Goal: Task Accomplishment & Management: Manage account settings

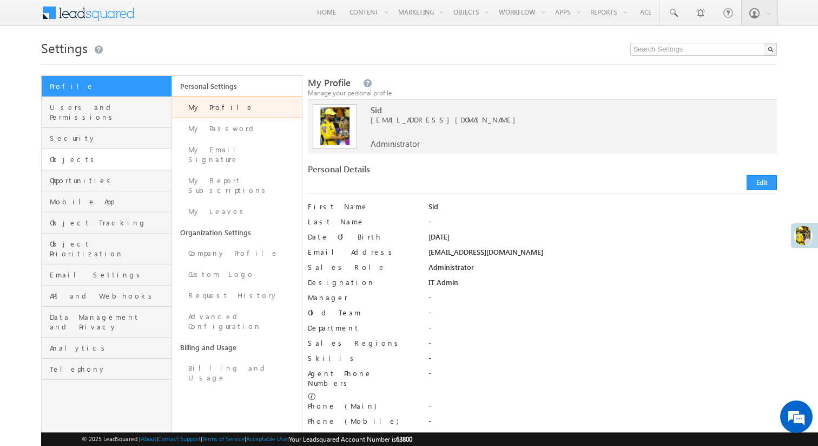
click at [97, 149] on link "Objects" at bounding box center [107, 159] width 130 height 21
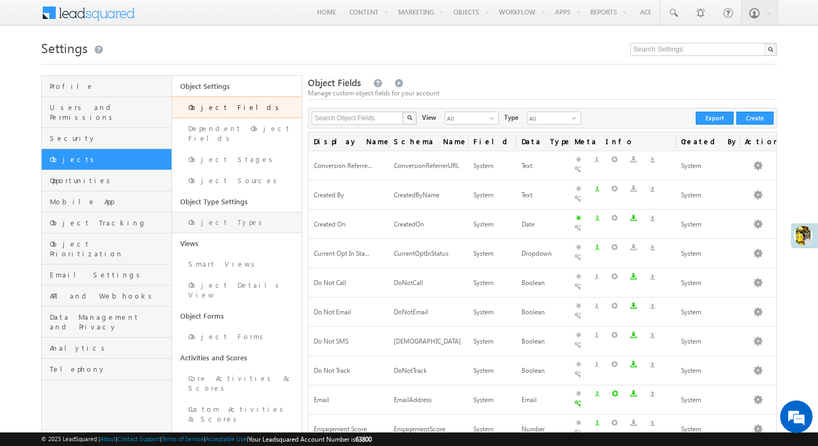
click at [225, 212] on link "Object Types" at bounding box center [237, 222] width 130 height 21
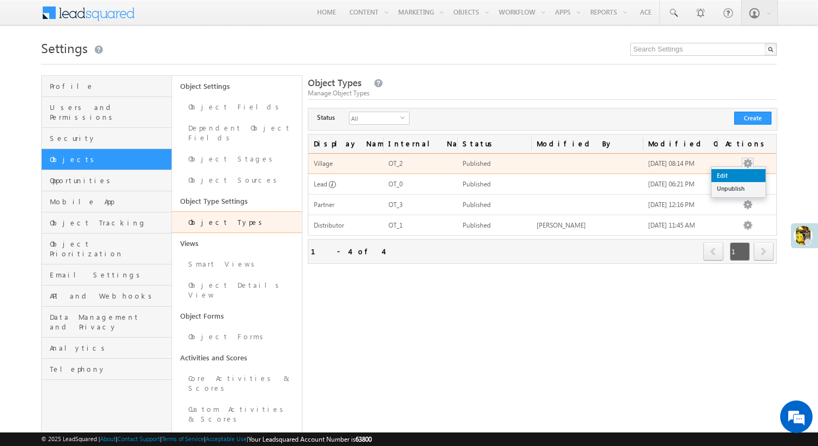
click at [744, 171] on link "Edit" at bounding box center [739, 175] width 54 height 13
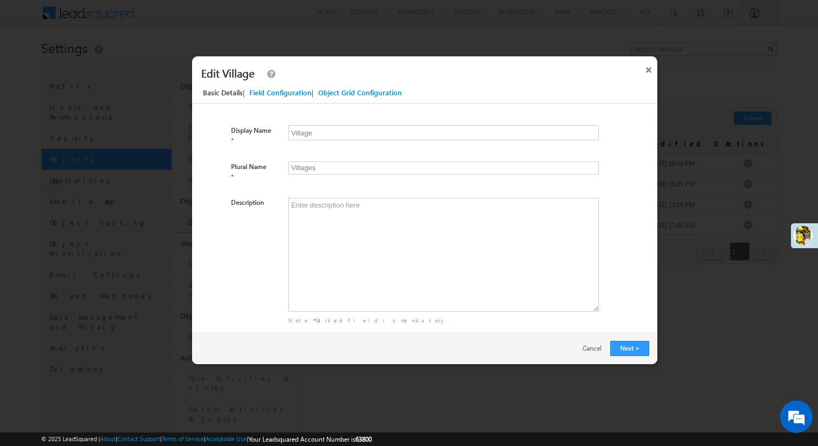
click at [287, 90] on div "Field Configuration" at bounding box center [281, 93] width 62 height 10
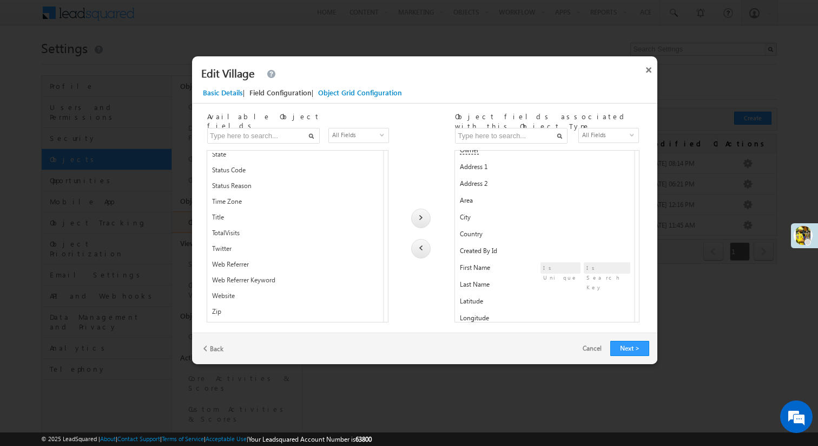
scroll to position [152, 0]
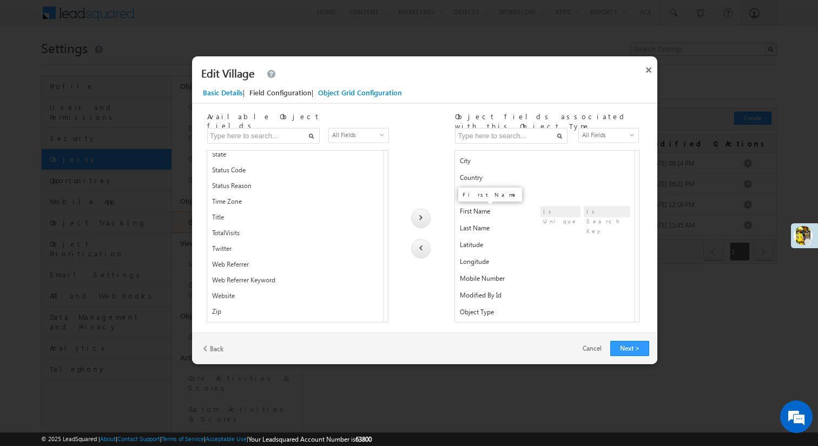
click at [469, 213] on span "First Name" at bounding box center [475, 211] width 30 height 8
click at [329, 94] on div "Object Grid Configuration" at bounding box center [360, 93] width 84 height 10
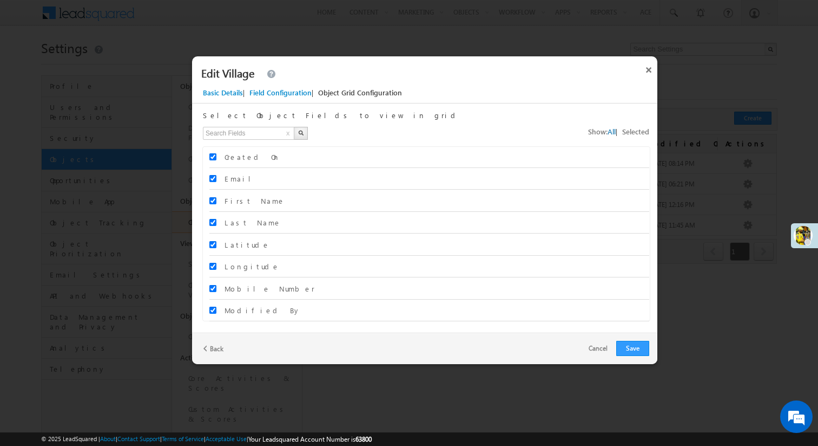
scroll to position [132, 0]
click at [651, 69] on button "×" at bounding box center [648, 67] width 17 height 23
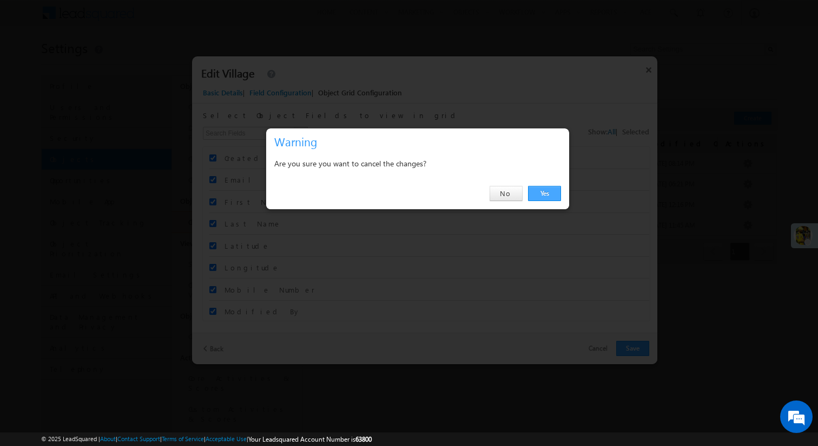
click at [542, 193] on link "Yes" at bounding box center [544, 193] width 33 height 15
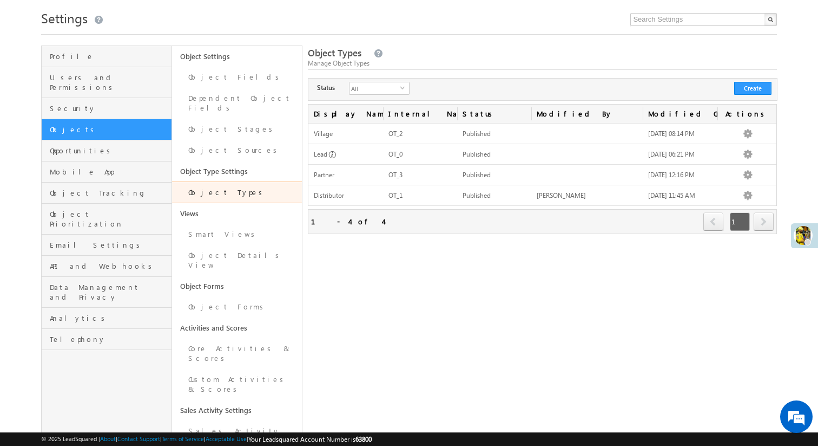
scroll to position [41, 0]
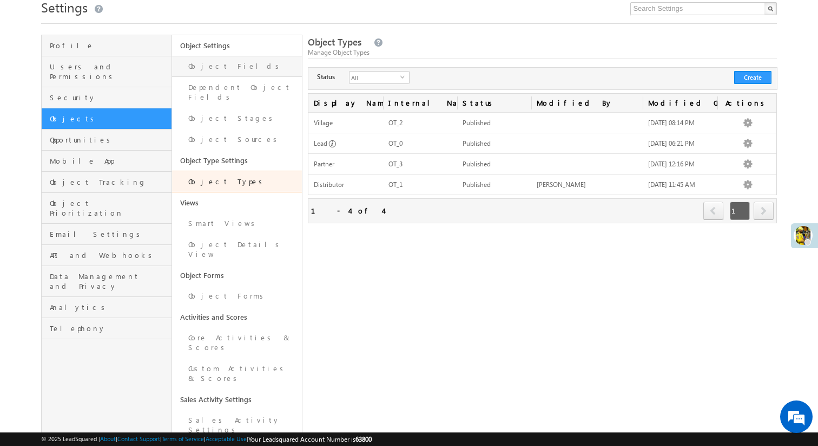
click at [221, 68] on link "Object Fields" at bounding box center [237, 66] width 130 height 21
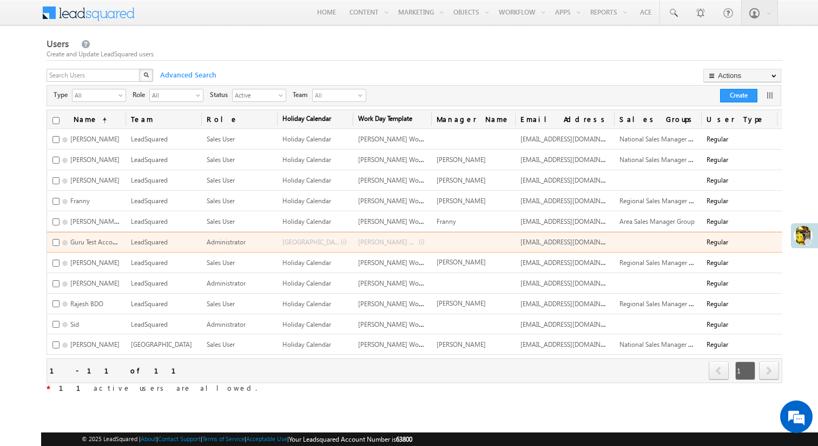
scroll to position [0, 67]
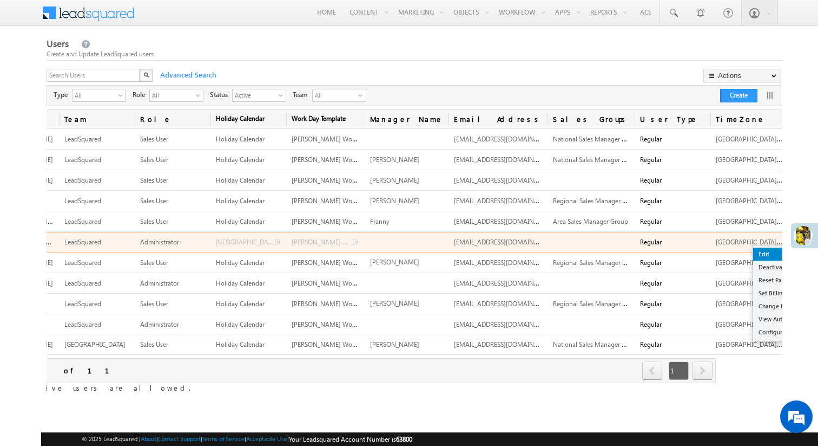
click at [754, 256] on link "Edit" at bounding box center [793, 253] width 78 height 13
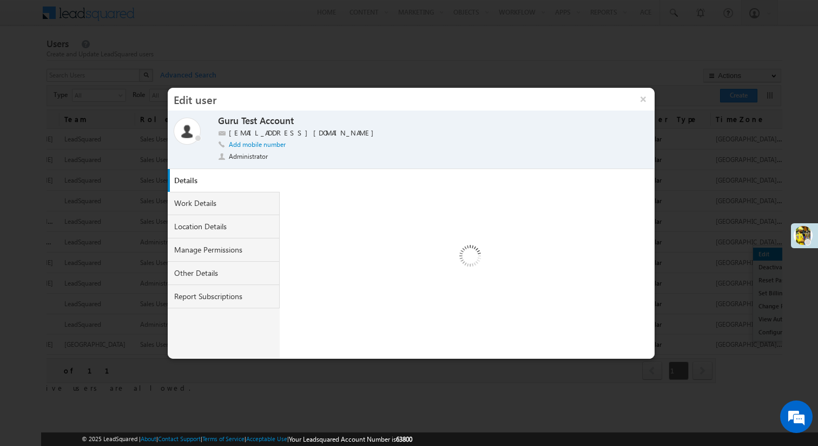
scroll to position [0, 0]
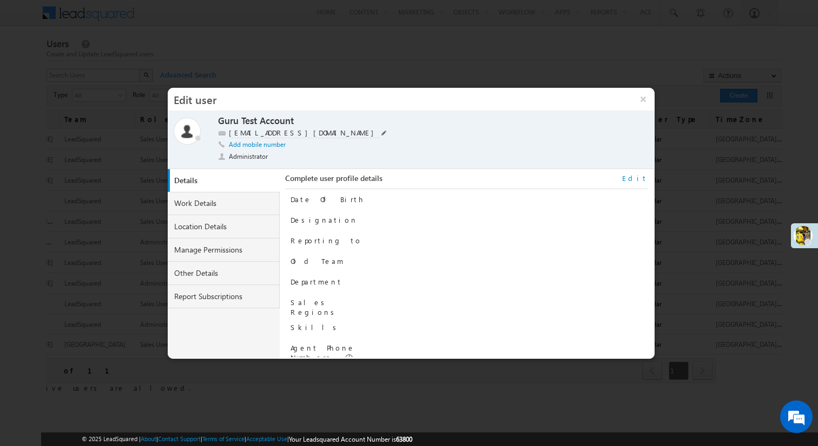
click at [382, 132] on span at bounding box center [384, 132] width 5 height 5
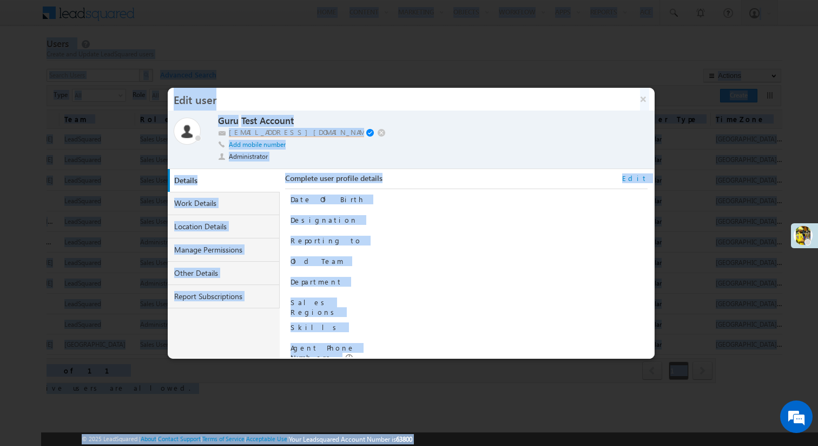
click at [343, 129] on input "gurudeepak+63800@leadsquared.com" at bounding box center [296, 132] width 135 height 9
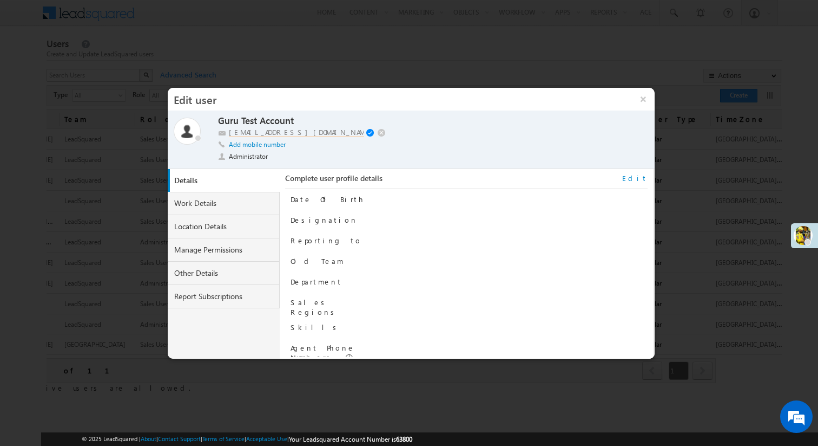
type input "D"
type input "demoadmin@gmail.com"
click at [368, 133] on span at bounding box center [371, 133] width 10 height 9
click at [296, 117] on span at bounding box center [299, 119] width 10 height 9
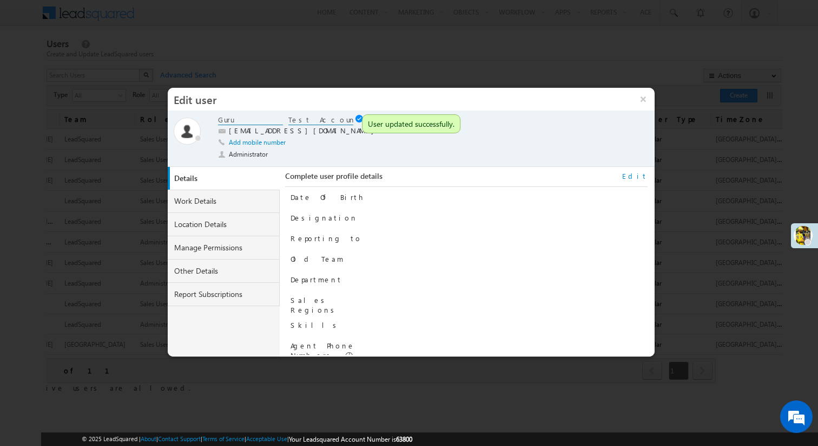
drag, startPoint x: 256, startPoint y: 118, endPoint x: 215, endPoint y: 118, distance: 41.1
click at [215, 118] on div "Online Away Offline (Check-Out) Guru Test Account Guru Test Account gurudeepak+…" at bounding box center [411, 139] width 475 height 49
type input "Demo Admin"
drag, startPoint x: 290, startPoint y: 119, endPoint x: 333, endPoint y: 120, distance: 43.9
click at [333, 120] on input "Test Account" at bounding box center [321, 120] width 65 height 10
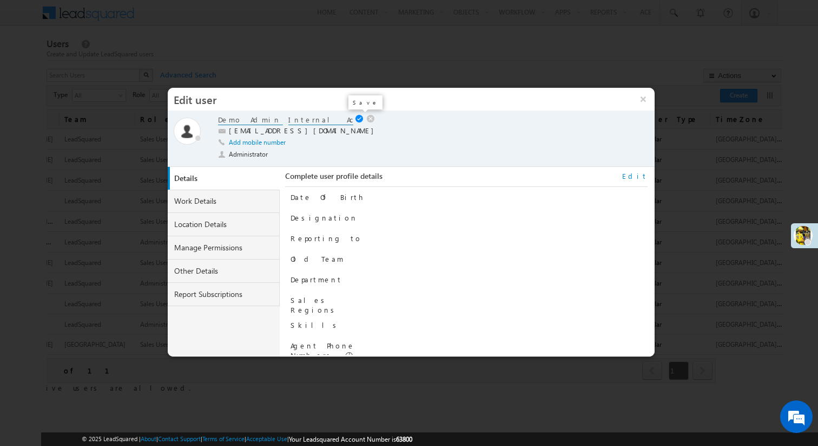
type input "Internal Account"
click at [356, 121] on link at bounding box center [361, 119] width 10 height 9
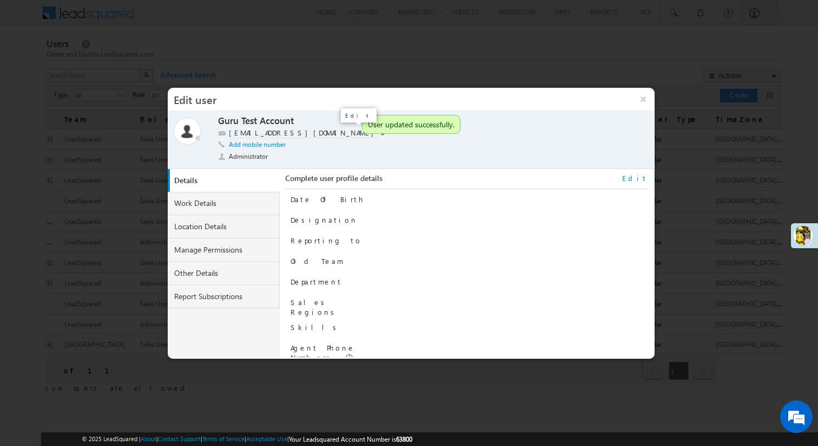
click at [382, 132] on span at bounding box center [384, 132] width 5 height 5
click at [315, 134] on input "gurudeepak+63800@leadsquared.com" at bounding box center [296, 132] width 135 height 9
type input "demoadmin@gmail.com"
click at [369, 132] on span at bounding box center [371, 133] width 10 height 9
click at [645, 100] on button "×" at bounding box center [643, 99] width 23 height 23
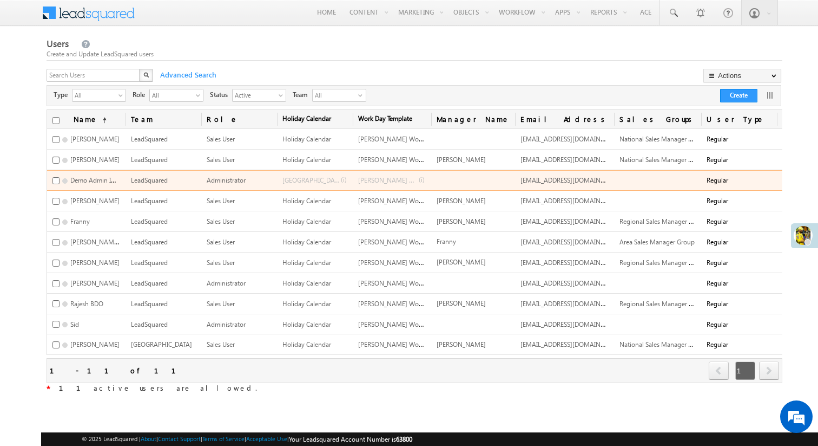
scroll to position [0, 67]
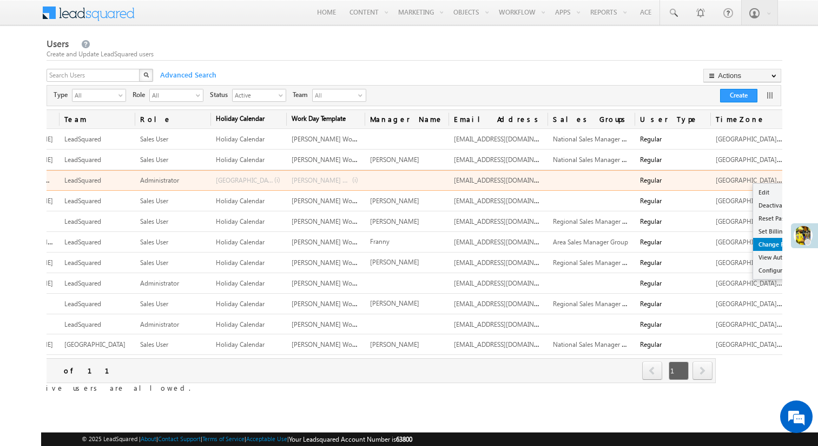
click at [754, 243] on link "Change Password" at bounding box center [793, 244] width 78 height 13
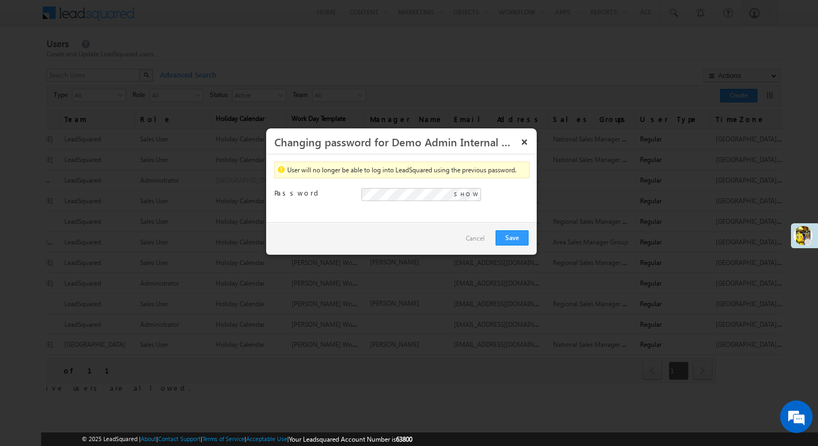
click at [440, 214] on div "User will no longer be able to log into LeadSquared using the previous password…" at bounding box center [401, 188] width 271 height 68
click at [513, 233] on button "Save" at bounding box center [512, 237] width 33 height 15
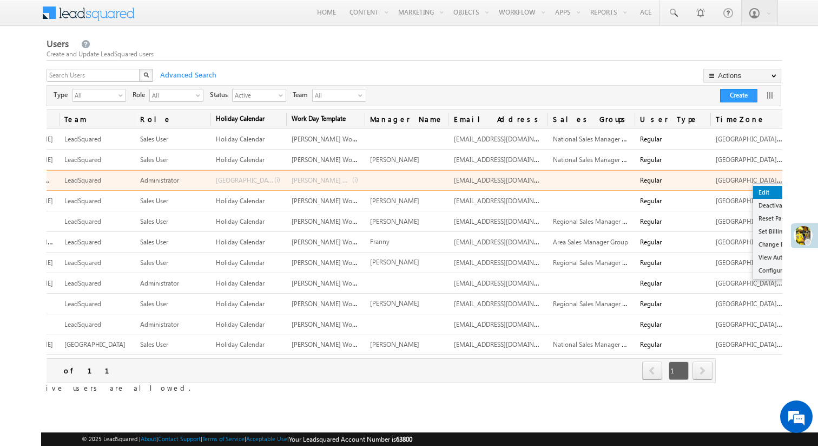
click at [761, 192] on link "Edit" at bounding box center [793, 192] width 78 height 13
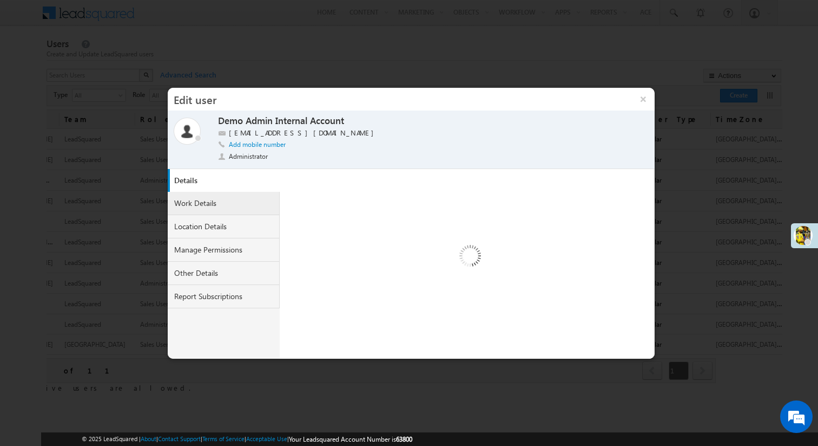
click at [220, 208] on link "Work Details" at bounding box center [224, 203] width 113 height 23
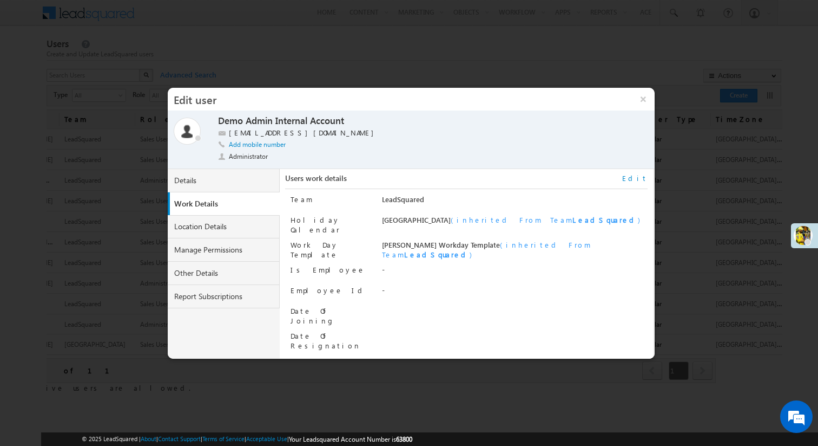
click at [643, 178] on link "Edit" at bounding box center [635, 178] width 25 height 10
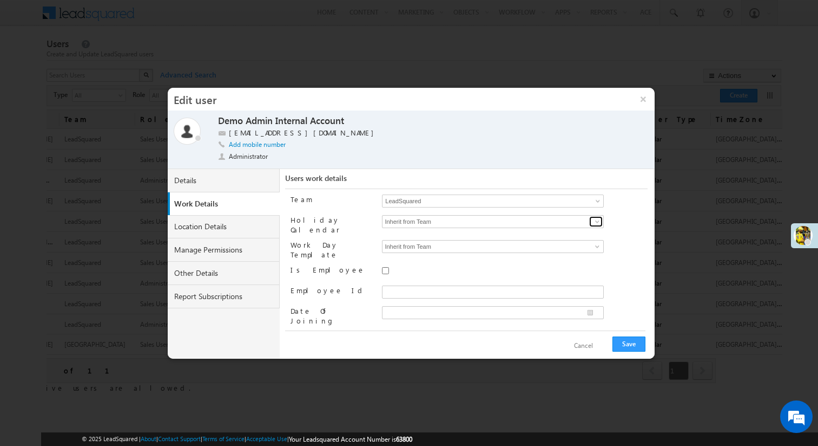
click at [597, 222] on span at bounding box center [597, 221] width 9 height 9
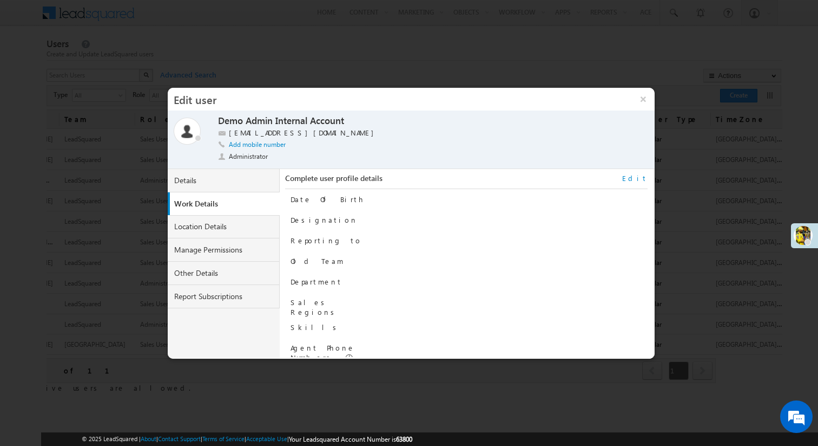
scroll to position [109, 0]
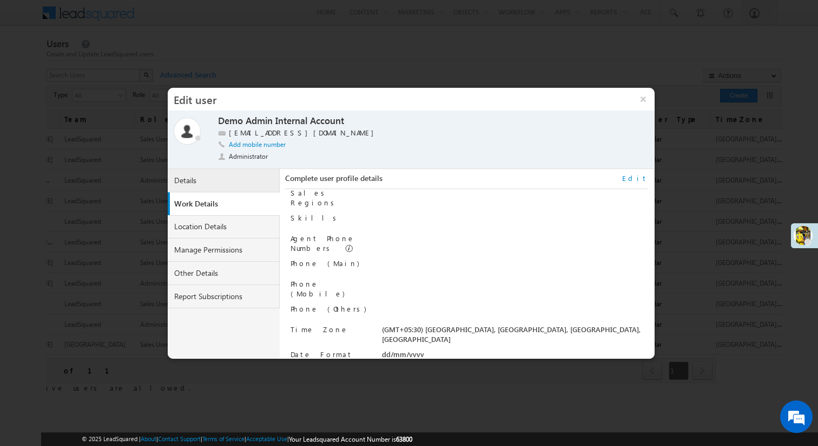
click at [222, 184] on link "Details" at bounding box center [224, 180] width 113 height 23
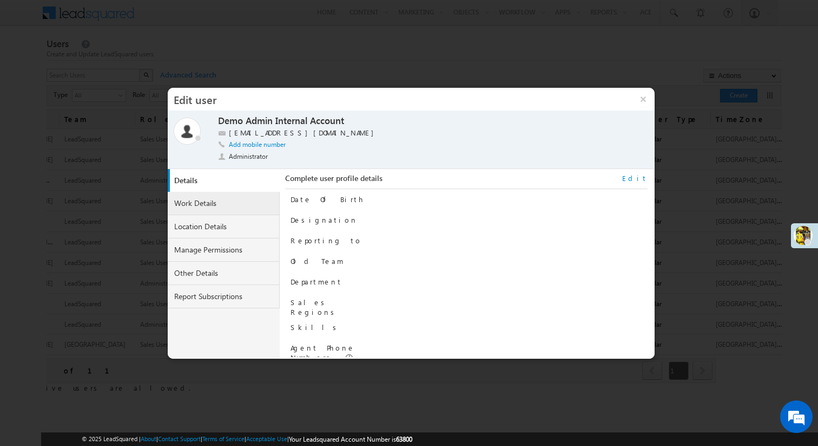
click at [217, 201] on link "Work Details" at bounding box center [224, 203] width 113 height 23
click at [643, 175] on link "Edit" at bounding box center [635, 178] width 25 height 10
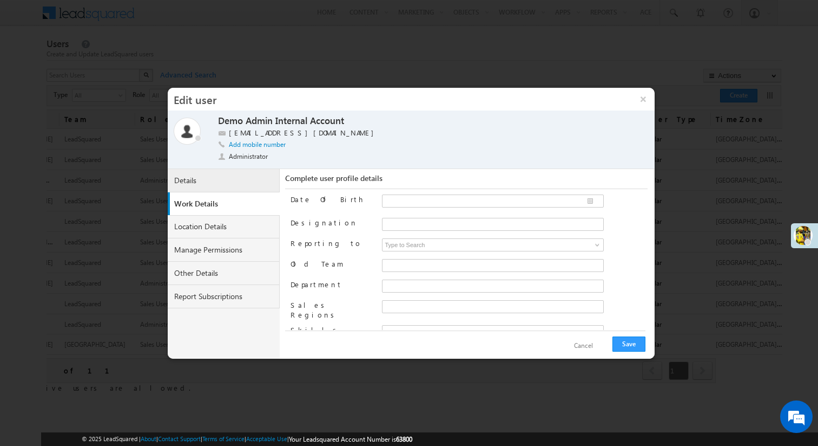
click at [215, 186] on link "Details" at bounding box center [224, 180] width 113 height 23
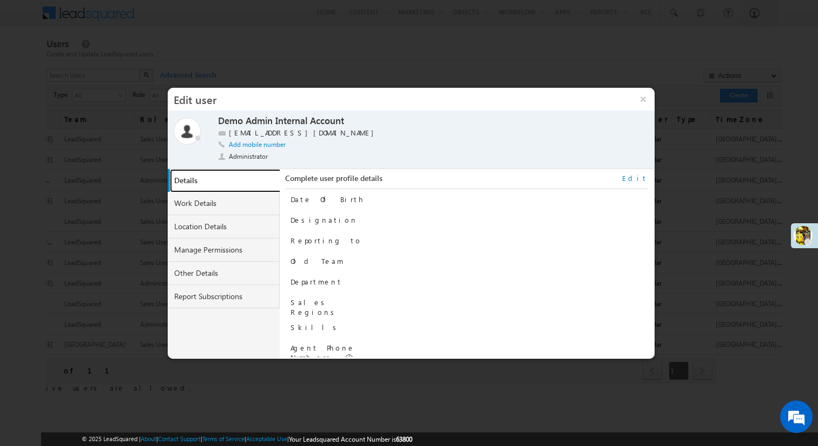
scroll to position [109, 0]
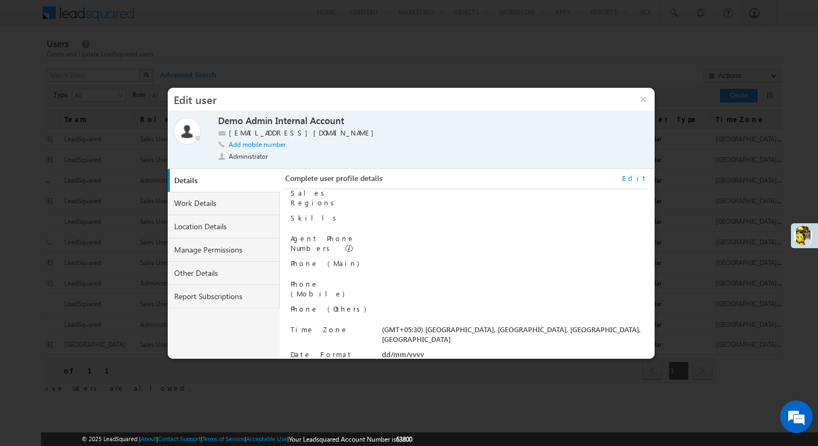
click at [643, 174] on link "Edit" at bounding box center [635, 178] width 25 height 10
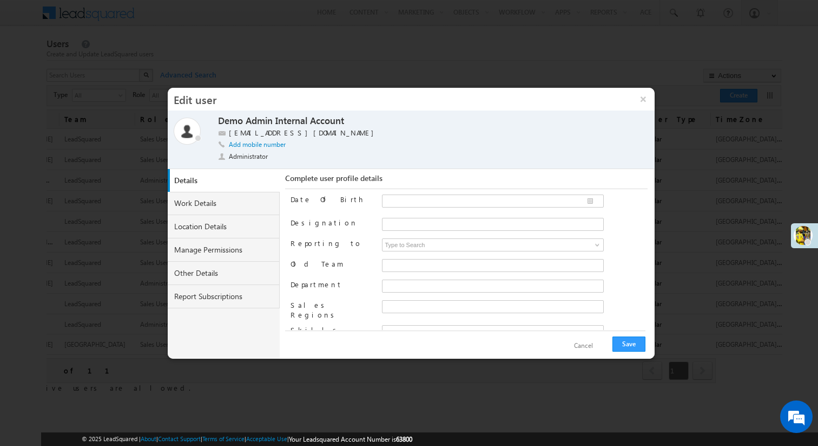
scroll to position [139, 0]
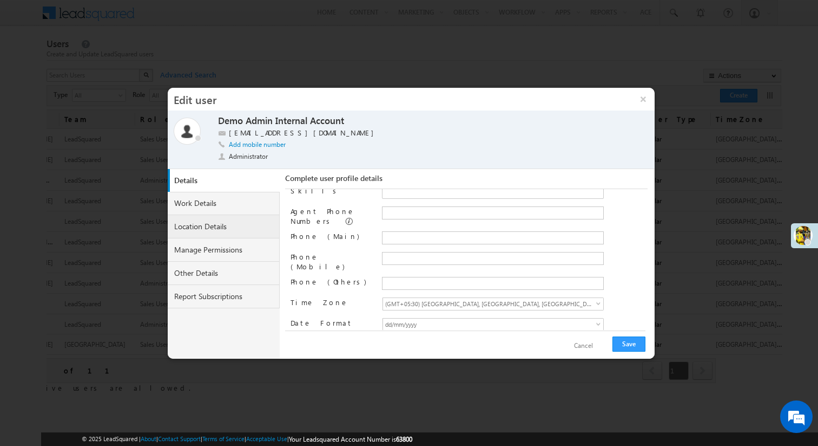
click at [211, 220] on link "Location Details" at bounding box center [224, 226] width 113 height 23
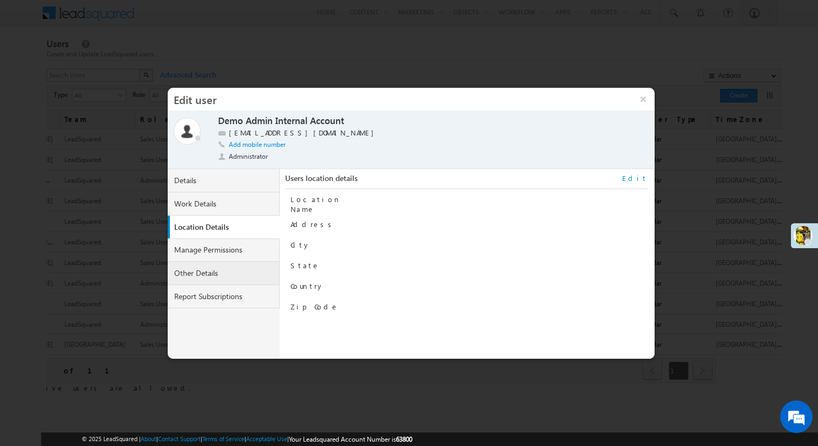
click at [228, 271] on link "Other Details" at bounding box center [224, 272] width 113 height 23
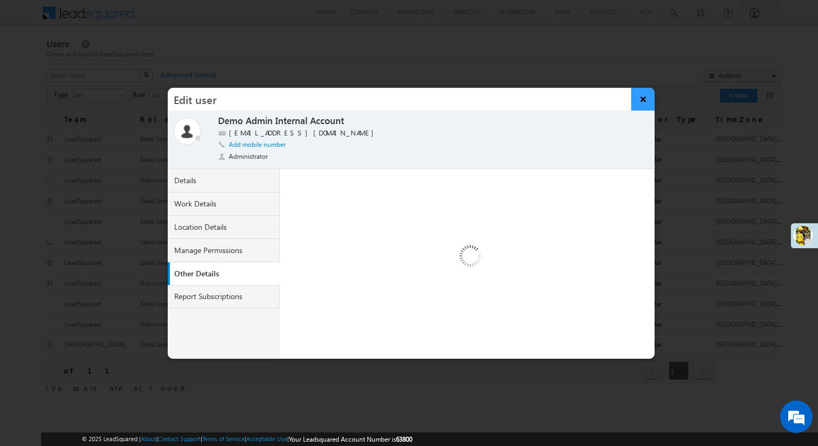
click at [645, 103] on button "×" at bounding box center [643, 99] width 23 height 23
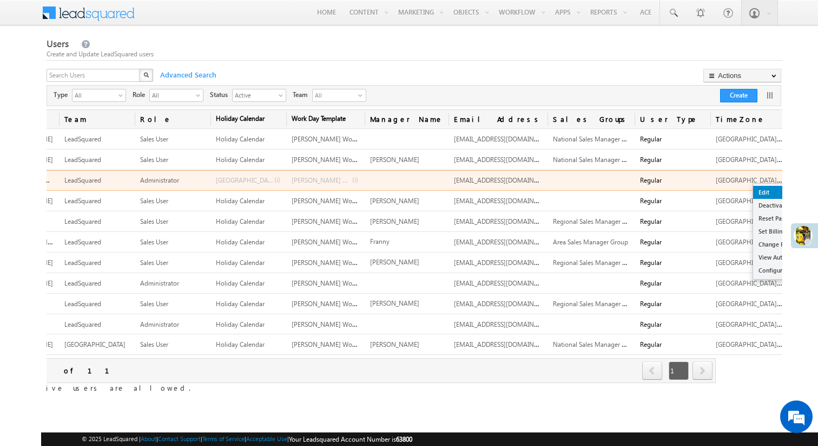
click at [759, 191] on link "Edit" at bounding box center [793, 192] width 78 height 13
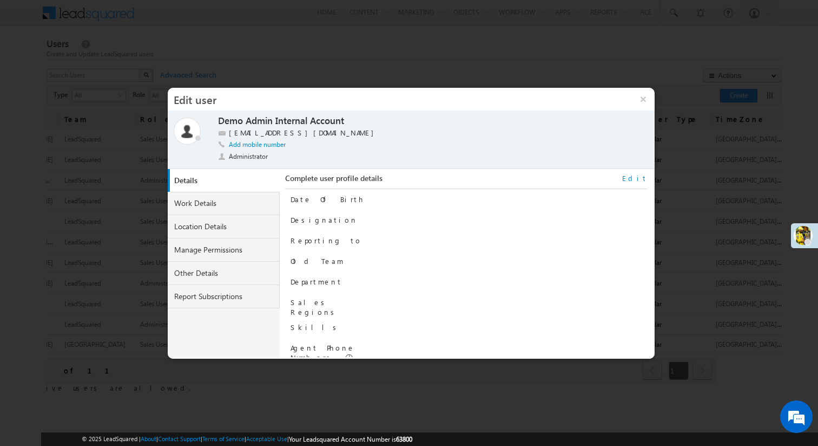
scroll to position [109, 0]
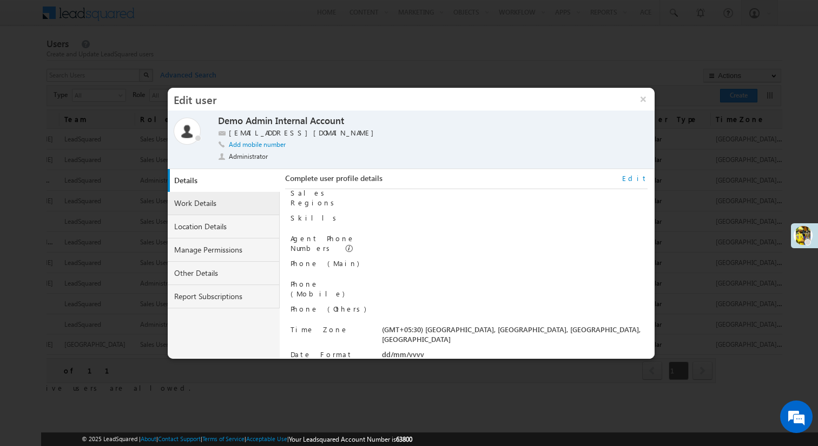
click at [227, 208] on link "Work Details" at bounding box center [224, 203] width 113 height 23
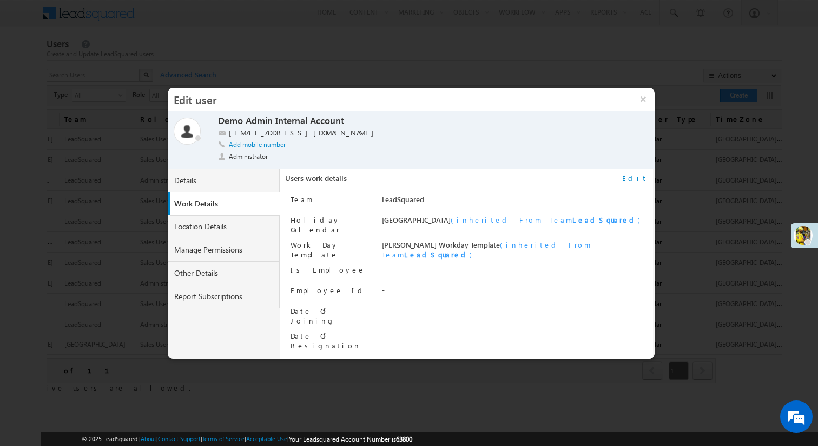
click at [638, 178] on link "Edit" at bounding box center [635, 178] width 25 height 10
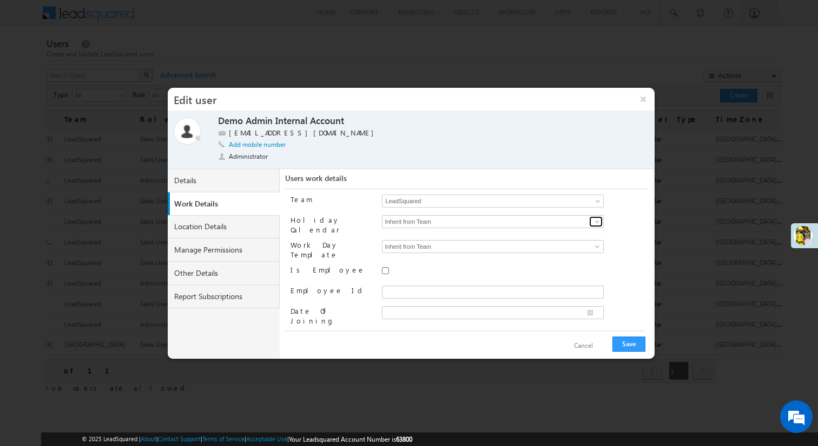
click at [597, 216] on link at bounding box center [597, 221] width 14 height 11
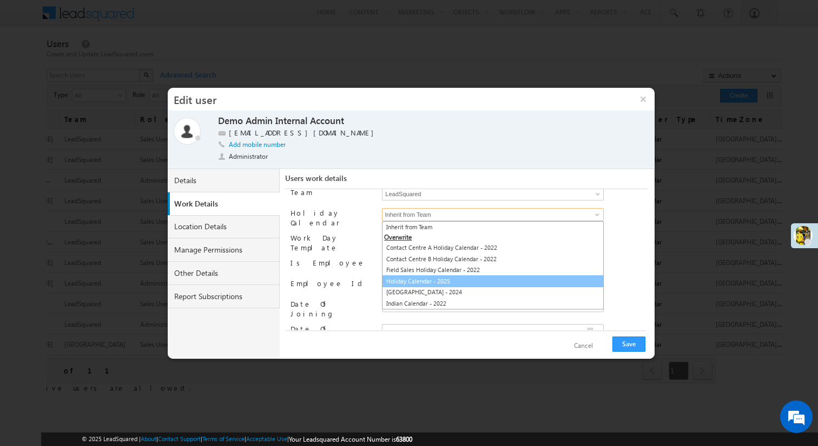
scroll to position [0, 0]
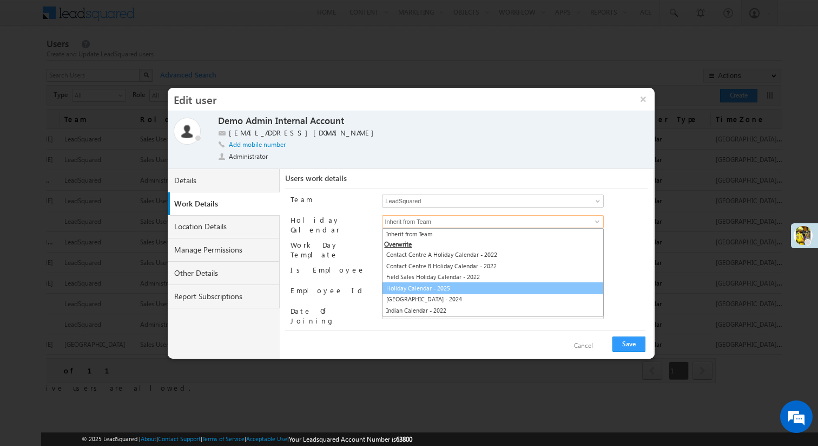
click at [440, 288] on link "Holiday Calendar - 2025" at bounding box center [493, 288] width 222 height 12
type input "Holiday Calendar - 2025"
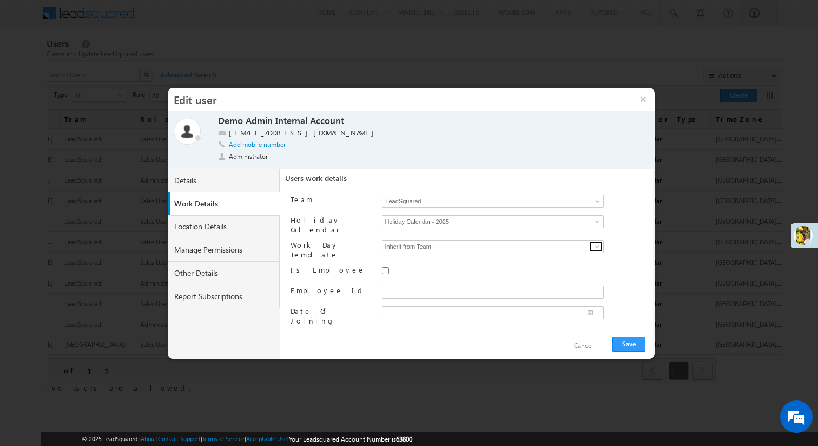
click at [599, 242] on span at bounding box center [597, 246] width 9 height 9
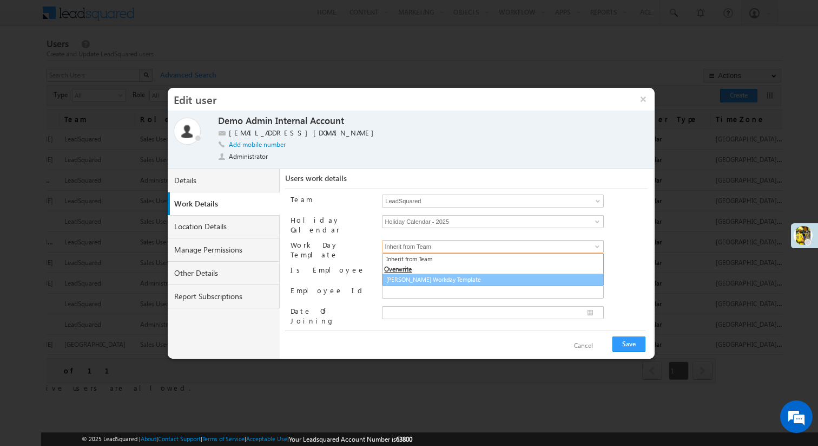
click at [448, 273] on link "Team India Workday Template" at bounding box center [493, 279] width 222 height 12
type input "Team India Workday Template"
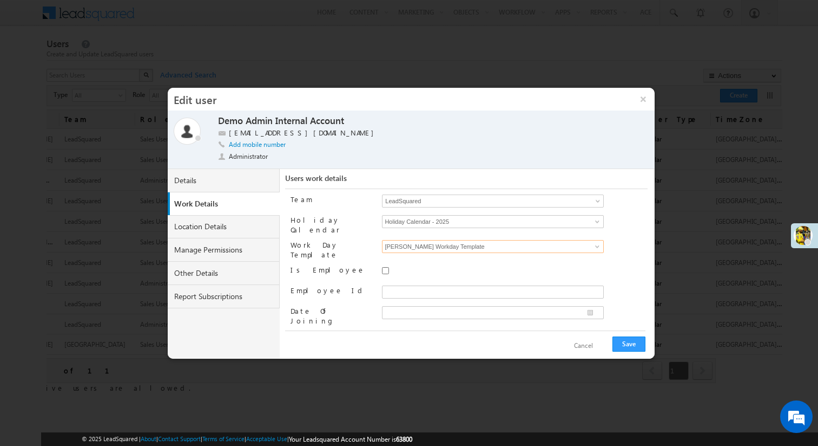
scroll to position [14, 0]
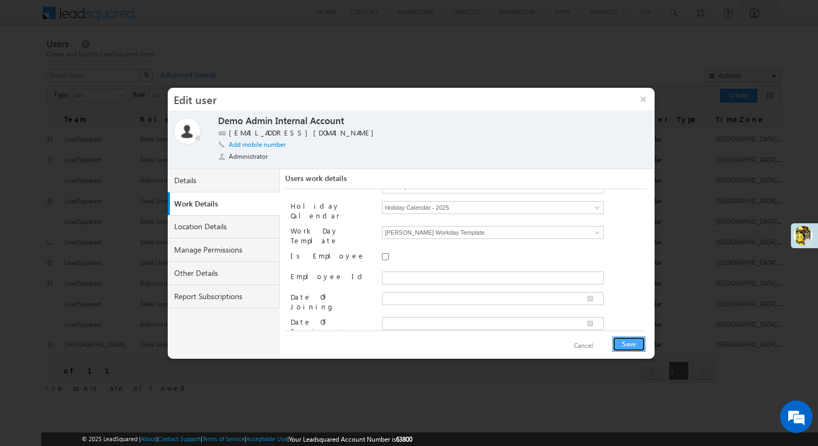
click at [634, 344] on button "Save" at bounding box center [629, 343] width 33 height 15
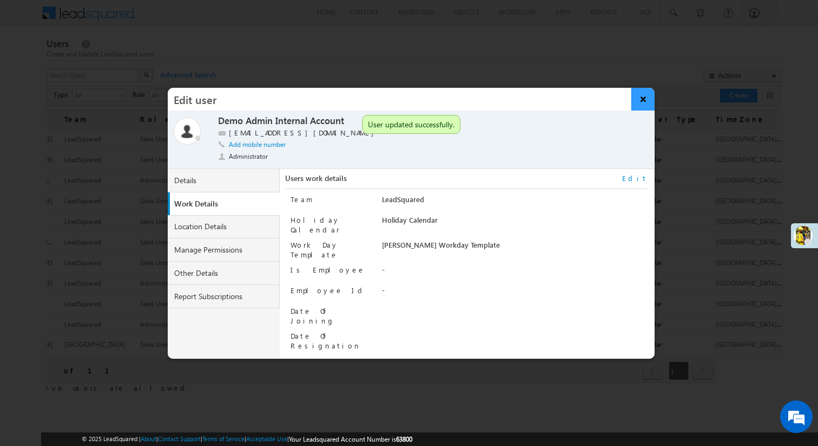
click at [641, 102] on button "×" at bounding box center [643, 99] width 23 height 23
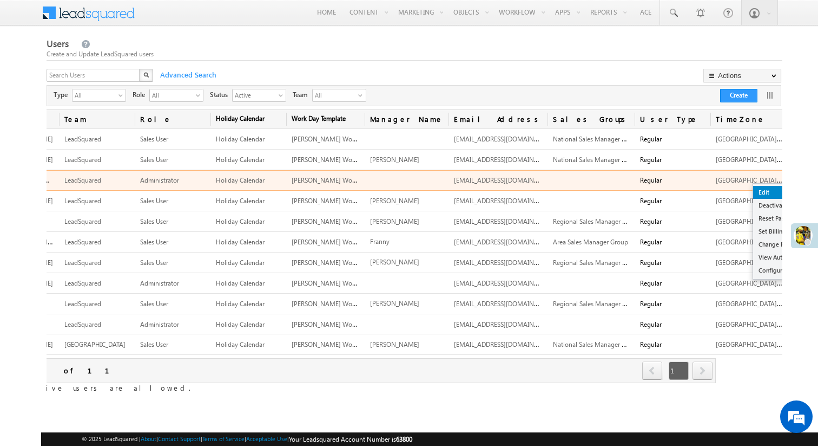
click at [761, 189] on link "Edit" at bounding box center [793, 192] width 78 height 13
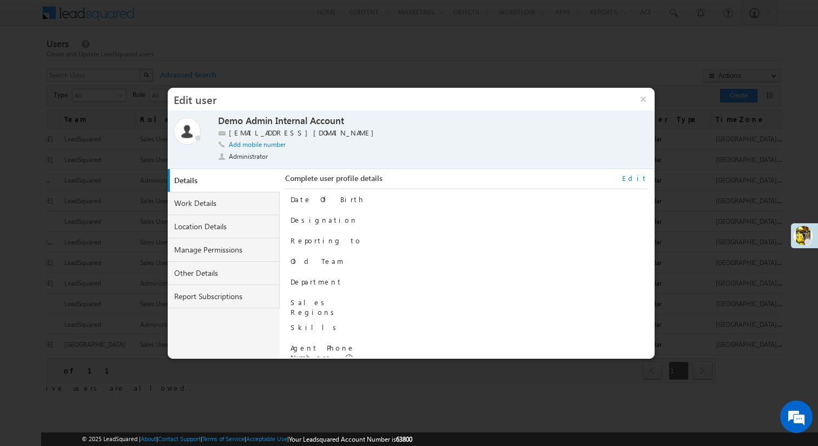
click at [644, 178] on link "Edit" at bounding box center [635, 178] width 25 height 10
click at [444, 219] on input "Designation" at bounding box center [493, 224] width 222 height 13
type input "Zonal Sales Manager"
click at [643, 343] on button "Save" at bounding box center [629, 343] width 33 height 15
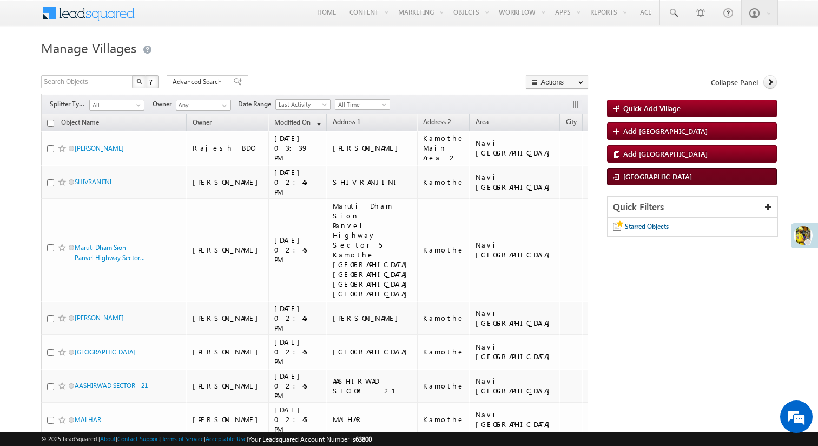
click at [659, 181] on span "Import Village" at bounding box center [658, 176] width 69 height 9
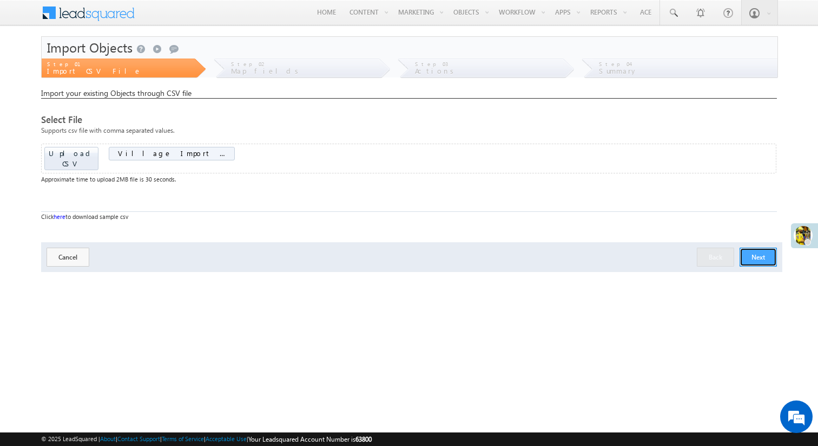
click at [751, 247] on button "Next" at bounding box center [758, 256] width 37 height 19
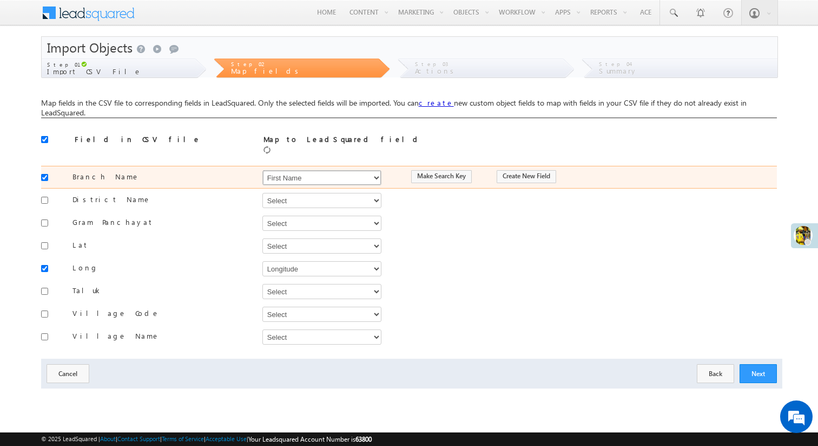
click at [377, 171] on select "Select Select Address 1 Address 2 Area City Country Created On Email First Name…" at bounding box center [322, 177] width 119 height 15
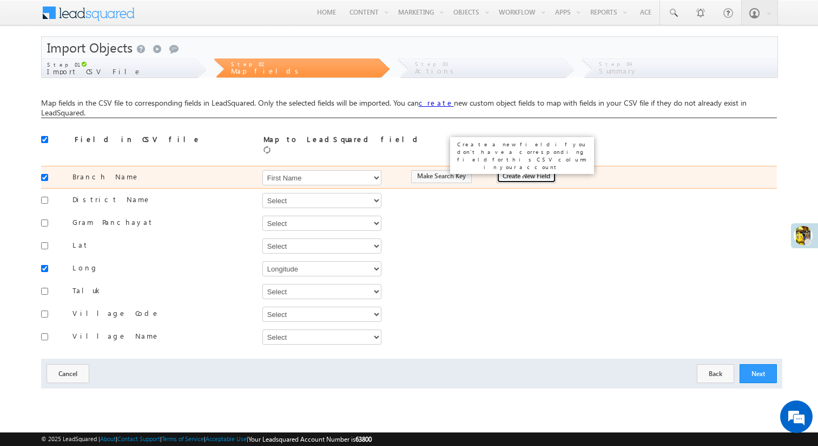
click at [528, 171] on button "Create New Field" at bounding box center [527, 176] width 60 height 13
type input "Branch Name"
type input "50"
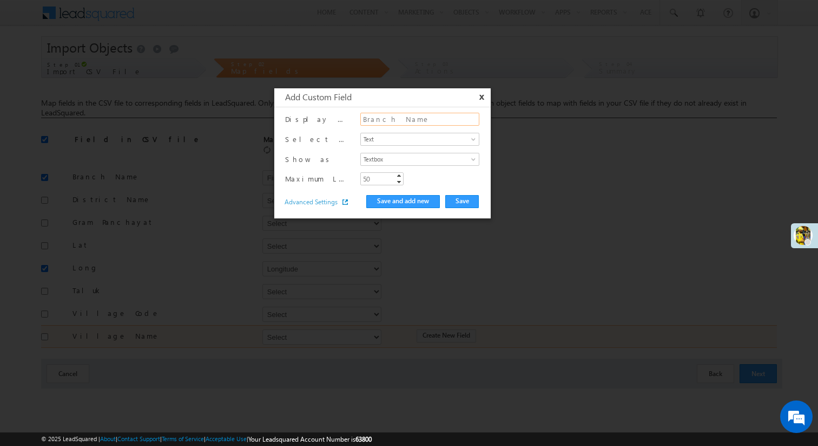
click at [437, 120] on input "Branch Name" at bounding box center [420, 119] width 119 height 13
click at [416, 201] on button "Save and add new" at bounding box center [403, 201] width 74 height 13
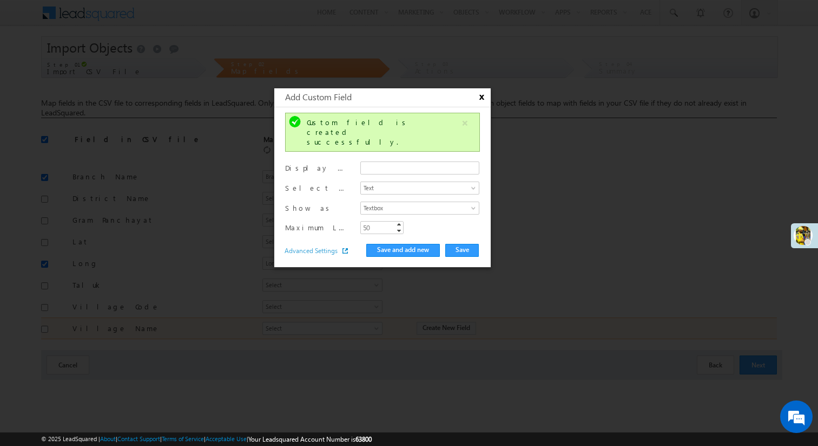
click at [481, 99] on button "x" at bounding box center [480, 97] width 13 height 10
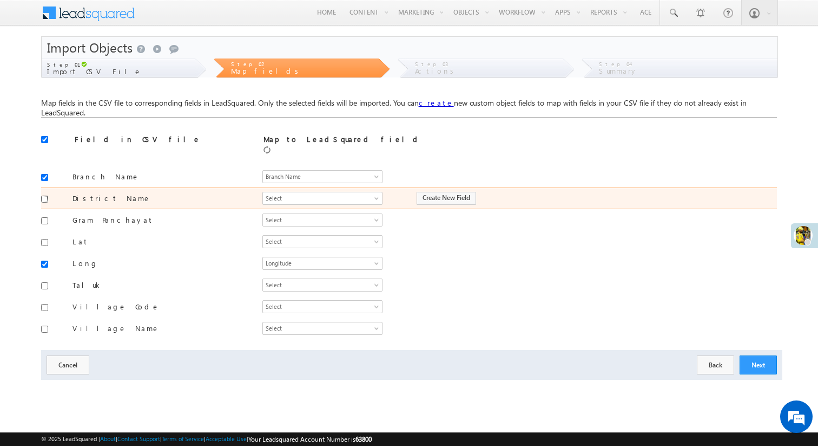
click at [41, 195] on input "checkbox" at bounding box center [44, 198] width 7 height 7
checkbox input "true"
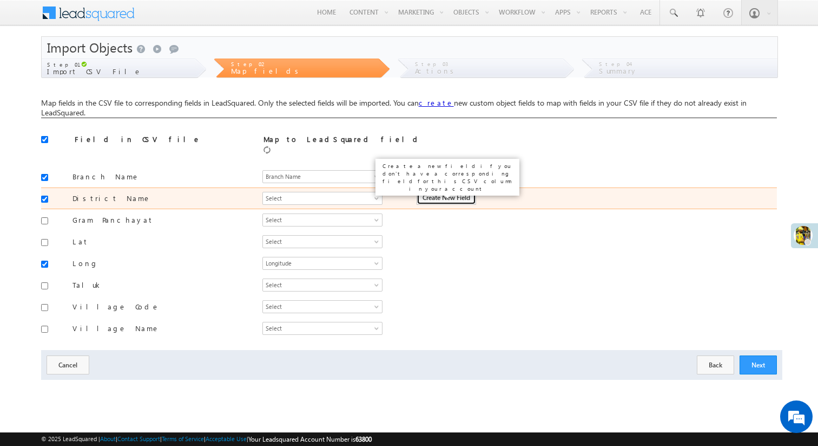
click at [433, 193] on button "Create New Field" at bounding box center [447, 198] width 60 height 13
type input "District Name"
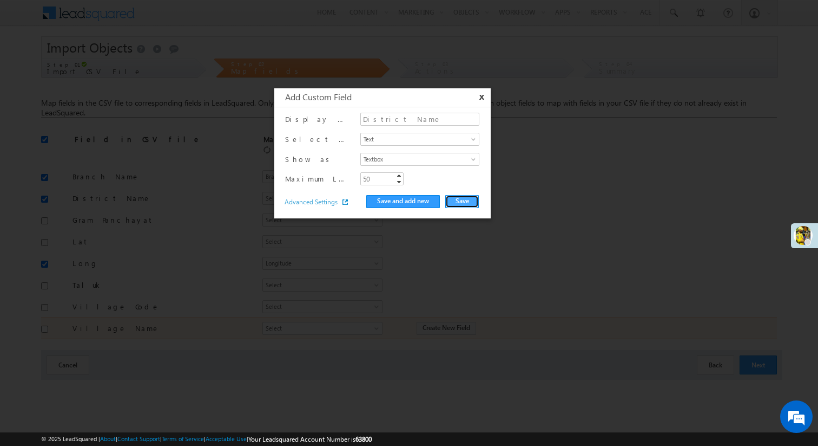
click at [461, 202] on button "Save" at bounding box center [463, 201] width 34 height 13
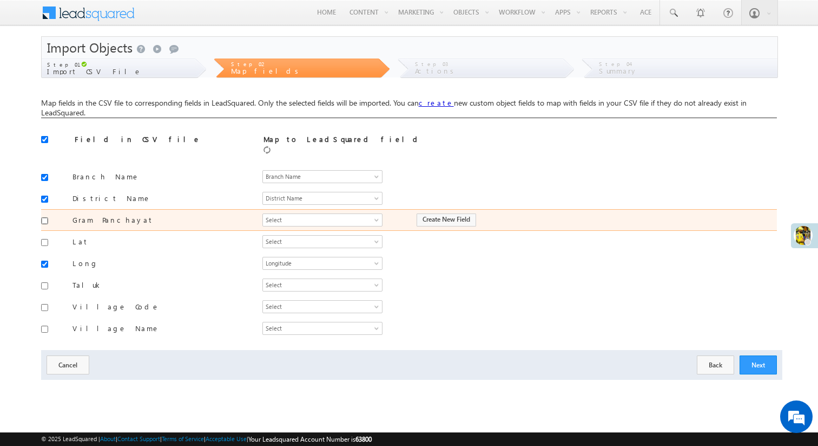
click at [45, 217] on input "checkbox" at bounding box center [44, 220] width 7 height 7
checkbox input "true"
click at [443, 213] on button "Create New Field" at bounding box center [447, 219] width 60 height 13
type input "Gram Panchayat"
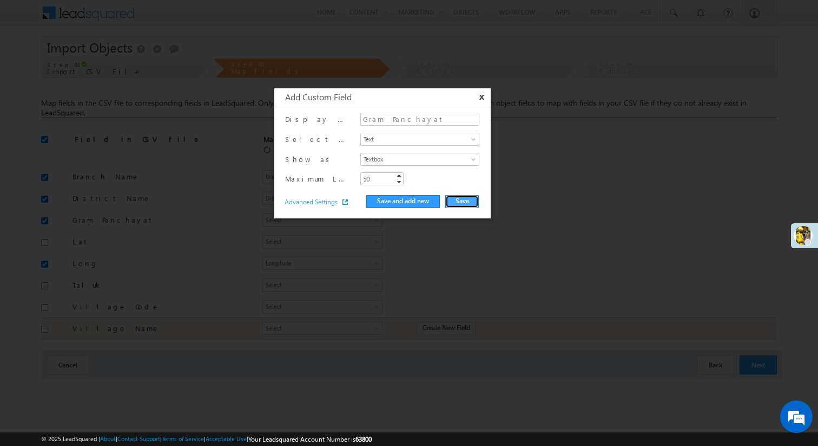
click at [463, 202] on button "Save" at bounding box center [463, 201] width 34 height 13
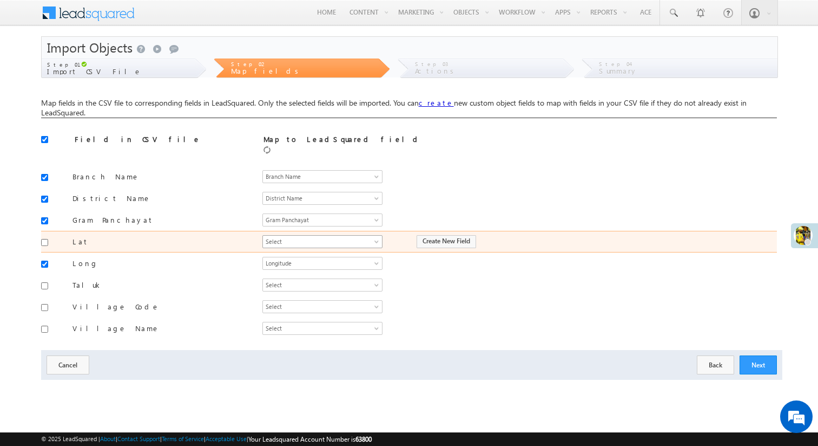
click at [319, 237] on span "Select" at bounding box center [316, 242] width 107 height 10
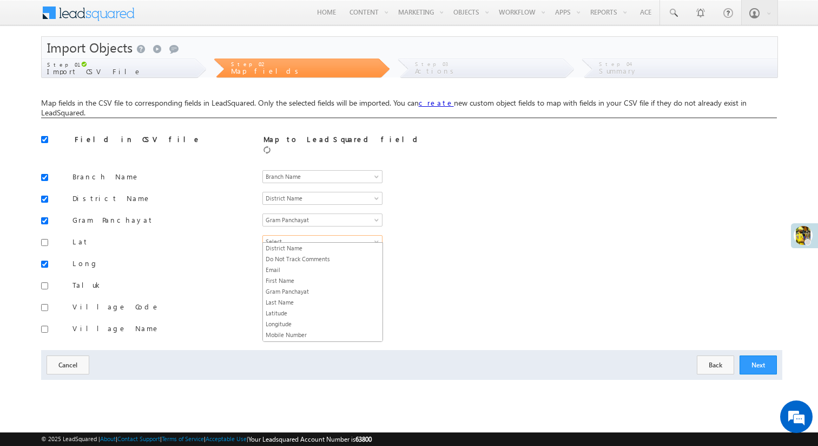
scroll to position [107, 0]
click at [304, 290] on link "Latitude" at bounding box center [323, 292] width 120 height 10
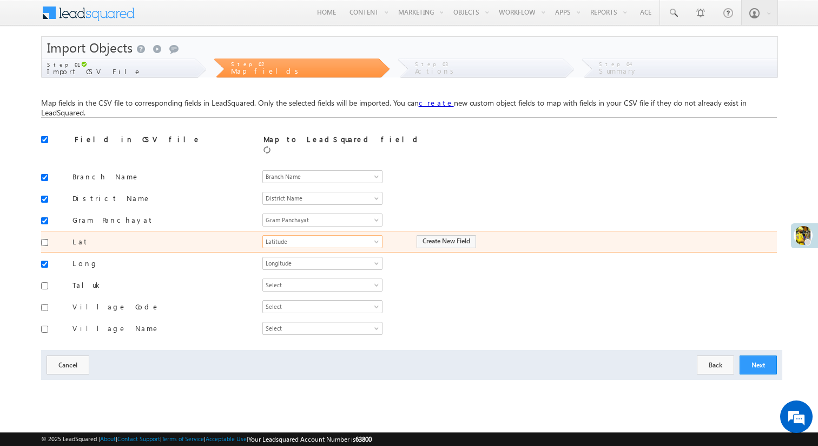
click at [43, 239] on input "checkbox" at bounding box center [44, 242] width 7 height 7
checkbox input "true"
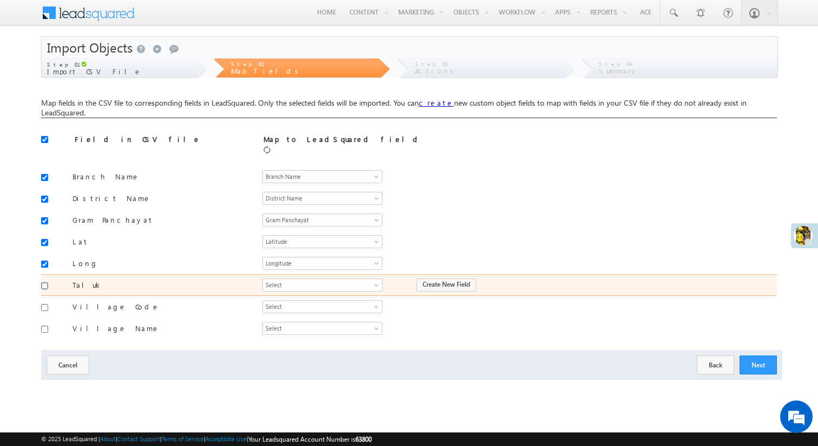
click at [45, 282] on input "checkbox" at bounding box center [44, 285] width 7 height 7
checkbox input "true"
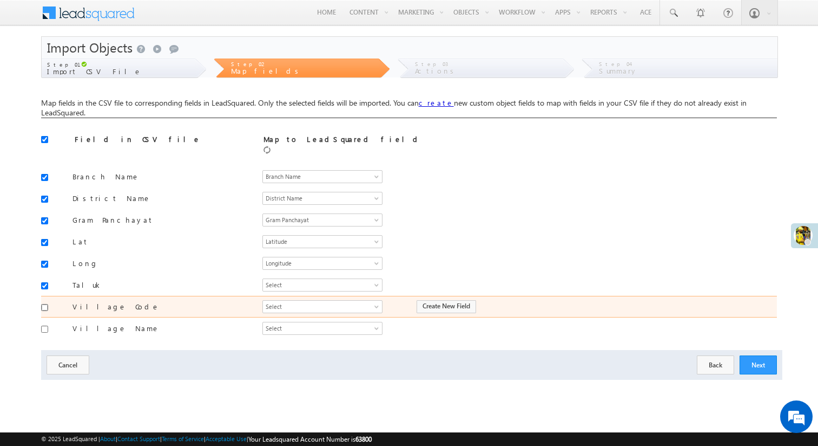
click at [43, 304] on input "checkbox" at bounding box center [44, 307] width 7 height 7
checkbox input "true"
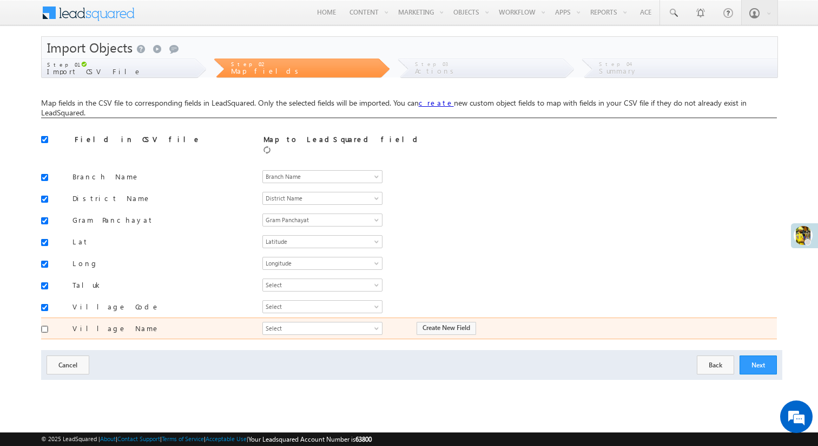
click at [44, 325] on input "checkbox" at bounding box center [44, 328] width 7 height 7
checkbox input "true"
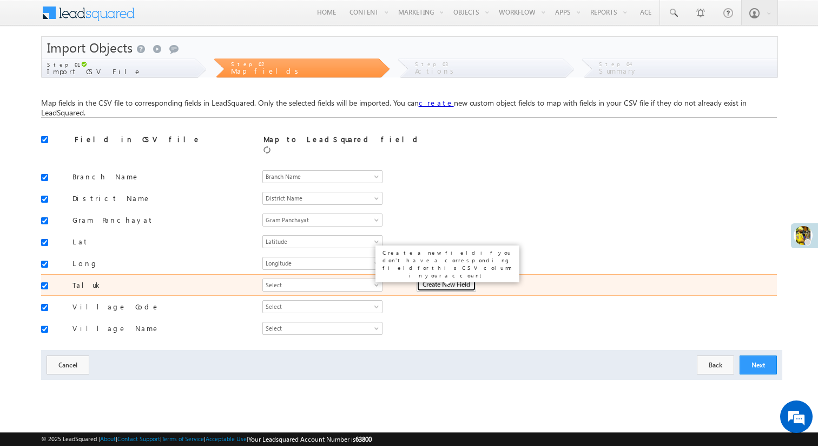
click at [465, 278] on button "Create New Field" at bounding box center [447, 284] width 60 height 13
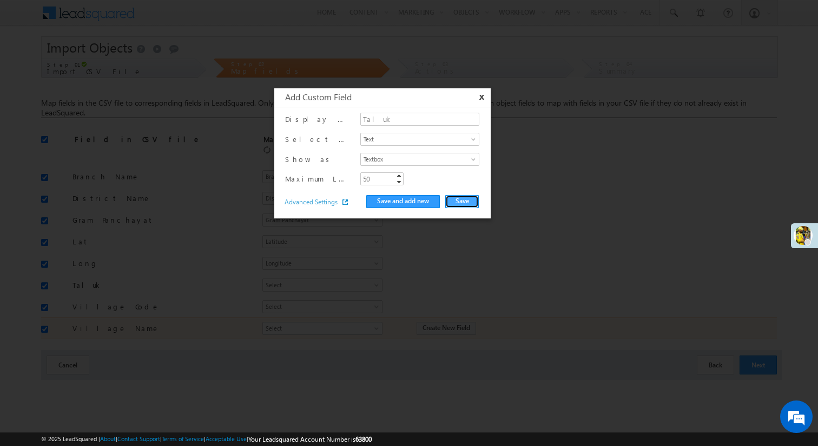
click at [456, 202] on button "Save" at bounding box center [463, 201] width 34 height 13
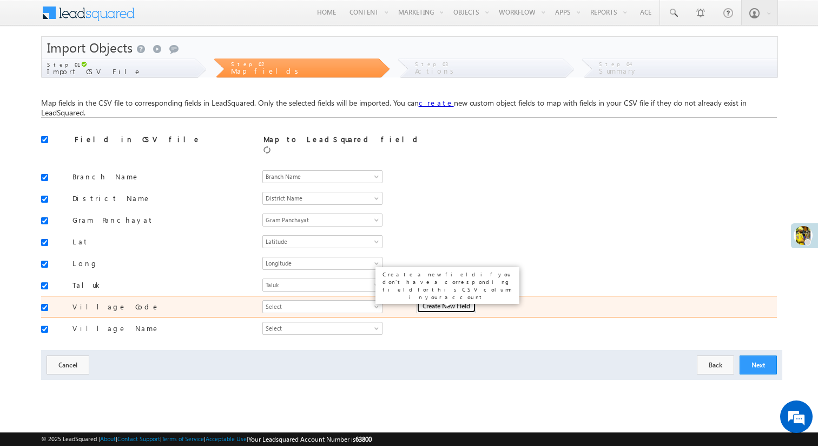
click at [431, 300] on button "Create New Field" at bounding box center [447, 306] width 60 height 13
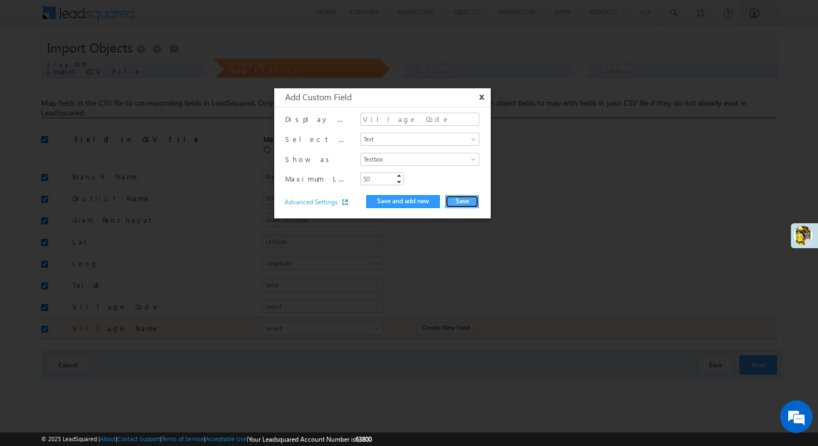
click at [457, 202] on button "Save" at bounding box center [463, 201] width 34 height 13
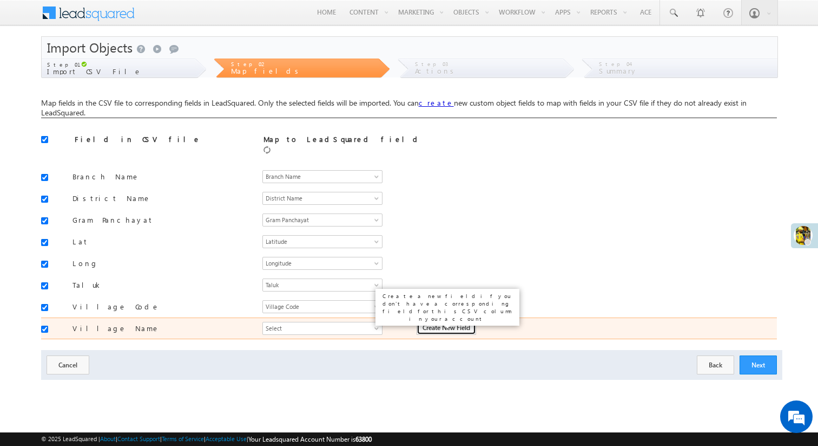
click at [440, 325] on button "Create New Field" at bounding box center [447, 328] width 60 height 13
type input "Village Name"
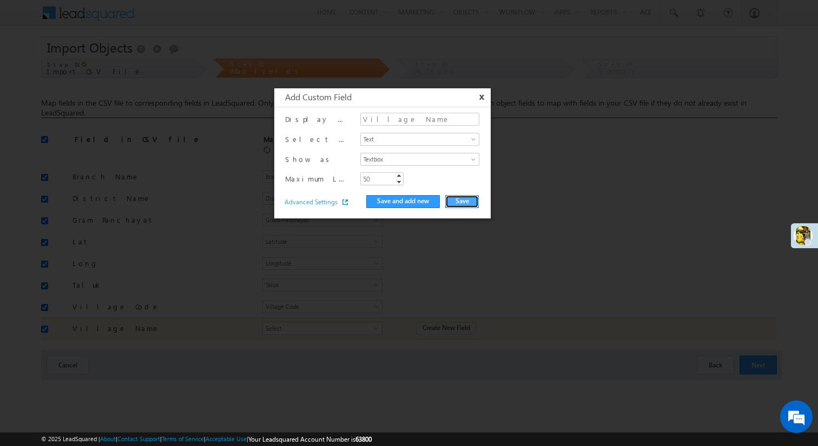
click at [457, 204] on button "Save" at bounding box center [463, 201] width 34 height 13
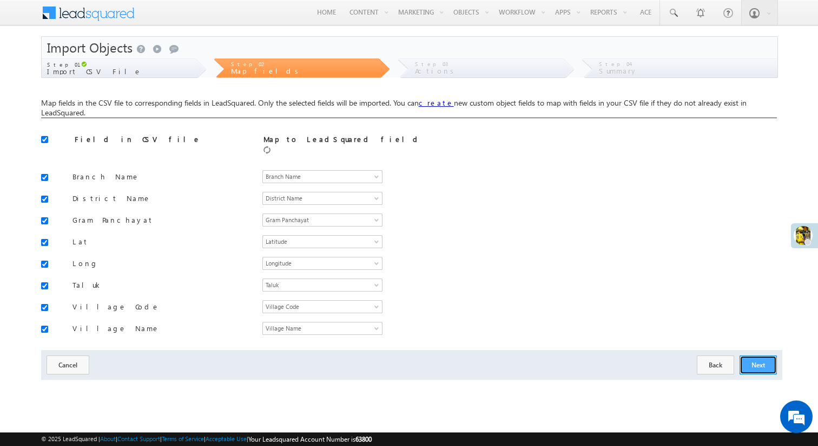
click at [757, 359] on button "Next" at bounding box center [758, 364] width 37 height 19
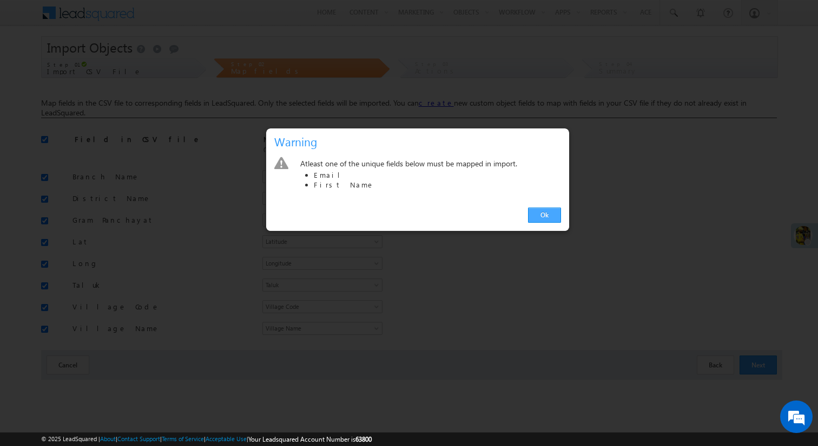
click at [554, 217] on link "Ok" at bounding box center [544, 214] width 33 height 15
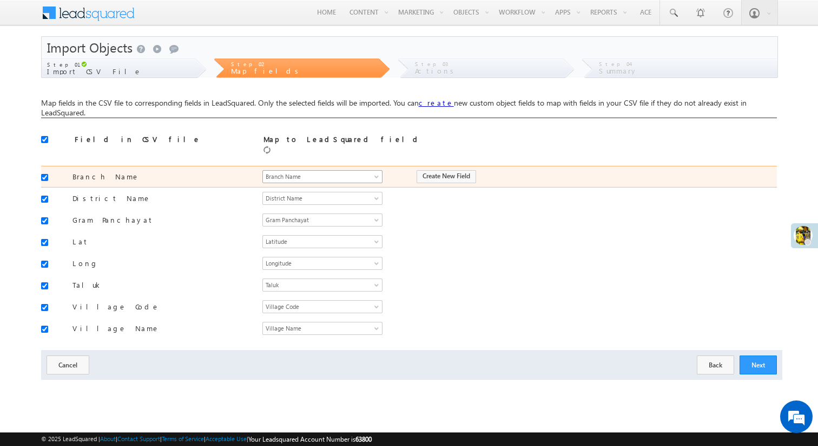
click at [331, 172] on span "Branch Name" at bounding box center [316, 177] width 107 height 10
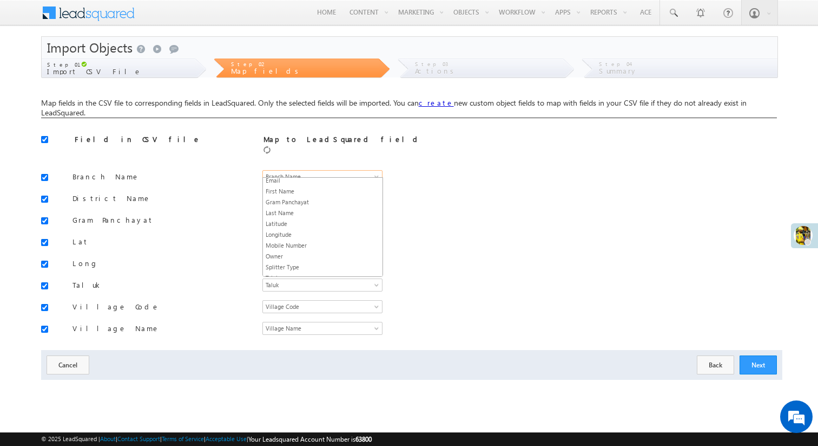
scroll to position [140, 0]
click at [243, 149] on div "Field in CSV file" at bounding box center [160, 141] width 170 height 15
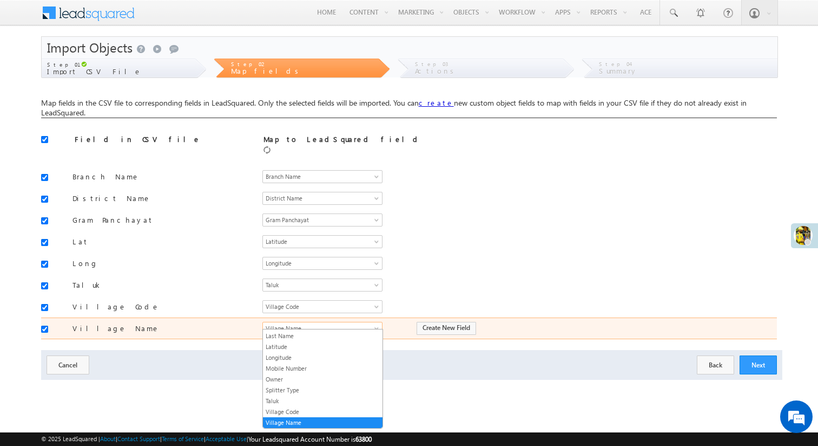
click at [324, 323] on span "Village Name" at bounding box center [316, 328] width 107 height 10
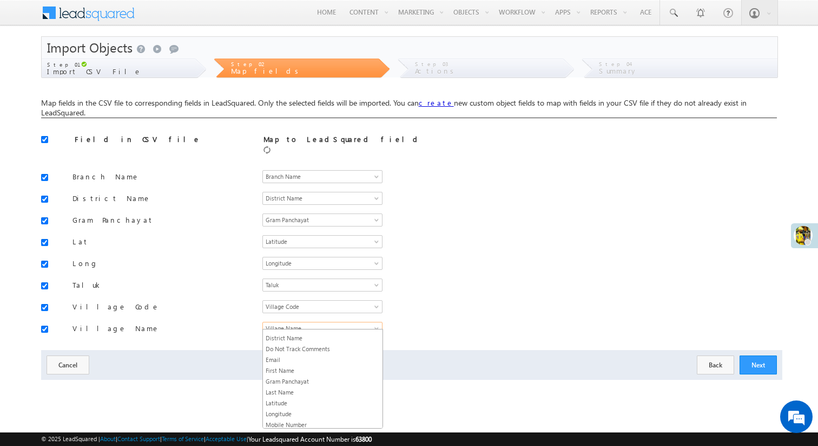
scroll to position [84, 0]
click at [302, 372] on link "First Name" at bounding box center [323, 369] width 120 height 10
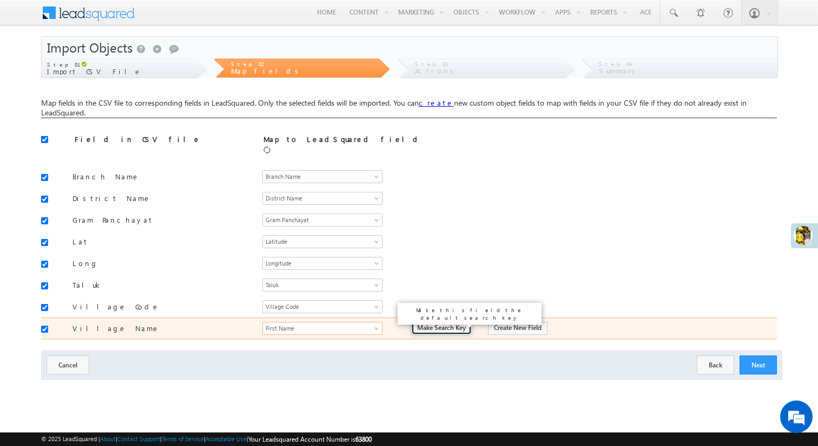
click at [425, 322] on input "Make Search Key" at bounding box center [441, 328] width 61 height 13
type input "Is Search Key"
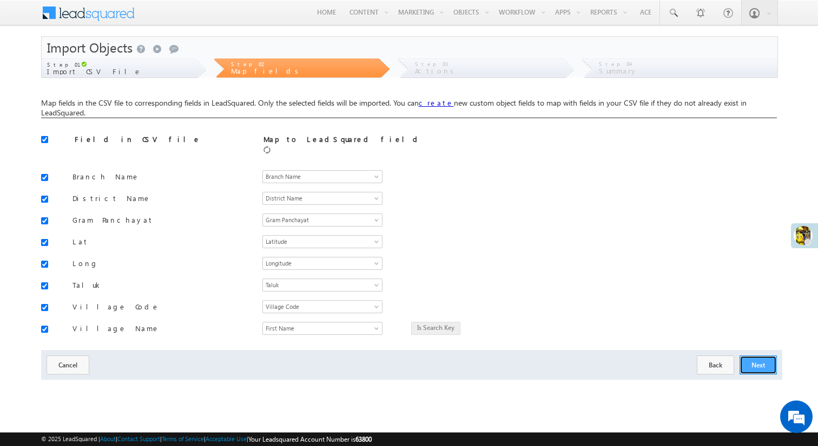
click at [765, 363] on button "Next" at bounding box center [758, 364] width 37 height 19
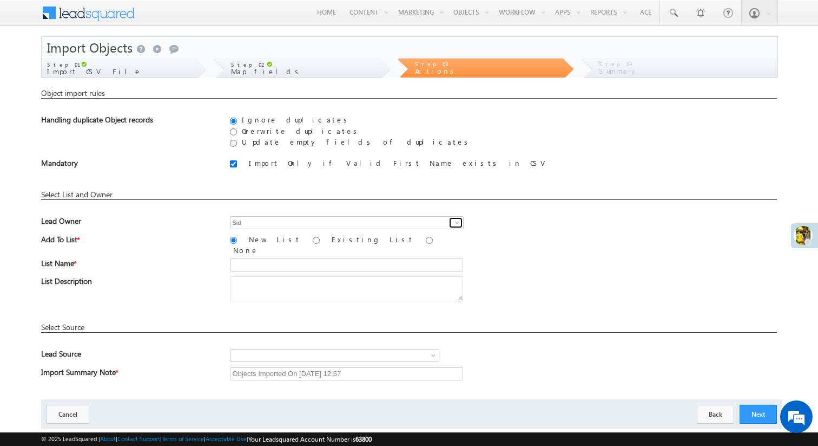
click at [454, 221] on span at bounding box center [457, 222] width 9 height 9
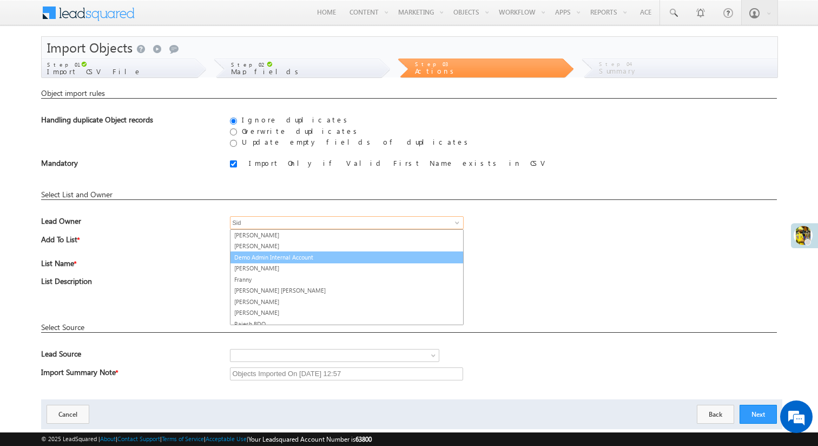
click at [334, 260] on link "Demo Admin Internal Account" at bounding box center [347, 257] width 234 height 12
type input "Demo Admin Internal Account"
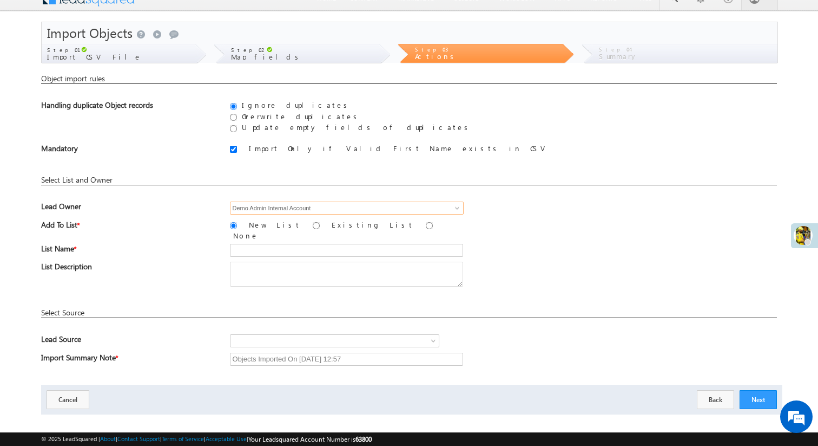
scroll to position [21, 0]
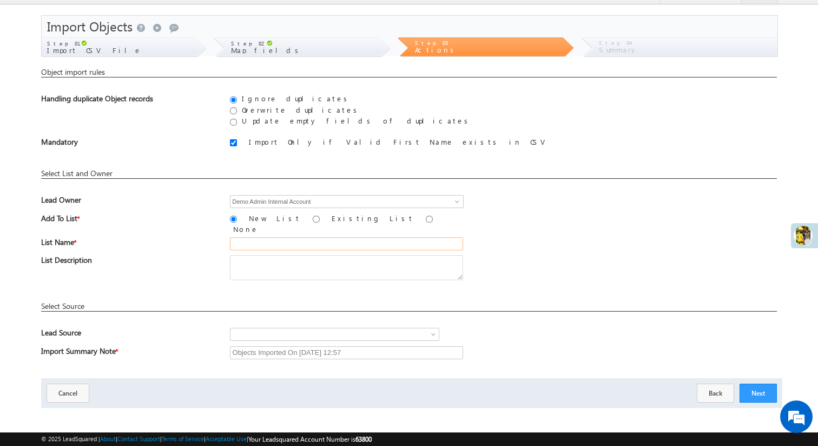
click at [254, 237] on input "text" at bounding box center [347, 243] width 234 height 13
click at [274, 237] on input "Vridhi Home finance" at bounding box center [347, 243] width 234 height 13
type input "Vridhi Home Finance"
click at [383, 329] on span at bounding box center [322, 334] width 182 height 10
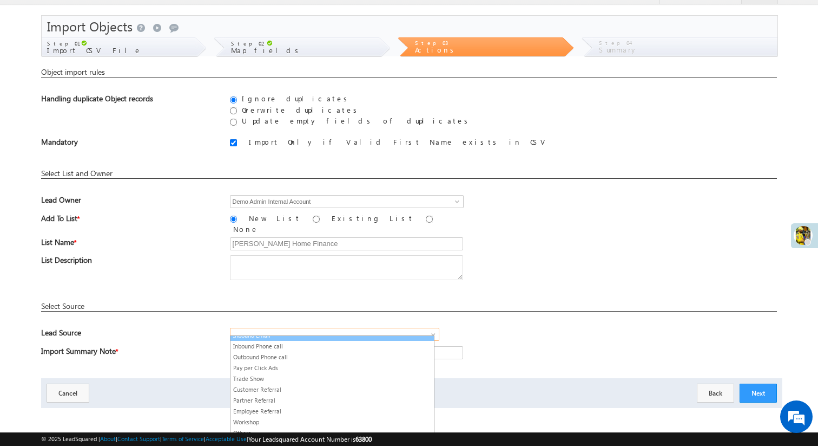
scroll to position [64, 0]
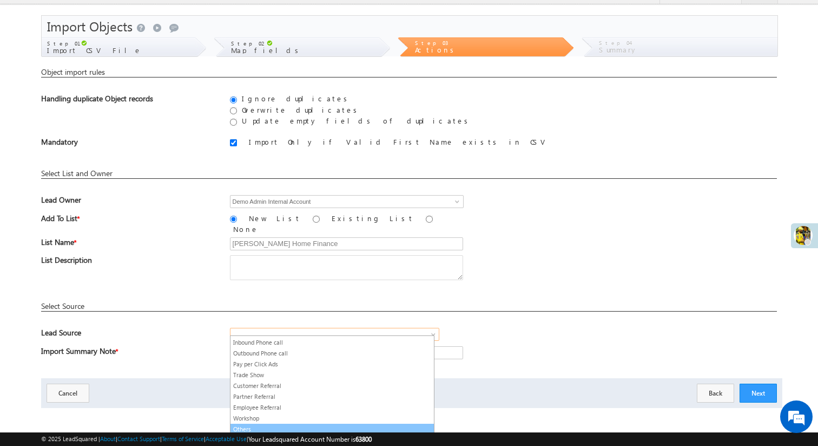
click at [287, 427] on link "Others" at bounding box center [333, 429] width 204 height 10
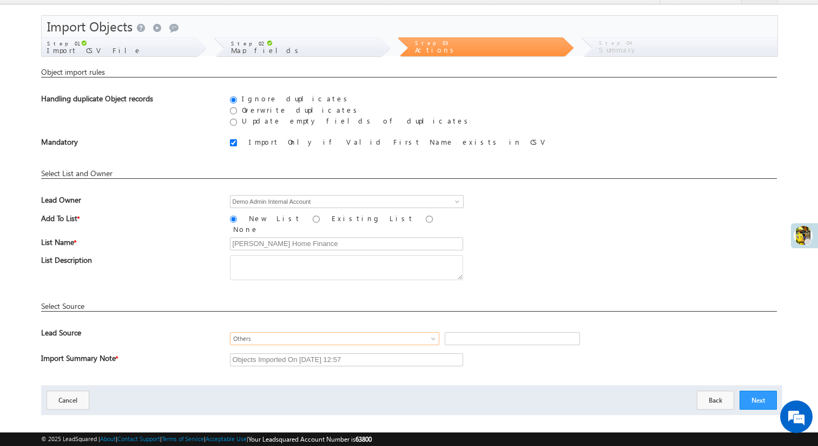
click at [601, 288] on div "Object import rules You do not have permissions to update these objects. You do…" at bounding box center [409, 220] width 737 height 307
click at [518, 338] on input "text" at bounding box center [512, 338] width 135 height 13
type input "Vridhi HF Demo"
click at [756, 395] on button "Next" at bounding box center [758, 399] width 37 height 19
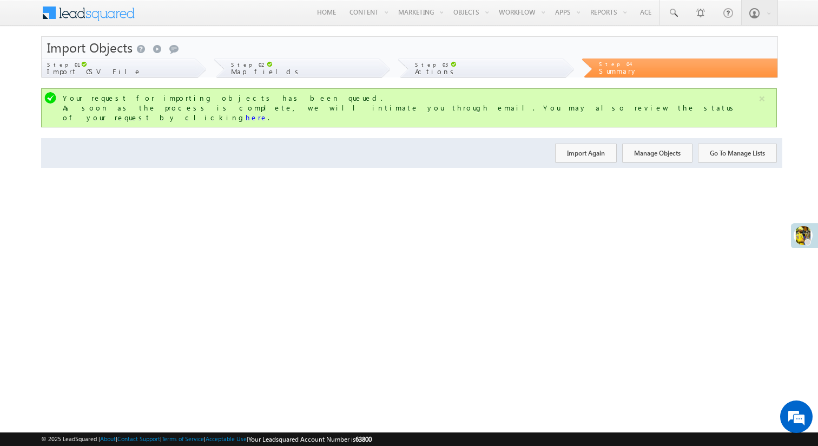
scroll to position [0, 0]
click at [268, 113] on link "here" at bounding box center [257, 117] width 22 height 9
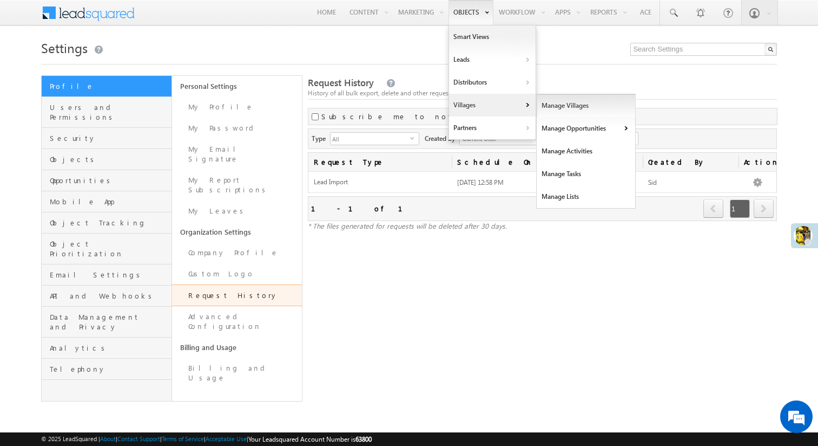
click at [553, 108] on link "Manage Villages" at bounding box center [586, 105] width 99 height 23
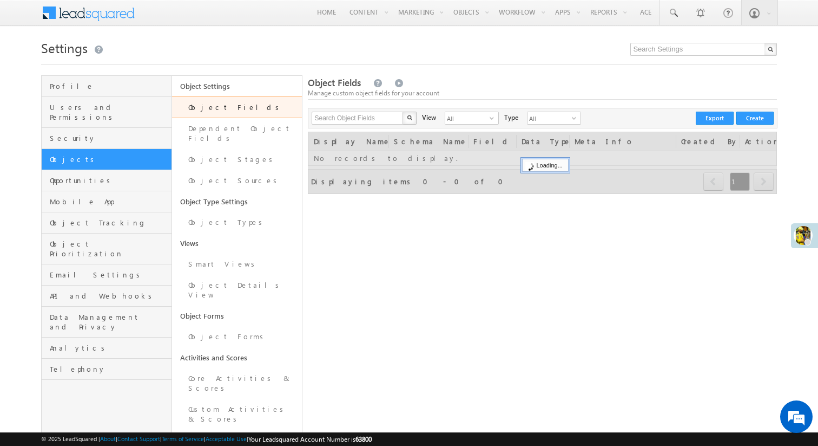
click at [568, 119] on div "Type All select 1" at bounding box center [546, 119] width 82 height 15
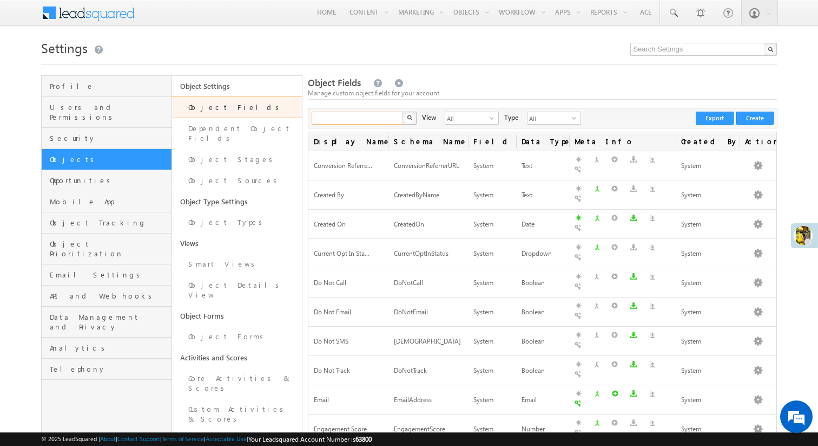
click at [365, 117] on input "text" at bounding box center [358, 118] width 93 height 13
type input "first name"
click at [403, 112] on button "button" at bounding box center [410, 118] width 14 height 13
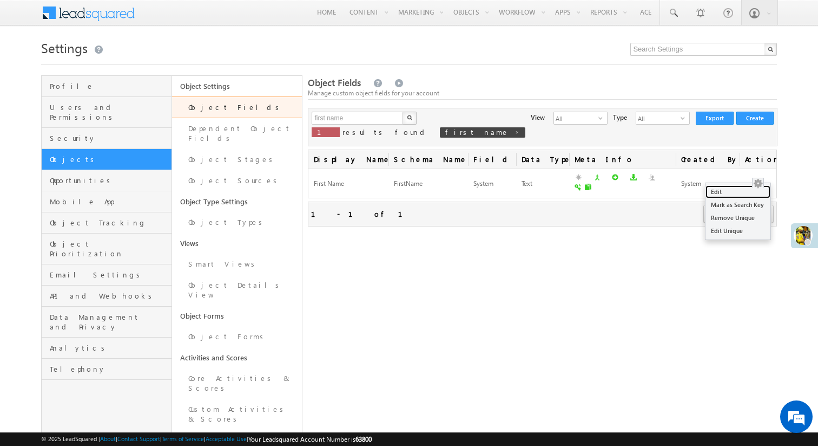
click at [748, 189] on link "Edit" at bounding box center [738, 191] width 65 height 13
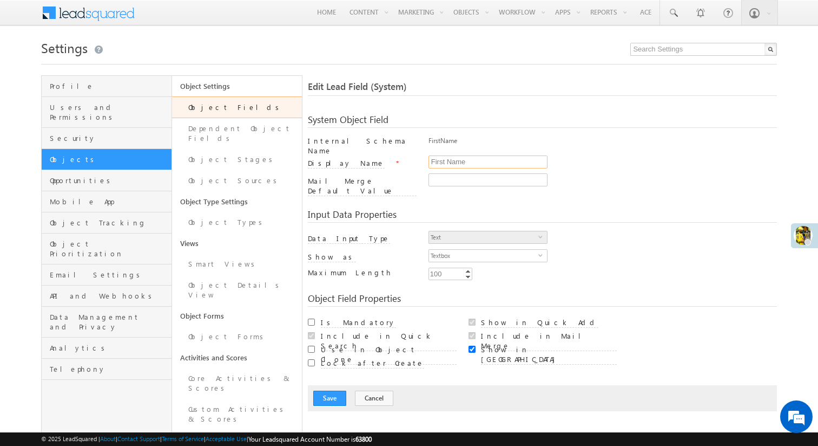
click at [467, 161] on input "First Name" at bounding box center [488, 161] width 119 height 13
type input "Village"
click at [372, 393] on button "Cancel" at bounding box center [374, 397] width 38 height 15
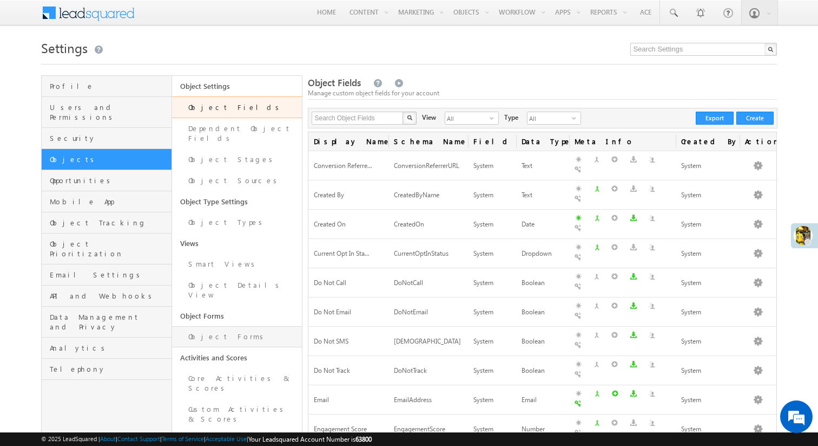
click at [222, 326] on link "Object Forms" at bounding box center [237, 336] width 130 height 21
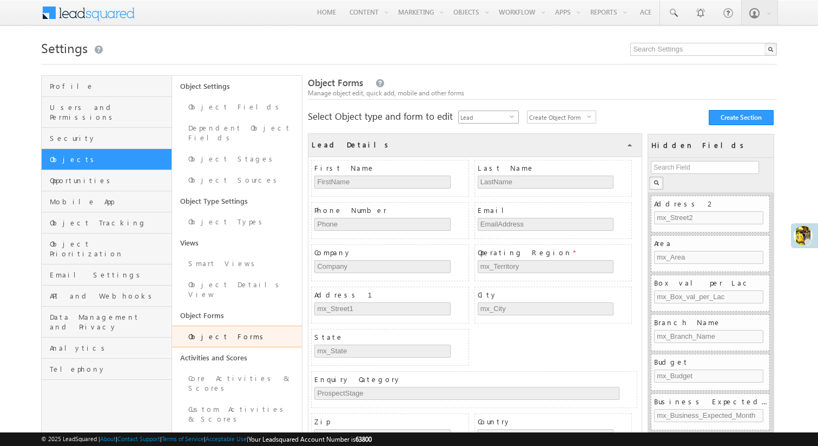
click at [503, 117] on span "Lead" at bounding box center [484, 117] width 51 height 12
click at [496, 147] on li "Village" at bounding box center [489, 151] width 60 height 11
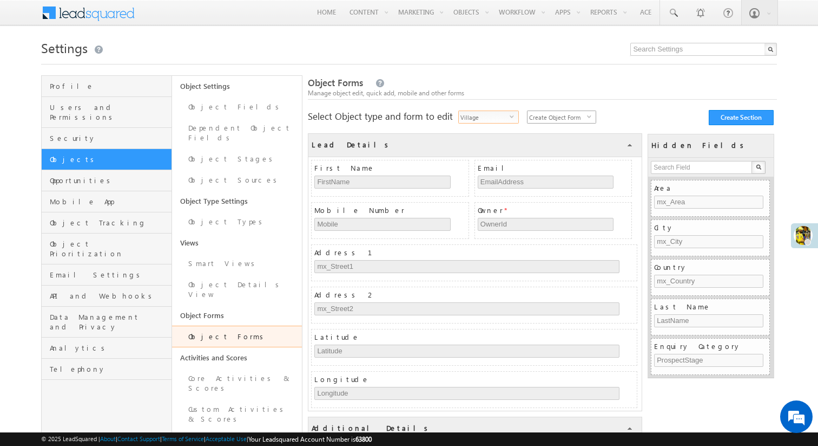
click at [591, 119] on span "select" at bounding box center [591, 120] width 9 height 18
click at [588, 116] on span "select" at bounding box center [591, 116] width 9 height 5
click at [575, 142] on li "Create Object Form on Mobile" at bounding box center [562, 145] width 68 height 21
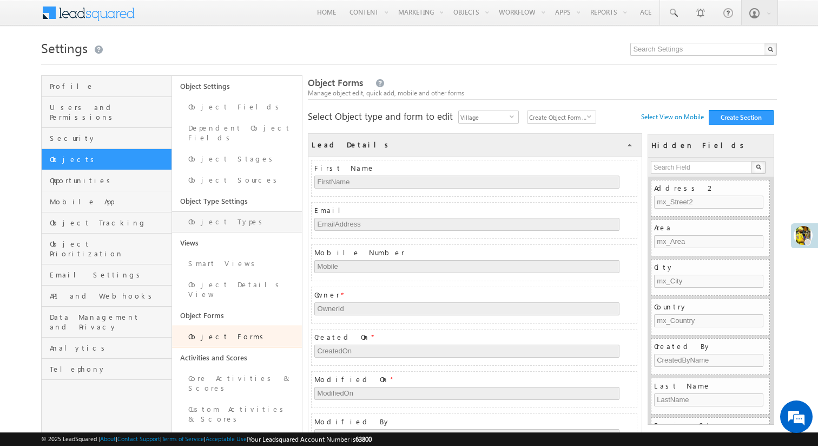
click at [218, 219] on link "Object Types" at bounding box center [237, 221] width 130 height 21
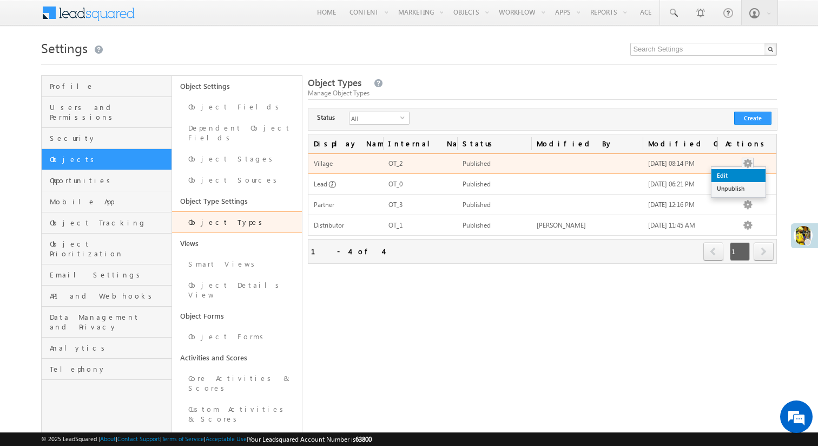
click at [741, 178] on link "Edit" at bounding box center [739, 175] width 54 height 13
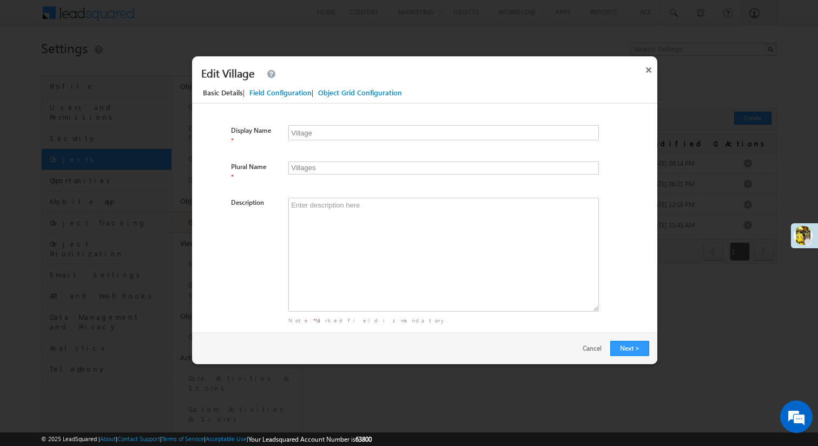
click at [277, 92] on div "Field Configuration" at bounding box center [281, 93] width 62 height 10
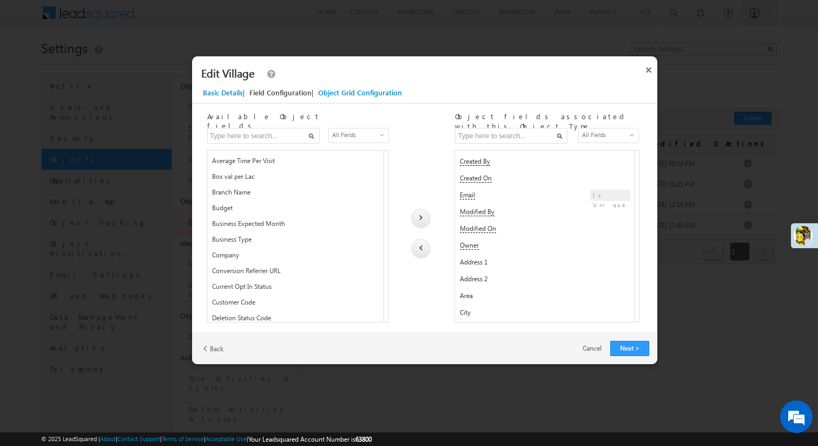
click at [272, 136] on input "text" at bounding box center [263, 136] width 113 height 16
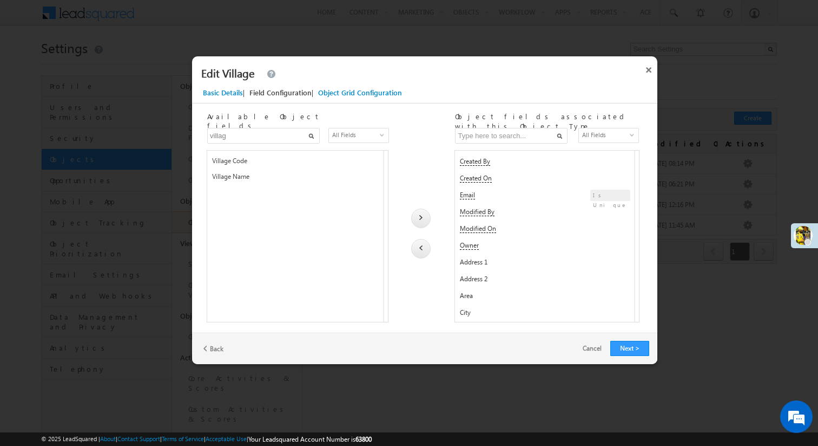
click at [260, 165] on span "Village Code" at bounding box center [255, 162] width 87 height 13
click at [424, 222] on div at bounding box center [420, 217] width 19 height 19
click at [259, 161] on span "Village Name" at bounding box center [255, 162] width 87 height 13
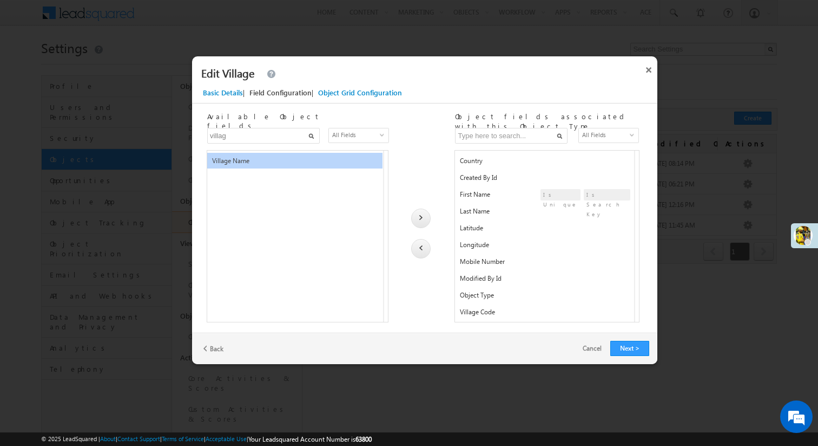
click at [422, 214] on div at bounding box center [420, 217] width 19 height 19
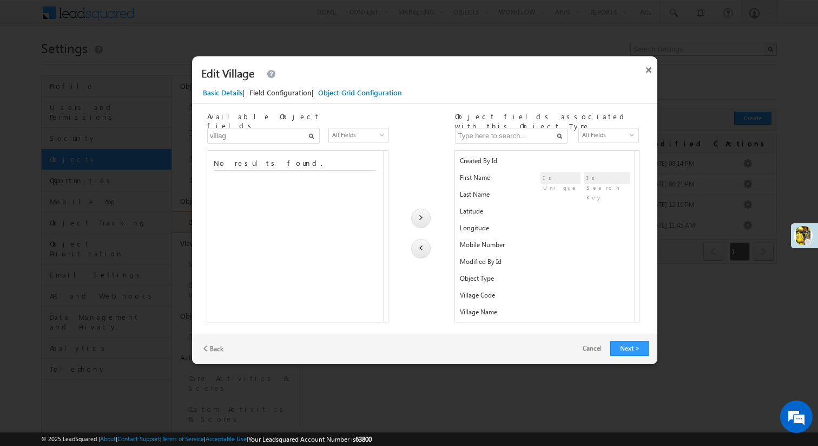
click at [241, 136] on input "villag" at bounding box center [263, 136] width 113 height 16
click at [271, 160] on span "Branch Name" at bounding box center [255, 162] width 87 height 13
click at [425, 220] on div at bounding box center [420, 217] width 19 height 19
click at [251, 130] on input "branch" at bounding box center [263, 136] width 113 height 16
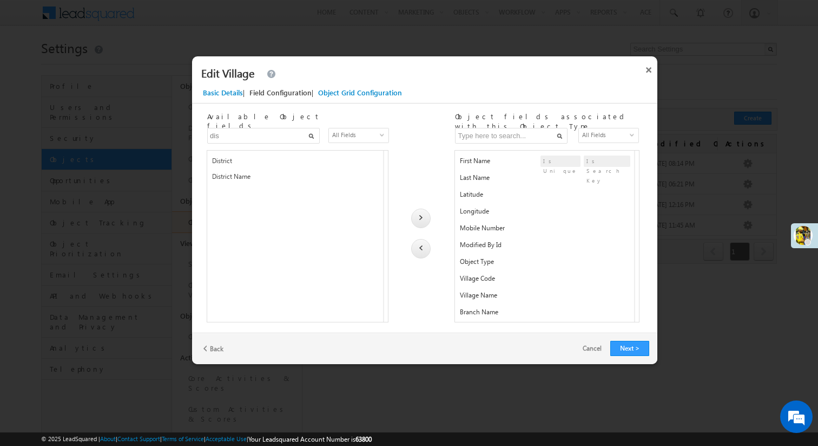
click at [241, 179] on span "District Name" at bounding box center [231, 176] width 38 height 8
click at [416, 213] on div at bounding box center [420, 217] width 19 height 19
click at [291, 159] on span "District" at bounding box center [255, 162] width 87 height 13
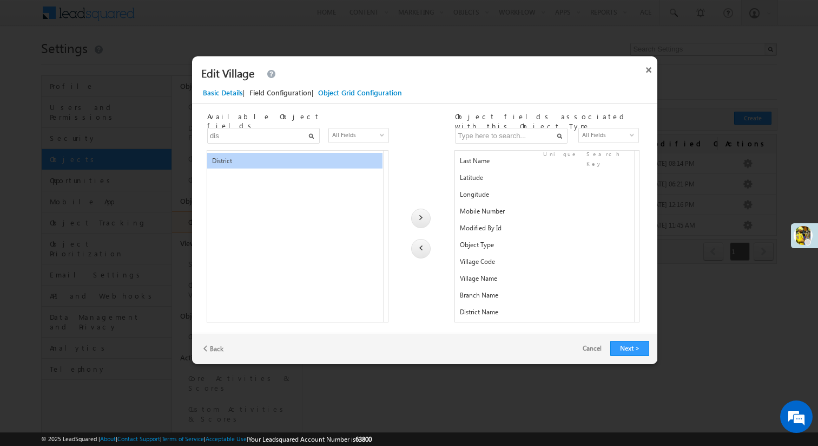
click at [422, 217] on img at bounding box center [421, 217] width 3 height 5
click at [238, 134] on input "dis" at bounding box center [263, 136] width 113 height 16
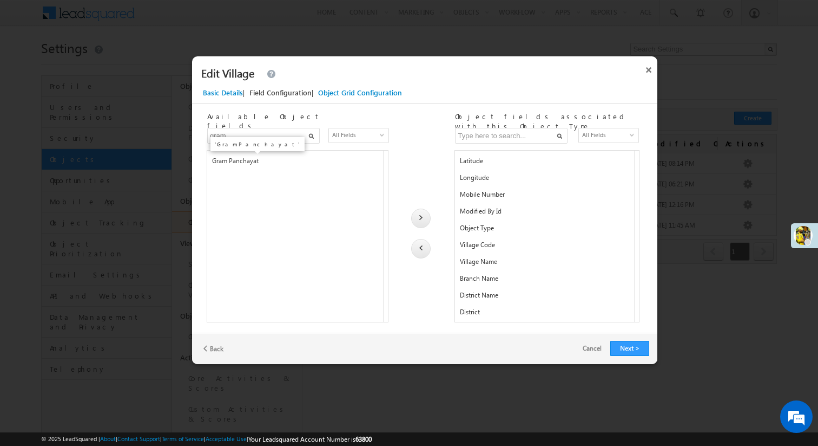
click at [246, 160] on span "Gram Panchayat" at bounding box center [235, 160] width 47 height 8
click at [421, 218] on img at bounding box center [421, 217] width 3 height 5
click at [248, 132] on input "gram" at bounding box center [263, 136] width 113 height 16
type input "taluk"
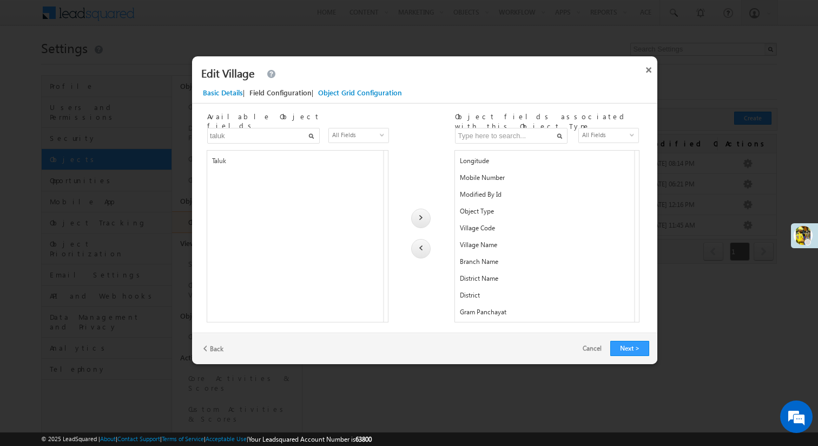
click at [270, 165] on span "Taluk" at bounding box center [255, 162] width 87 height 13
click at [424, 220] on div at bounding box center [420, 217] width 19 height 19
click at [474, 281] on span "District" at bounding box center [470, 278] width 20 height 8
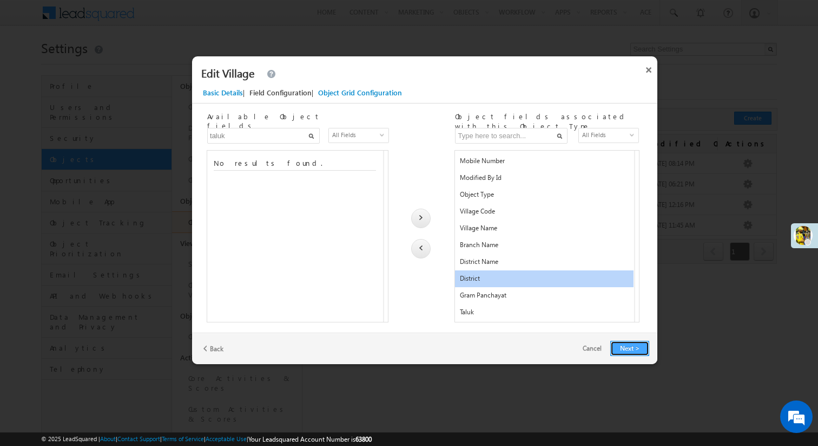
click at [625, 352] on button "Next >" at bounding box center [630, 347] width 39 height 15
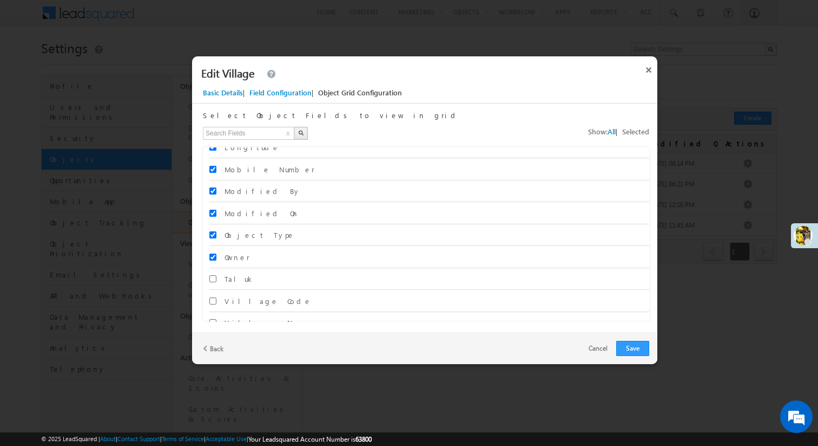
scroll to position [352, 0]
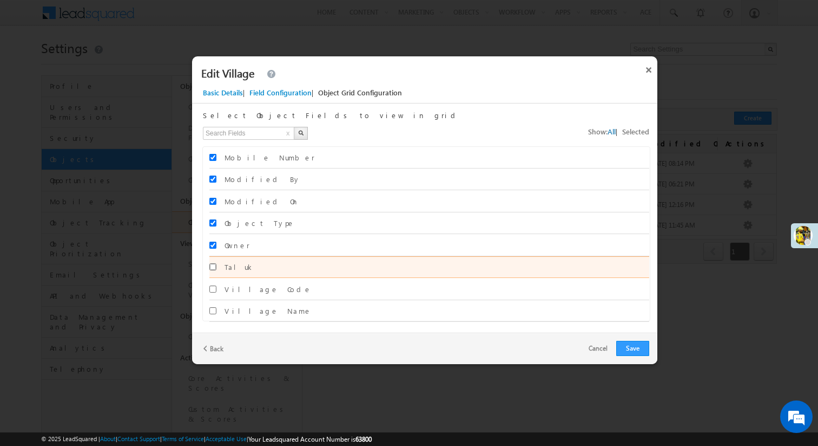
click at [216, 267] on input "Taluk" at bounding box center [212, 266] width 7 height 7
checkbox input "true"
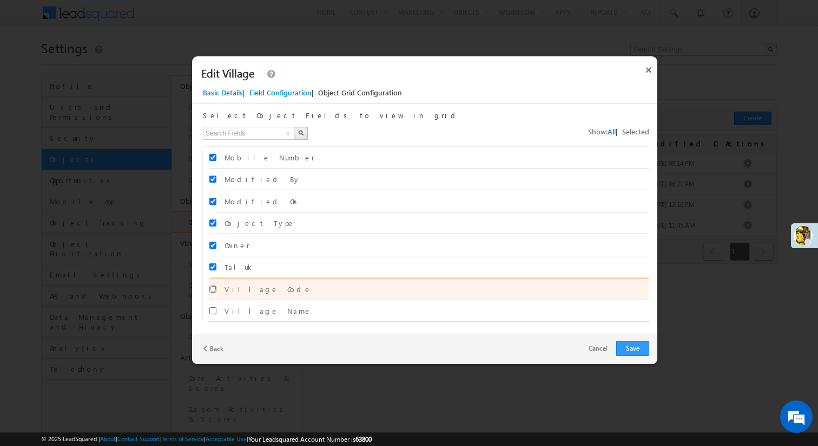
click at [213, 286] on input "Village Code" at bounding box center [212, 288] width 7 height 7
checkbox input "true"
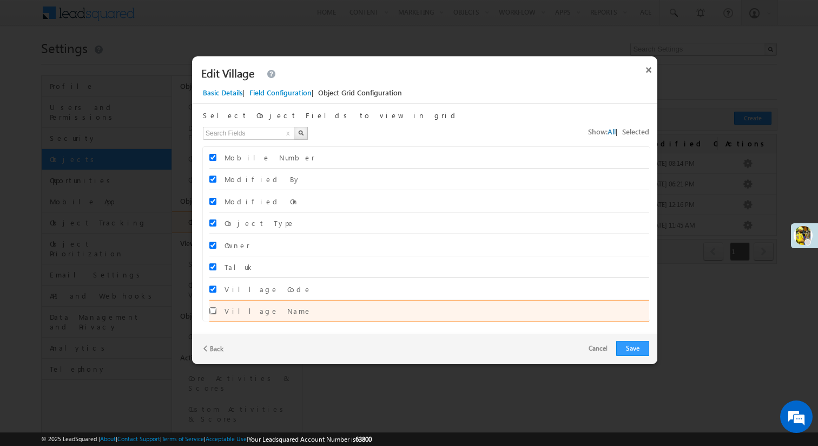
click at [214, 310] on input "Village Name" at bounding box center [212, 310] width 7 height 7
checkbox input "true"
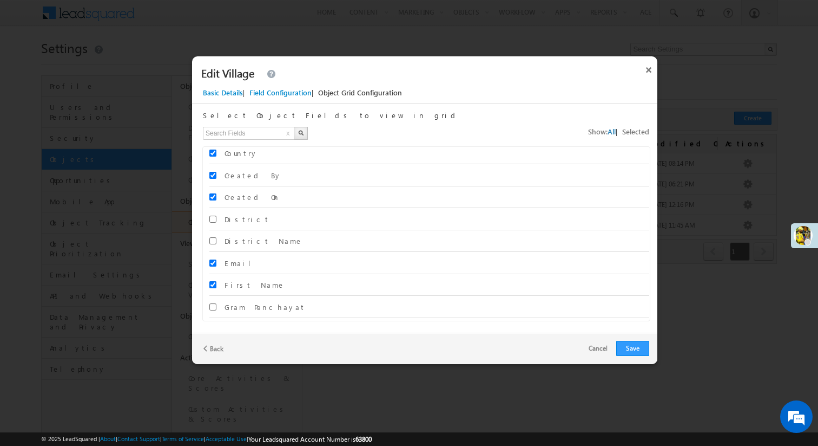
scroll to position [0, 0]
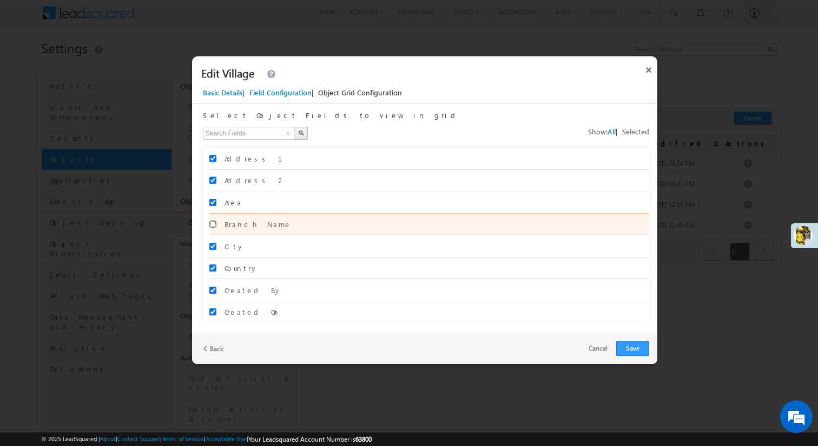
click at [212, 224] on input "Branch Name" at bounding box center [212, 223] width 7 height 7
checkbox input "true"
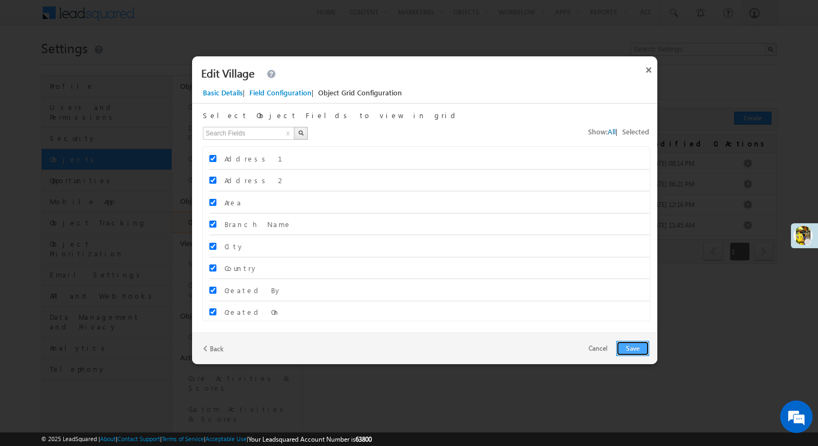
click at [637, 350] on button "Save" at bounding box center [633, 347] width 33 height 15
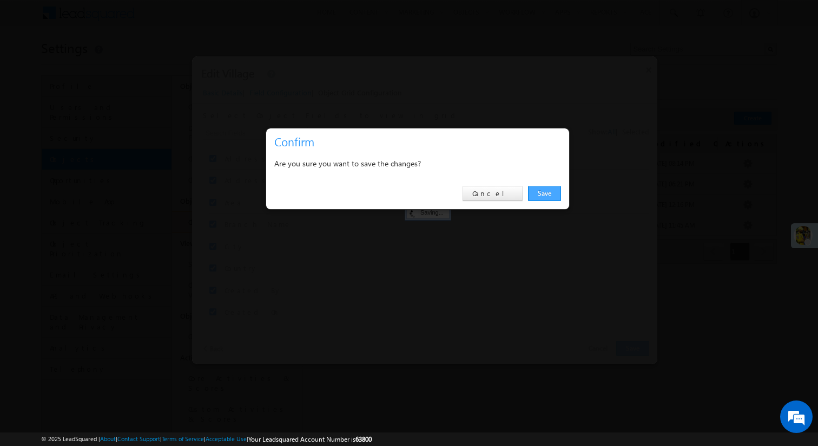
click at [553, 192] on link "Save" at bounding box center [544, 193] width 33 height 15
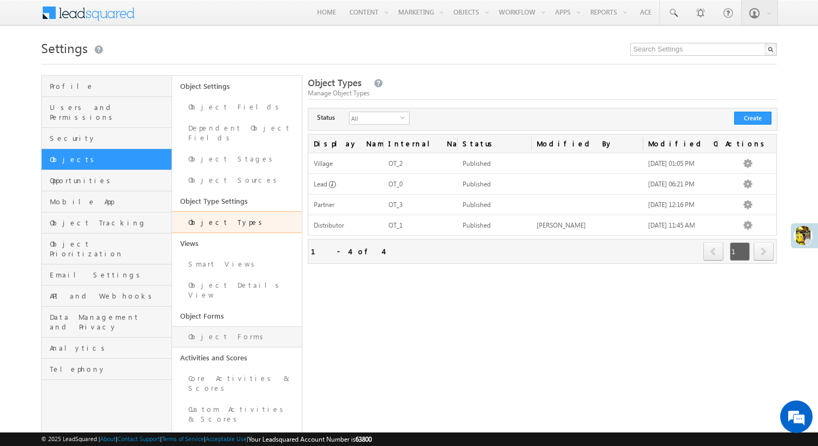
click at [221, 326] on link "Object Forms" at bounding box center [237, 336] width 130 height 21
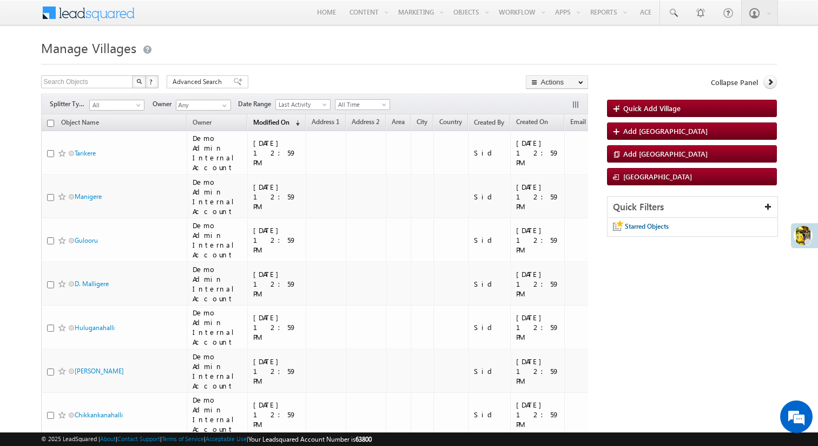
drag, startPoint x: 222, startPoint y: 125, endPoint x: 252, endPoint y: 123, distance: 29.3
drag, startPoint x: 222, startPoint y: 121, endPoint x: 250, endPoint y: 126, distance: 28.1
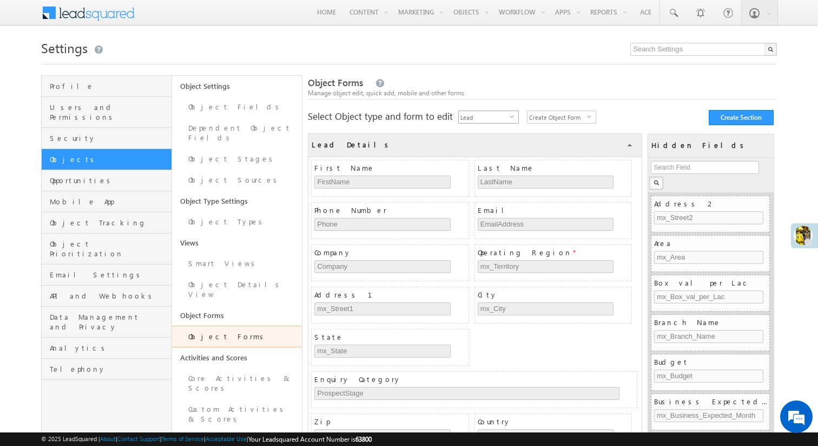
click at [500, 115] on span "Lead" at bounding box center [484, 117] width 51 height 12
click at [499, 150] on li "Village" at bounding box center [489, 151] width 60 height 11
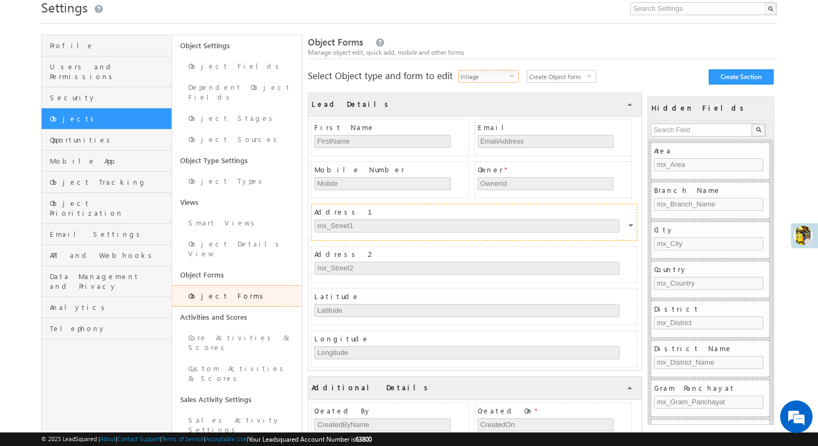
scroll to position [37, 0]
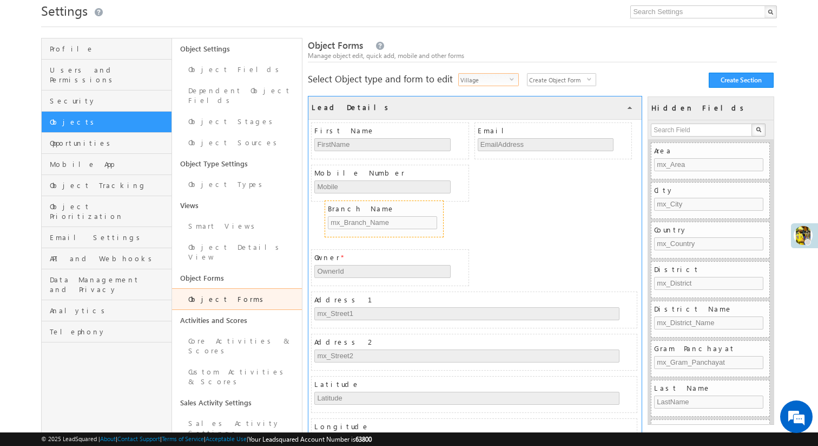
drag, startPoint x: 685, startPoint y: 192, endPoint x: 358, endPoint y: 209, distance: 327.9
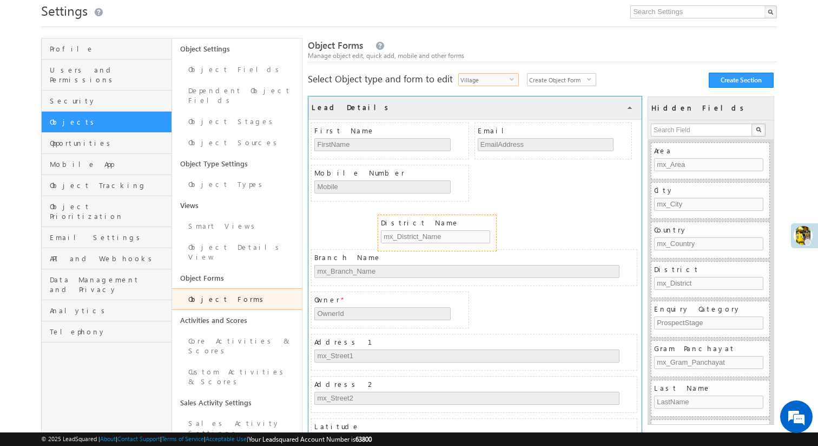
drag, startPoint x: 687, startPoint y: 305, endPoint x: 414, endPoint y: 219, distance: 286.6
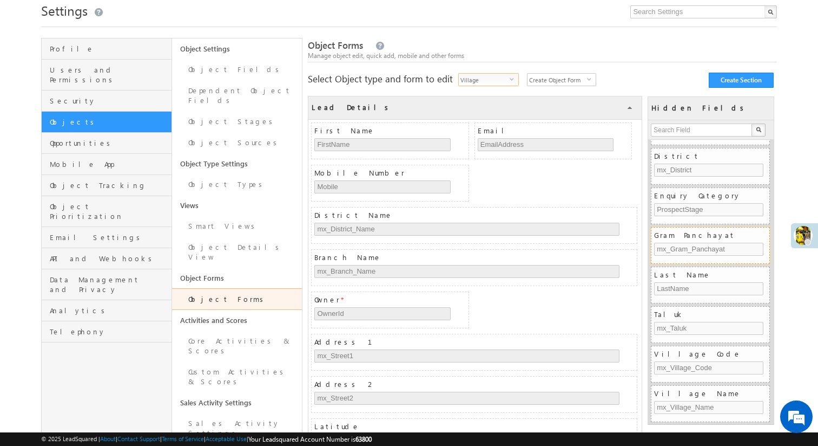
scroll to position [74, 0]
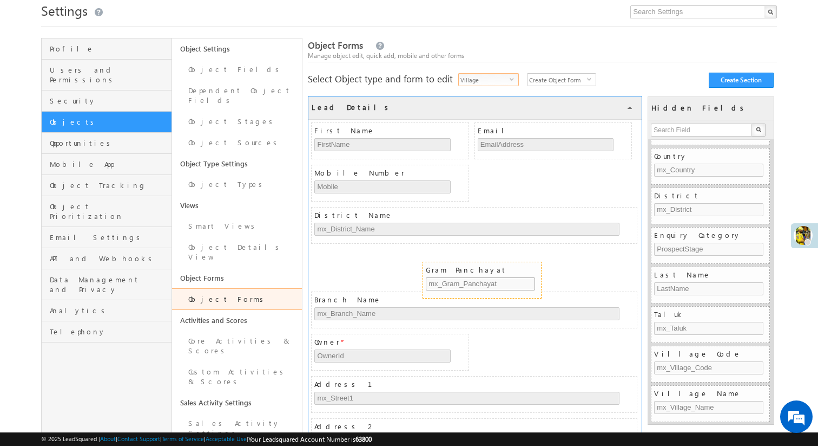
drag, startPoint x: 684, startPoint y: 232, endPoint x: 455, endPoint y: 267, distance: 231.1
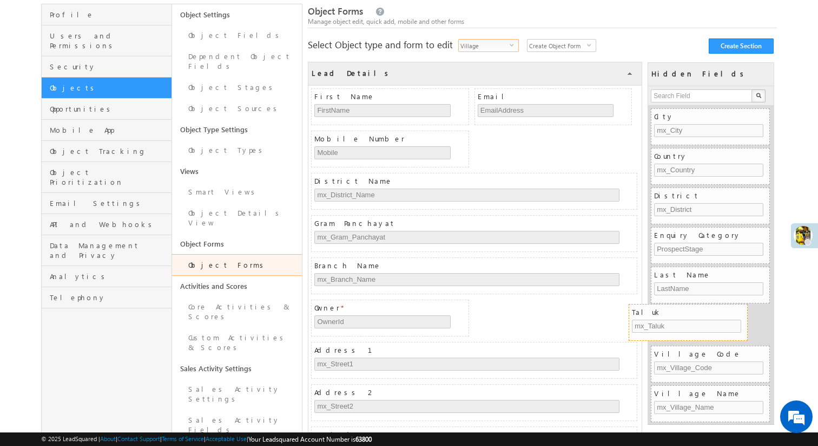
scroll to position [0, 0]
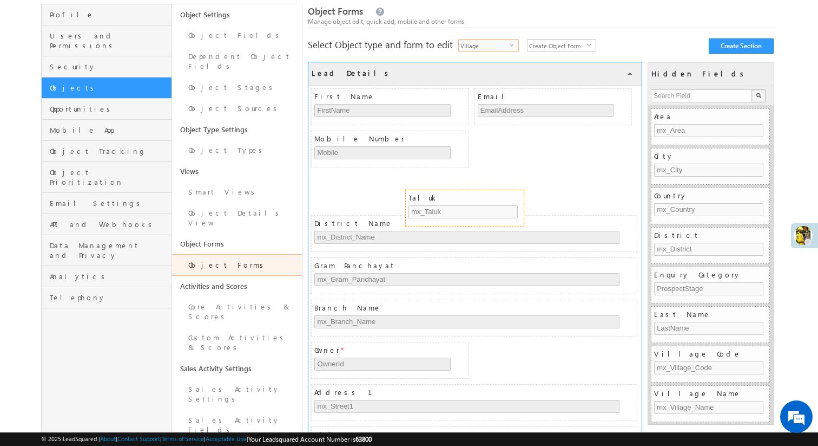
drag, startPoint x: 696, startPoint y: 311, endPoint x: 450, endPoint y: 195, distance: 271.7
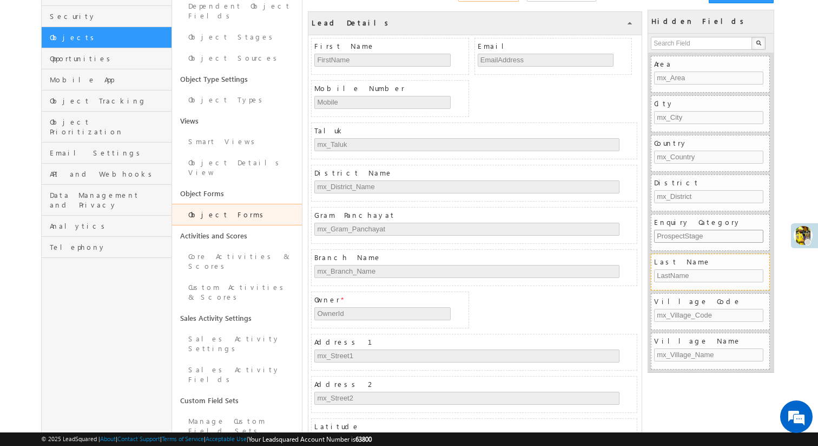
scroll to position [103, 0]
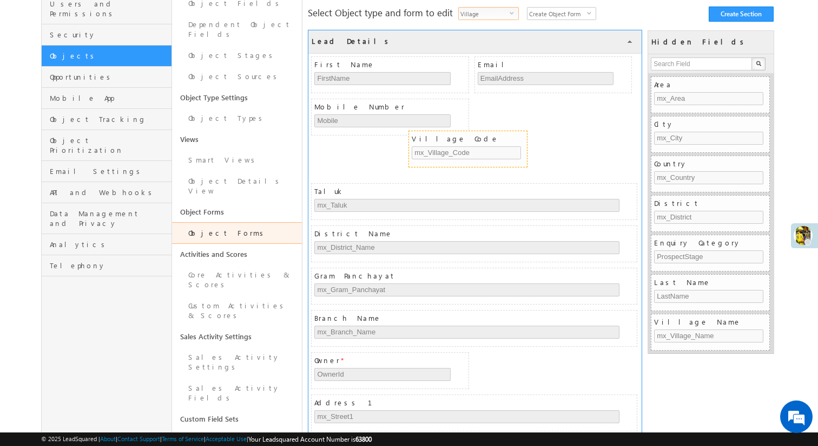
drag, startPoint x: 700, startPoint y: 326, endPoint x: 457, endPoint y: 143, distance: 303.9
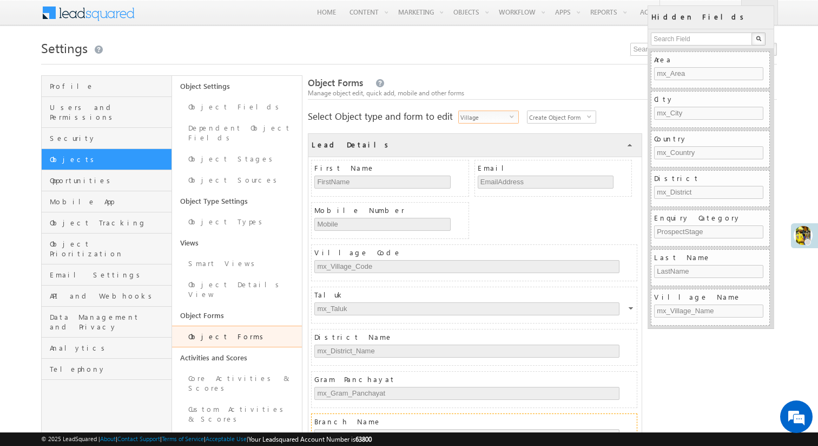
scroll to position [408, 0]
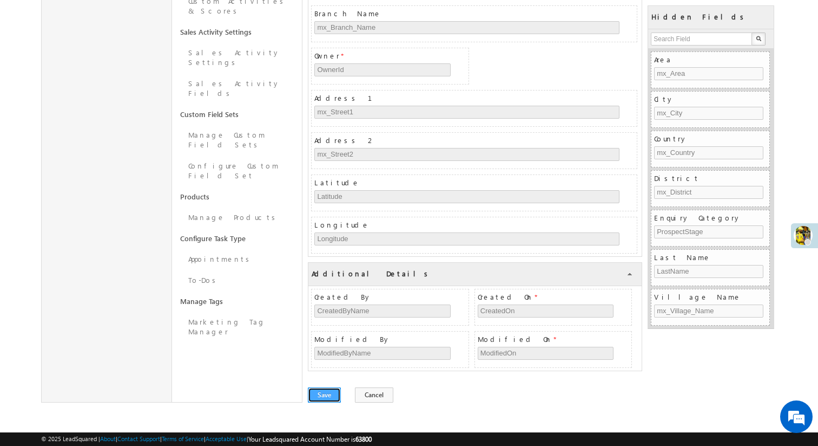
click at [324, 395] on button "Save" at bounding box center [324, 394] width 33 height 15
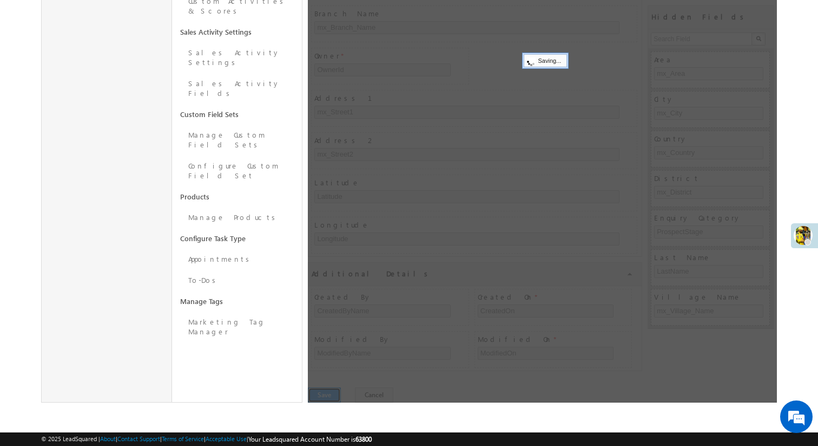
scroll to position [0, 0]
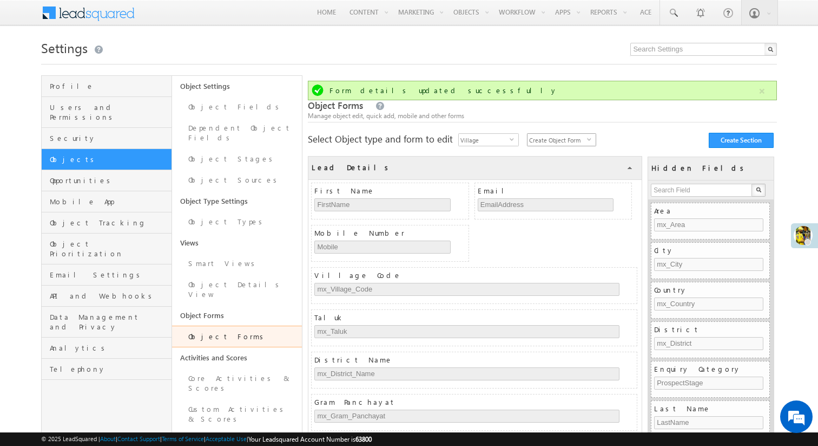
click at [578, 141] on span "Create Object Form" at bounding box center [558, 140] width 60 height 12
click at [575, 172] on li "Create Object Form on Mobile" at bounding box center [562, 168] width 68 height 21
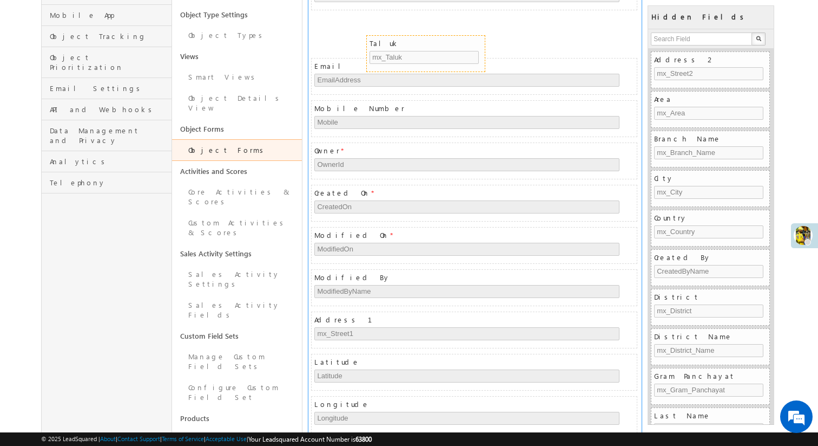
drag, startPoint x: 689, startPoint y: 316, endPoint x: 404, endPoint y: 44, distance: 393.2
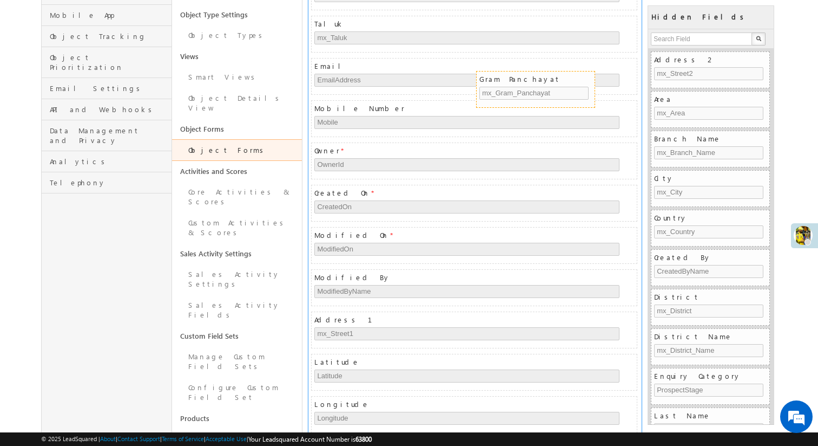
drag, startPoint x: 693, startPoint y: 412, endPoint x: 519, endPoint y: 76, distance: 378.9
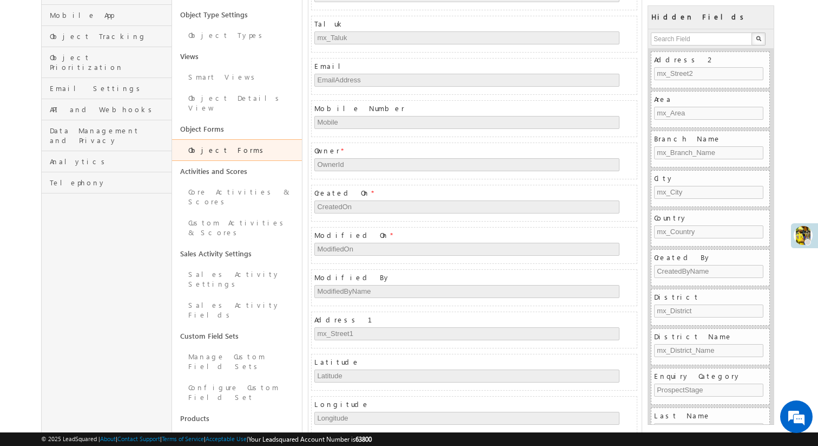
click at [790, 134] on body "Menu Sid sidad min1@ gmail .com NG-SI" at bounding box center [409, 197] width 818 height 767
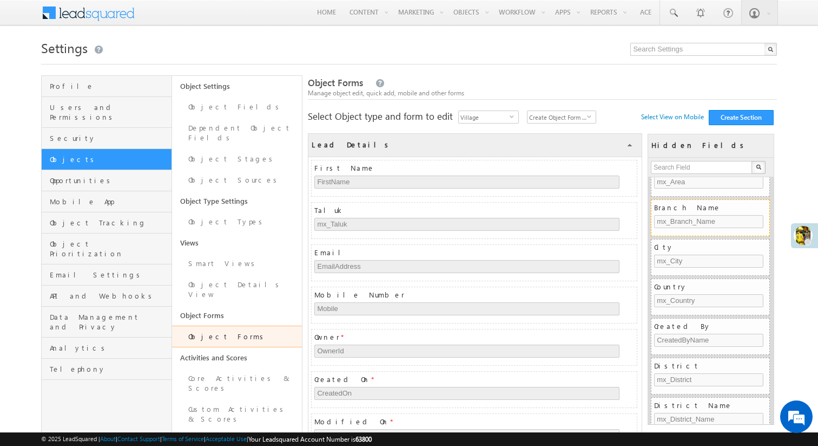
scroll to position [68, 0]
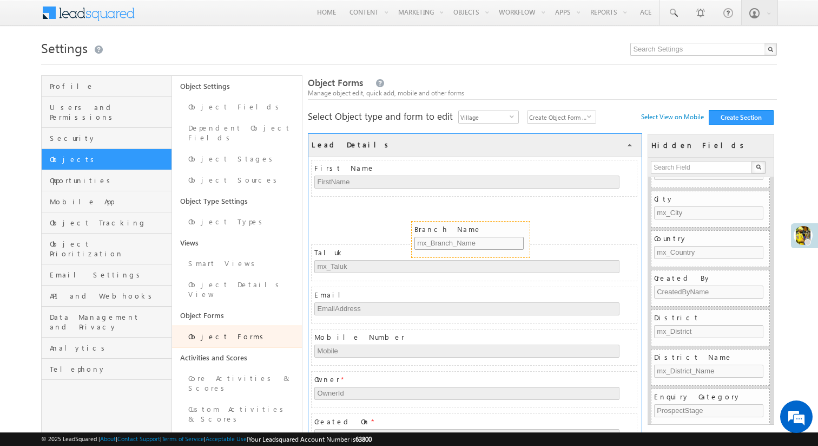
drag, startPoint x: 678, startPoint y: 197, endPoint x: 436, endPoint y: 223, distance: 242.8
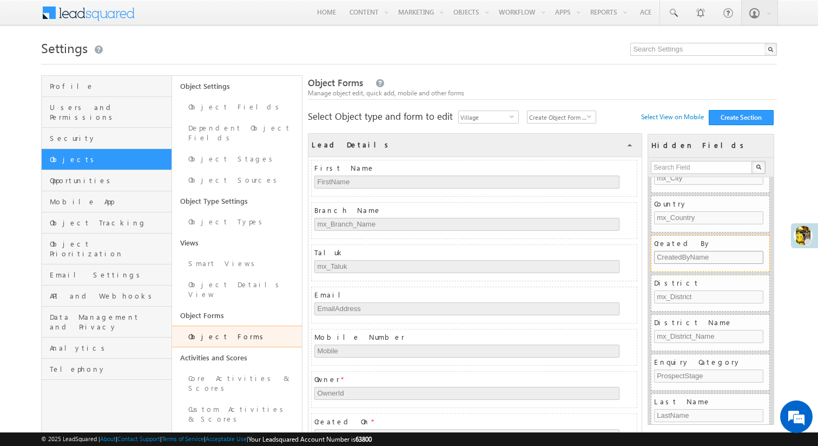
scroll to position [107, 0]
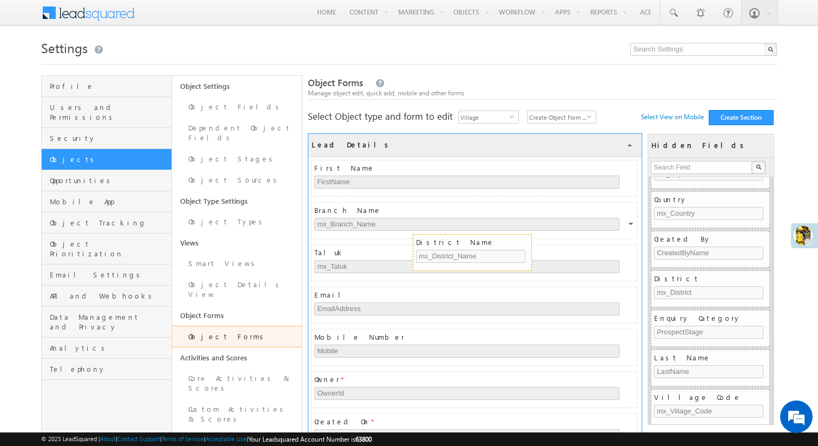
drag, startPoint x: 683, startPoint y: 314, endPoint x: 445, endPoint y: 237, distance: 250.3
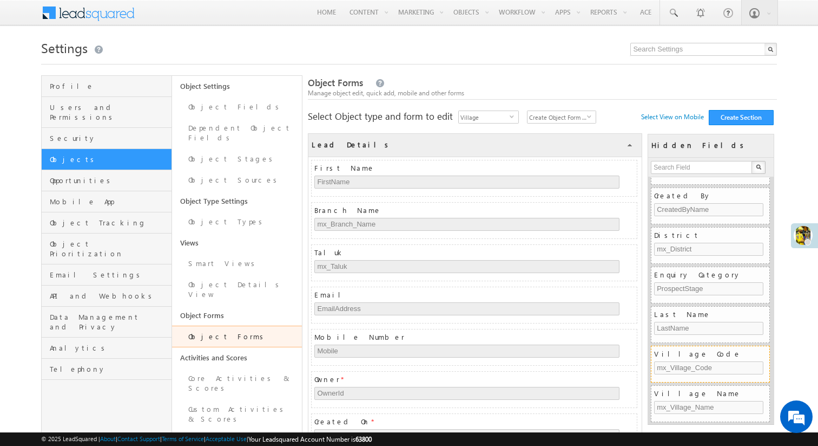
scroll to position [0, 0]
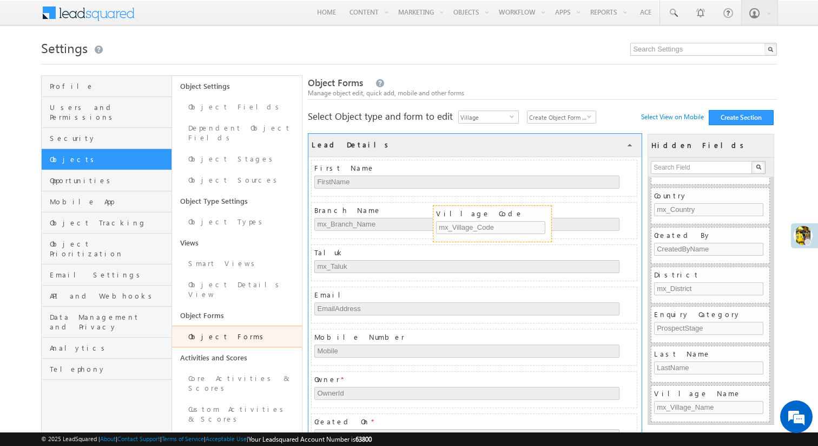
drag, startPoint x: 696, startPoint y: 352, endPoint x: 475, endPoint y: 212, distance: 261.3
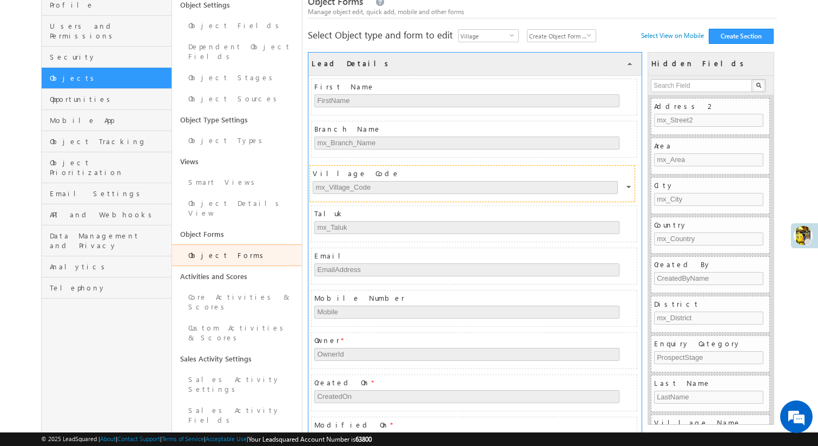
drag, startPoint x: 451, startPoint y: 336, endPoint x: 450, endPoint y: 170, distance: 166.2
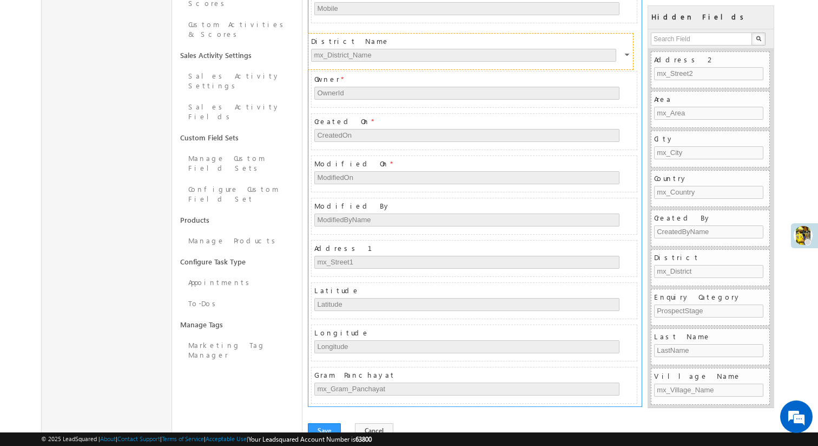
drag, startPoint x: 486, startPoint y: 336, endPoint x: 482, endPoint y: 37, distance: 298.3
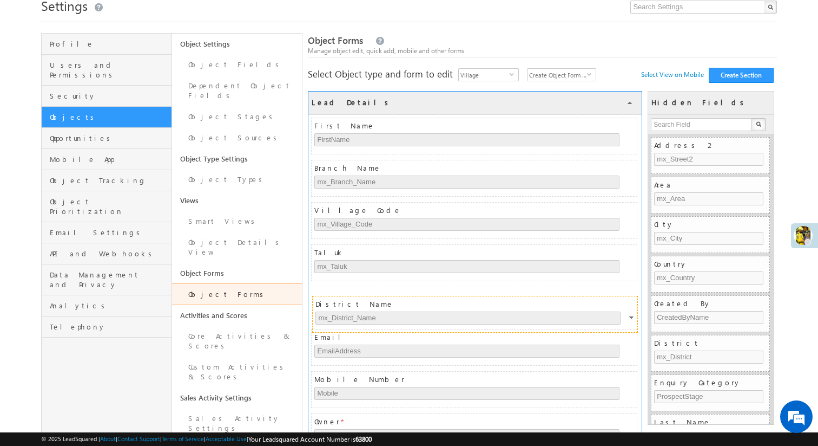
drag, startPoint x: 469, startPoint y: 377, endPoint x: 470, endPoint y: 302, distance: 75.3
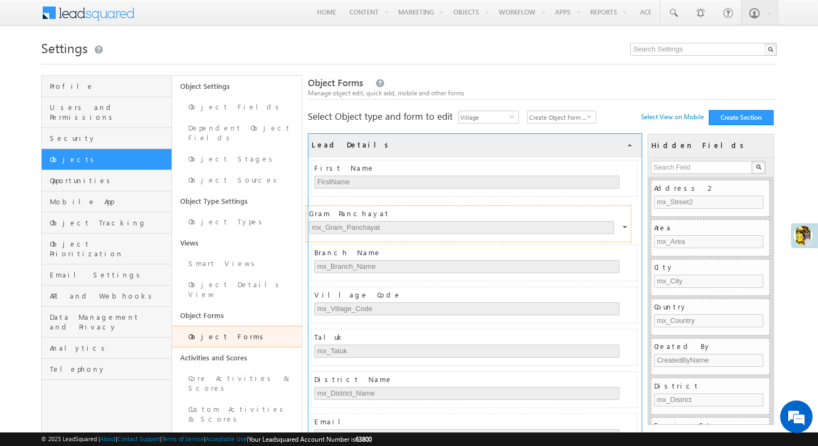
drag, startPoint x: 528, startPoint y: 336, endPoint x: 522, endPoint y: 211, distance: 125.2
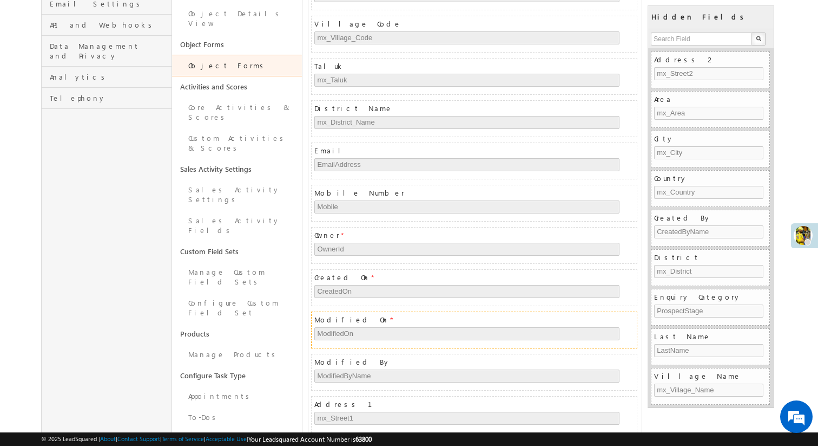
scroll to position [217, 0]
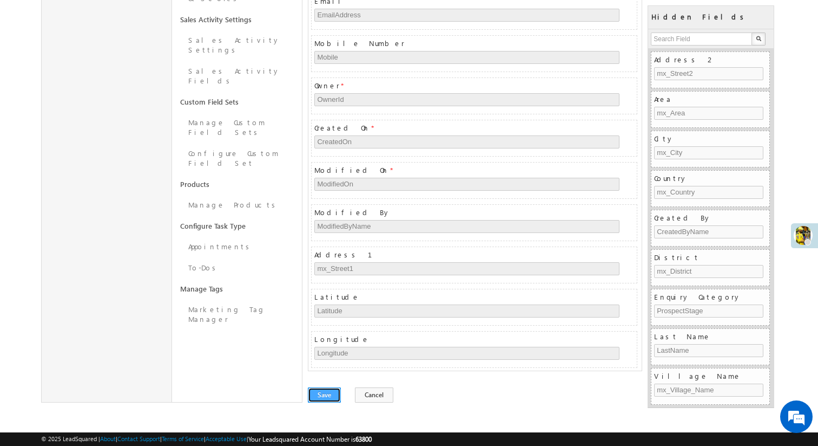
click at [319, 391] on button "Save" at bounding box center [324, 394] width 33 height 15
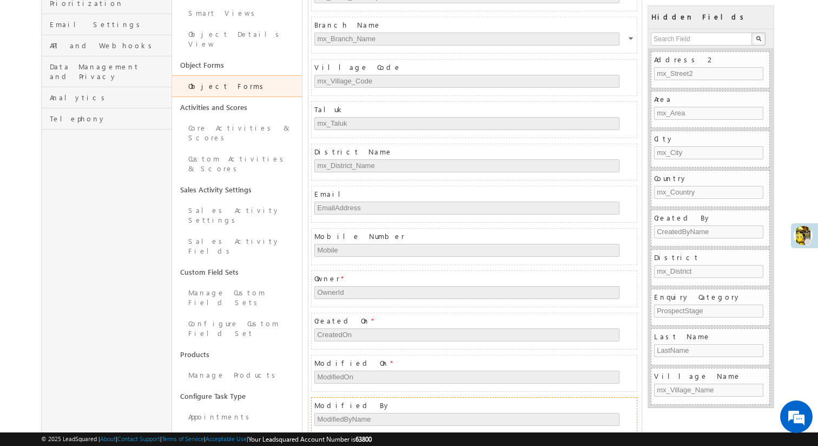
scroll to position [443, 0]
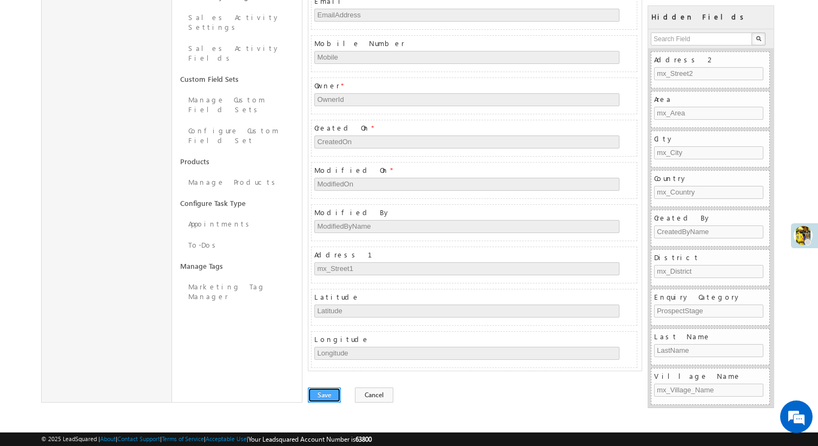
click at [318, 397] on button "Save" at bounding box center [324, 394] width 33 height 15
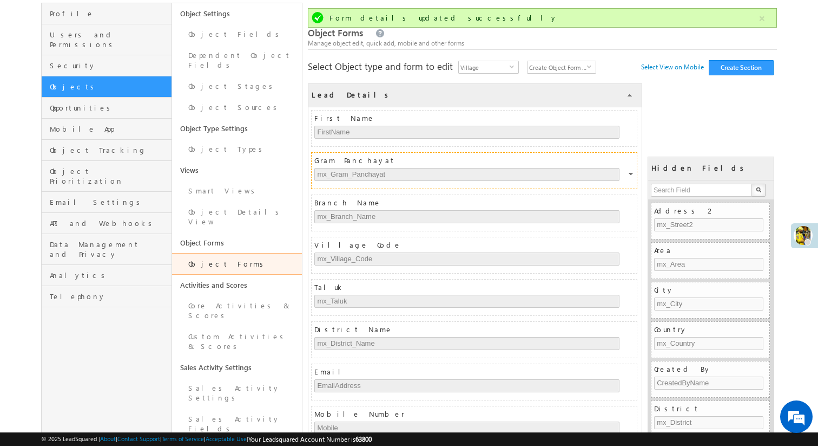
scroll to position [0, 0]
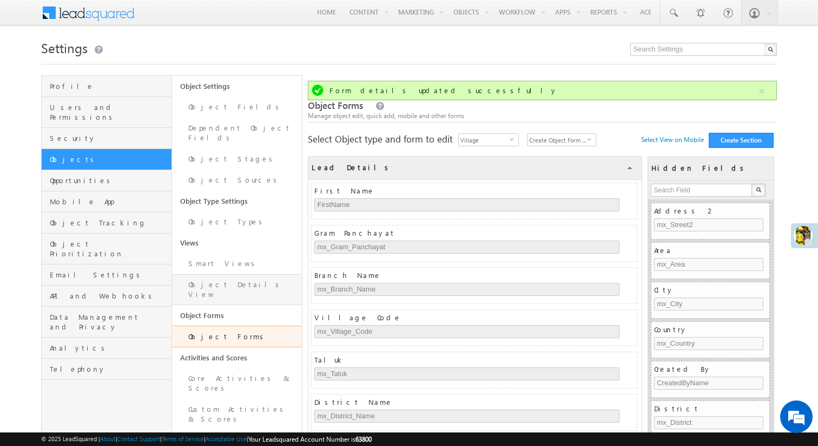
click at [224, 274] on link "Object Details View" at bounding box center [237, 289] width 130 height 31
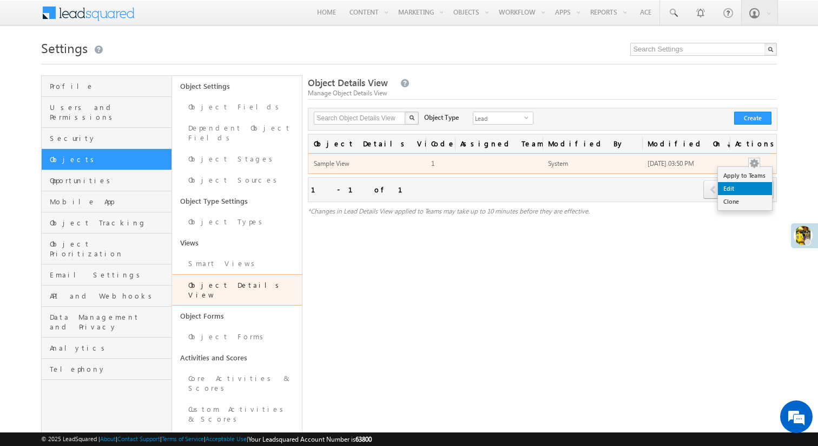
click at [747, 186] on link "Edit" at bounding box center [745, 188] width 54 height 13
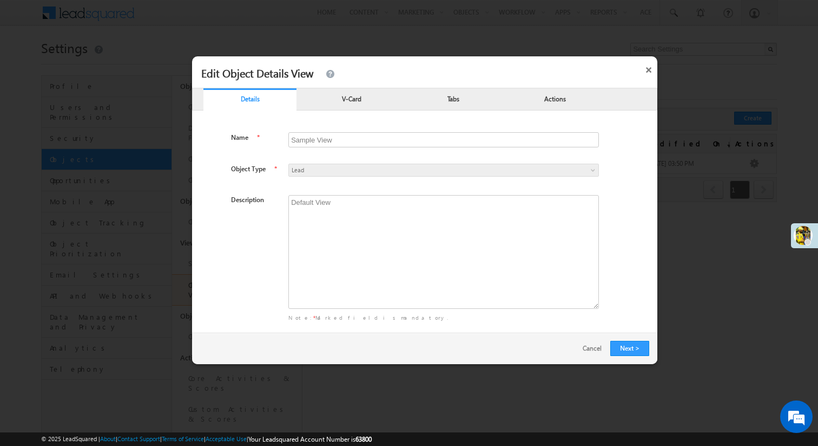
click at [350, 107] on div "V-Card" at bounding box center [351, 101] width 93 height 22
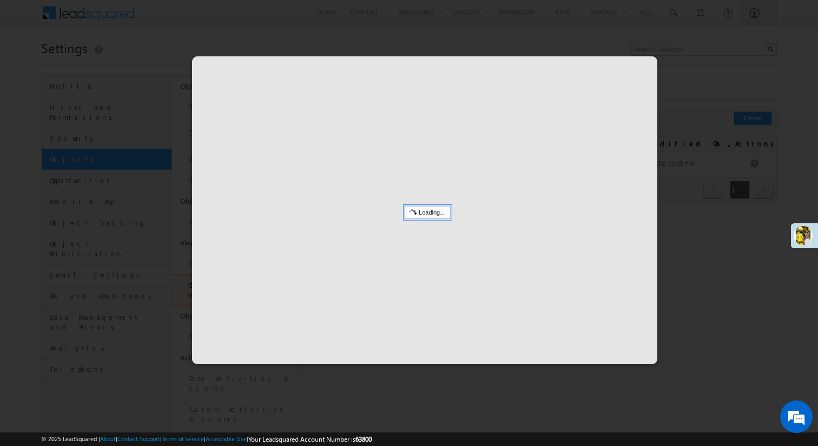
click at [712, 326] on div at bounding box center [409, 223] width 818 height 446
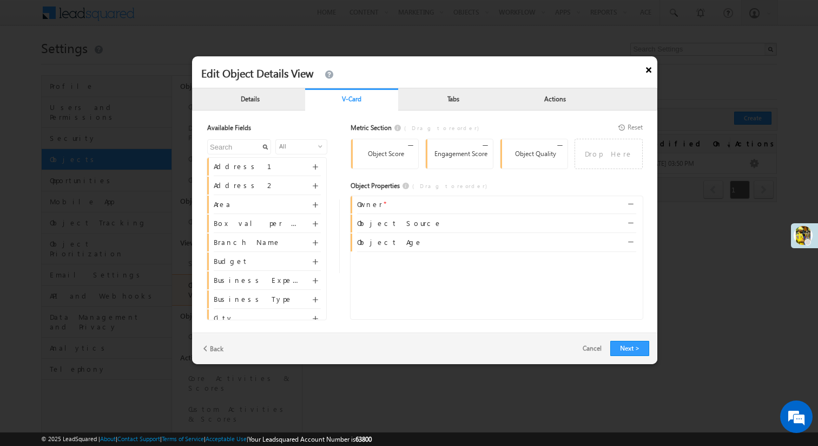
click at [646, 73] on button "×" at bounding box center [648, 67] width 17 height 23
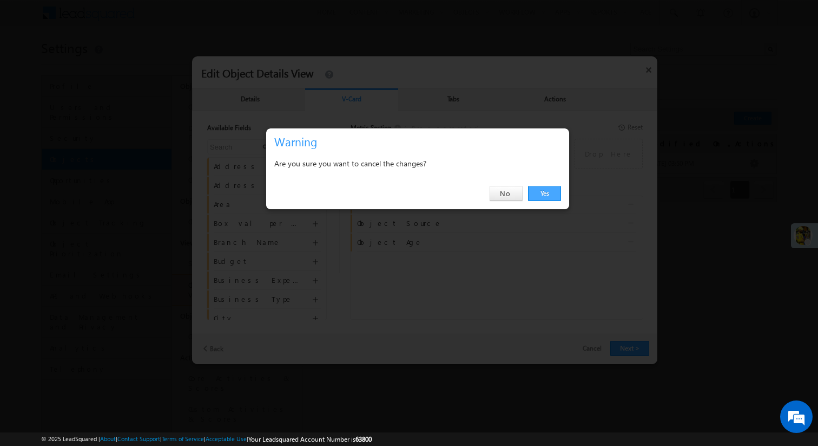
click at [538, 197] on link "Yes" at bounding box center [544, 193] width 33 height 15
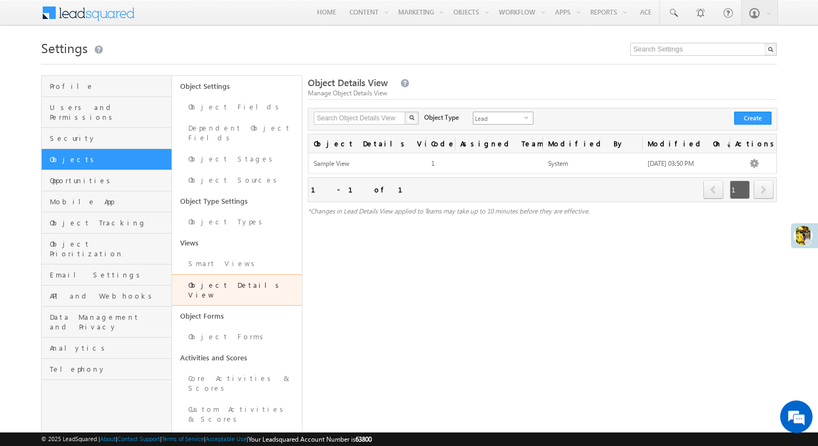
click at [482, 119] on span "Lead" at bounding box center [499, 118] width 51 height 12
click at [102, 201] on link "Mobile App" at bounding box center [107, 201] width 130 height 21
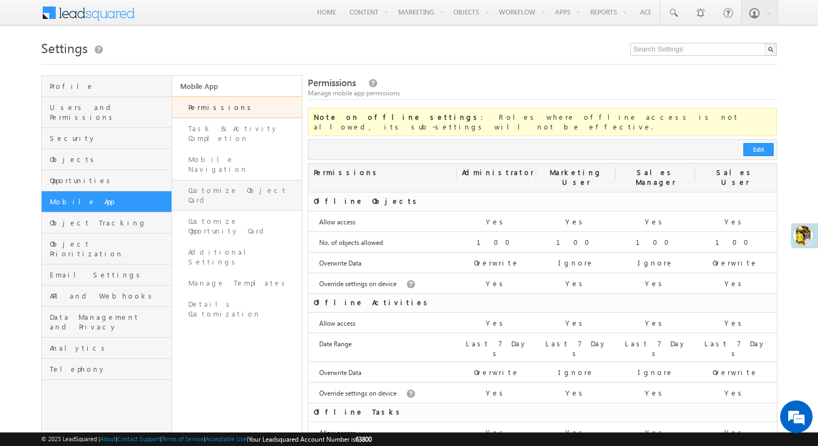
click at [251, 180] on link "Customize Object Card" at bounding box center [237, 195] width 130 height 31
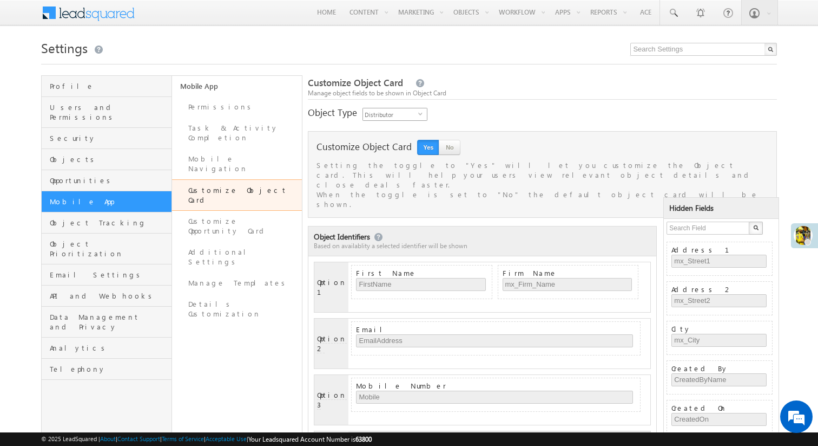
click at [408, 115] on span "Distributor" at bounding box center [390, 114] width 55 height 12
click at [384, 155] on li "Village" at bounding box center [395, 159] width 64 height 11
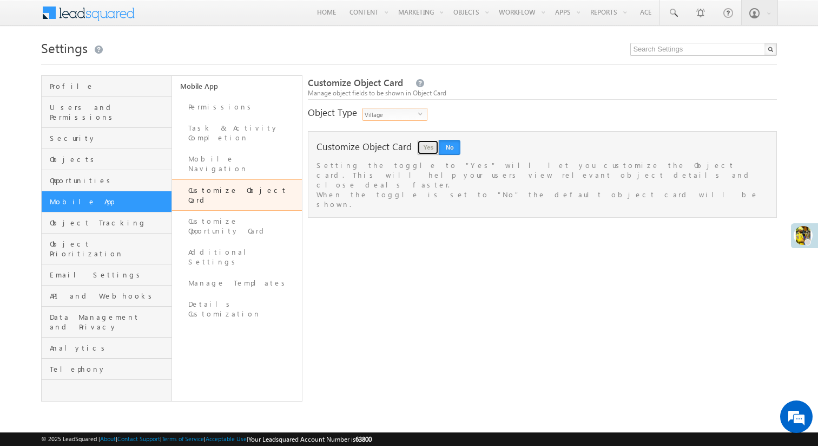
click at [427, 142] on button "Yes" at bounding box center [428, 147] width 22 height 15
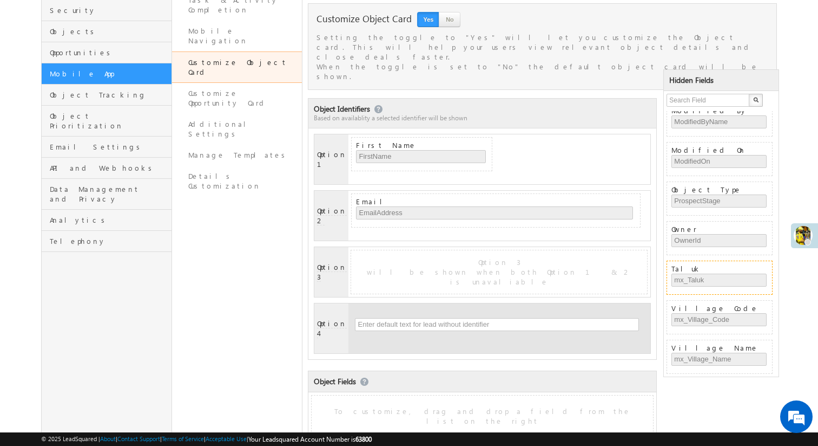
scroll to position [565, 0]
drag, startPoint x: 693, startPoint y: 264, endPoint x: 498, endPoint y: 157, distance: 222.9
click at [478, 197] on div "Email EmailAddress" at bounding box center [421, 211] width 131 height 28
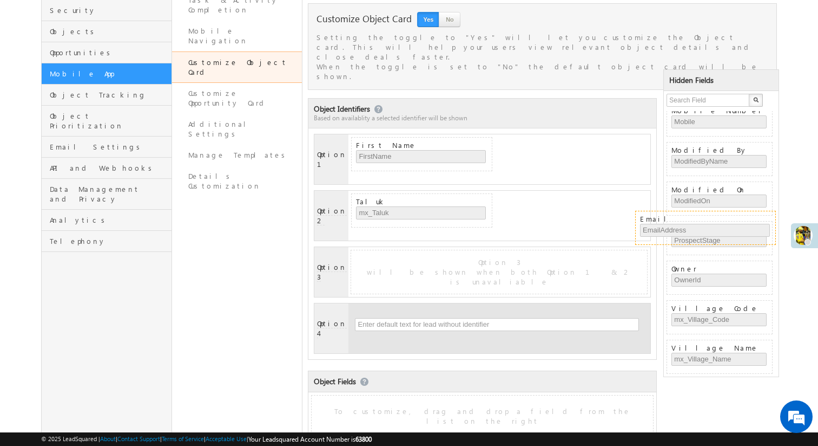
drag, startPoint x: 467, startPoint y: 165, endPoint x: 765, endPoint y: 221, distance: 304.1
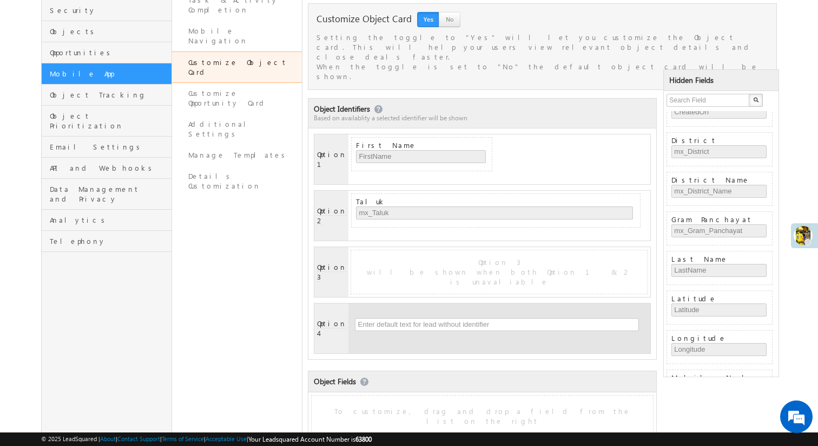
scroll to position [291, 0]
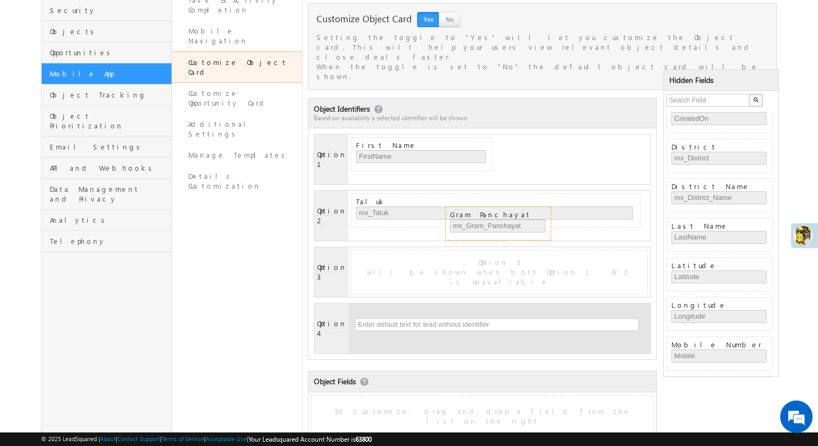
drag, startPoint x: 707, startPoint y: 224, endPoint x: 541, endPoint y: 212, distance: 166.6
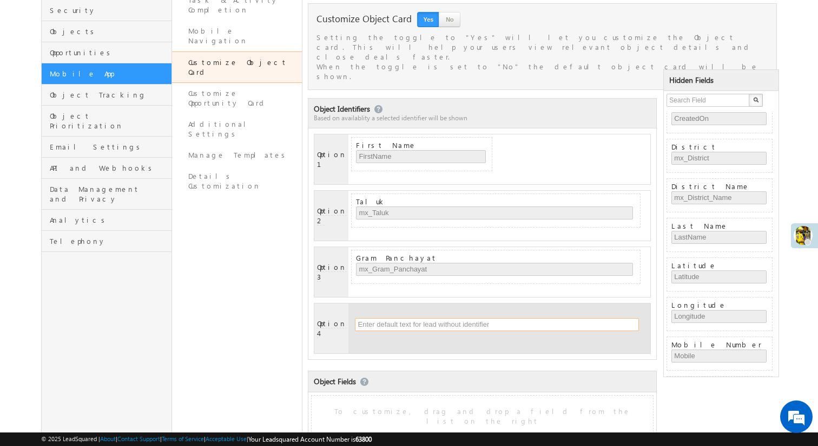
click at [436, 318] on input "text" at bounding box center [497, 324] width 284 height 13
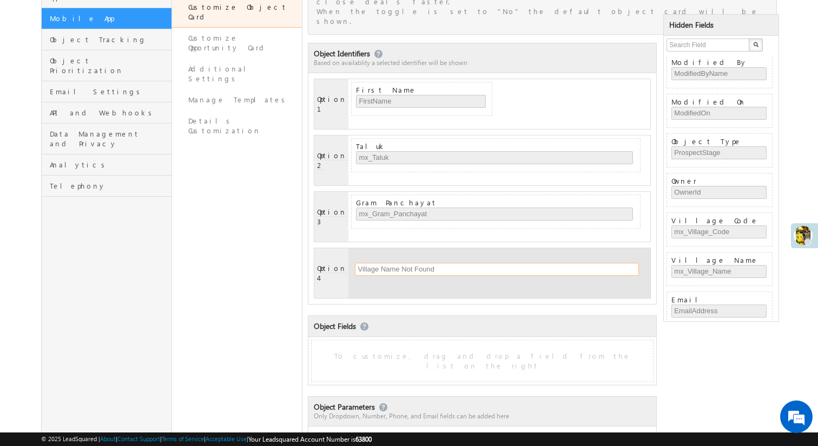
scroll to position [565, 0]
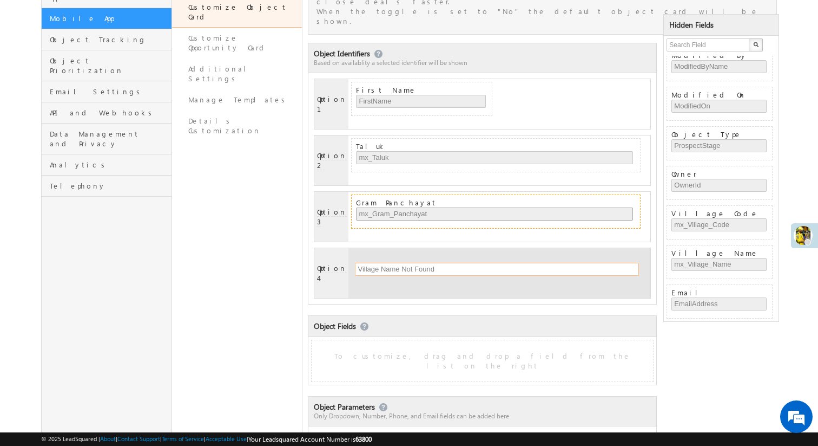
type input "Village Name Not Found"
drag, startPoint x: 558, startPoint y: 161, endPoint x: 524, endPoint y: 278, distance: 121.6
click at [524, 278] on div "Object Identifiers Based on availablity a selected identifier will be shown Opt…" at bounding box center [482, 254] width 349 height 422
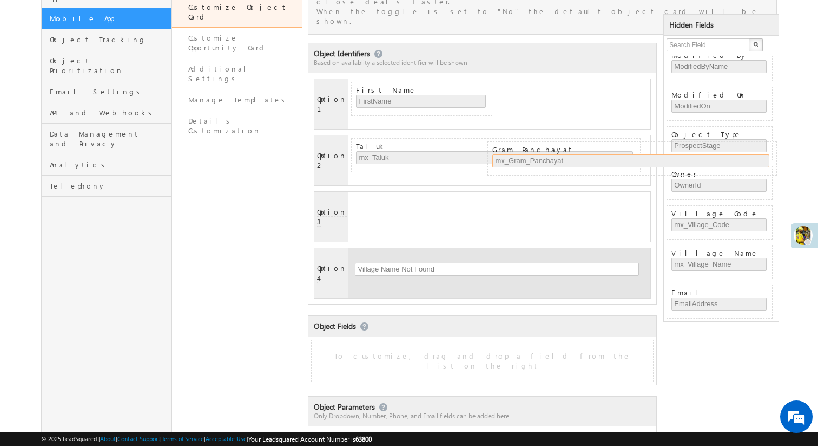
drag, startPoint x: 524, startPoint y: 150, endPoint x: 818, endPoint y: 145, distance: 294.0
drag, startPoint x: 511, startPoint y: 120, endPoint x: 761, endPoint y: 126, distance: 250.2
click at [761, 126] on div "Object Identifiers Based on availablity a selected identifier will be shown Opt…" at bounding box center [542, 254] width 469 height 422
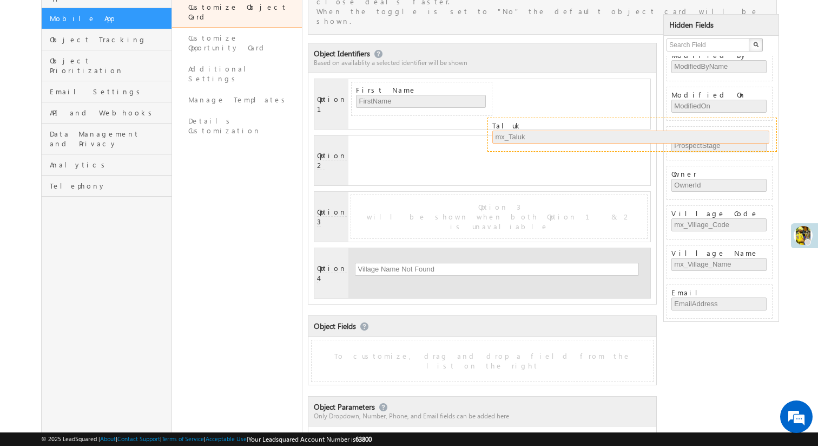
drag, startPoint x: 490, startPoint y: 107, endPoint x: 770, endPoint y: 125, distance: 279.9
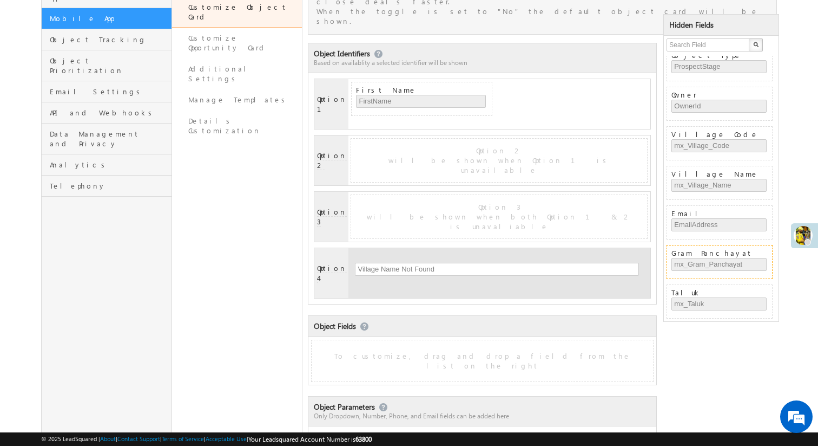
scroll to position [604, 0]
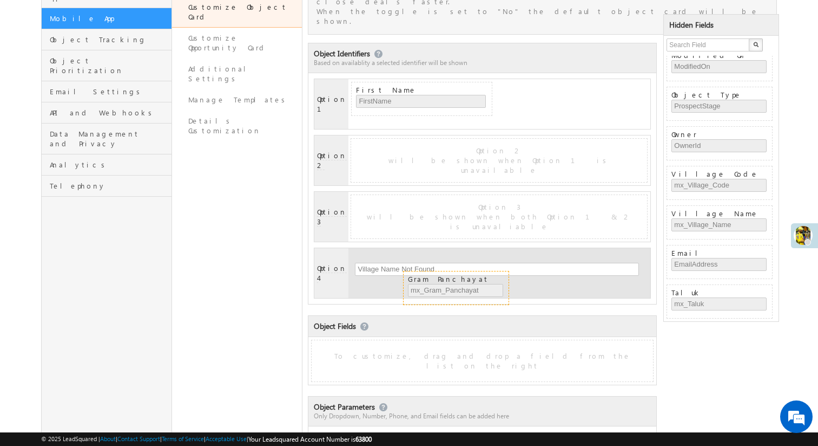
drag, startPoint x: 695, startPoint y: 254, endPoint x: 499, endPoint y: 280, distance: 198.2
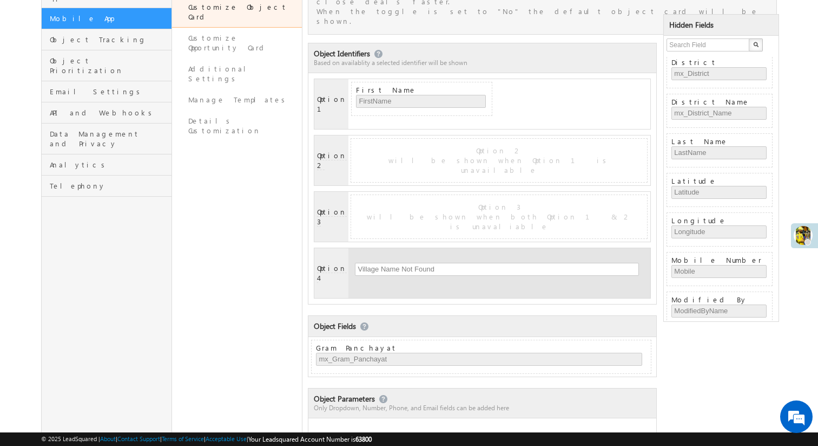
scroll to position [332, 0]
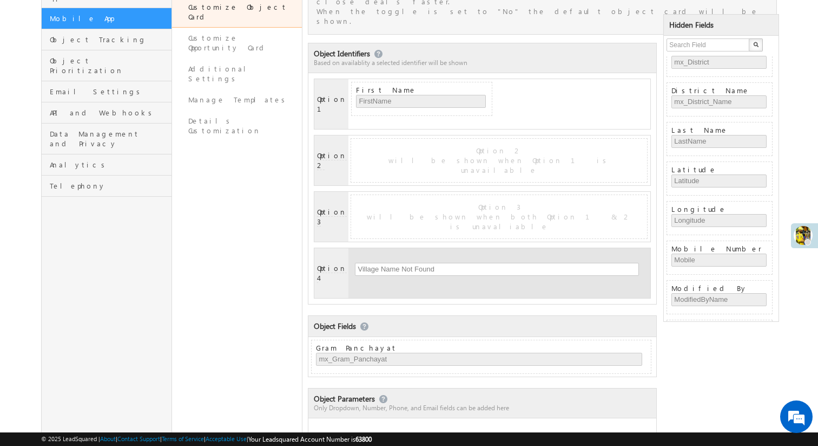
click at [514, 418] on div at bounding box center [483, 431] width 348 height 27
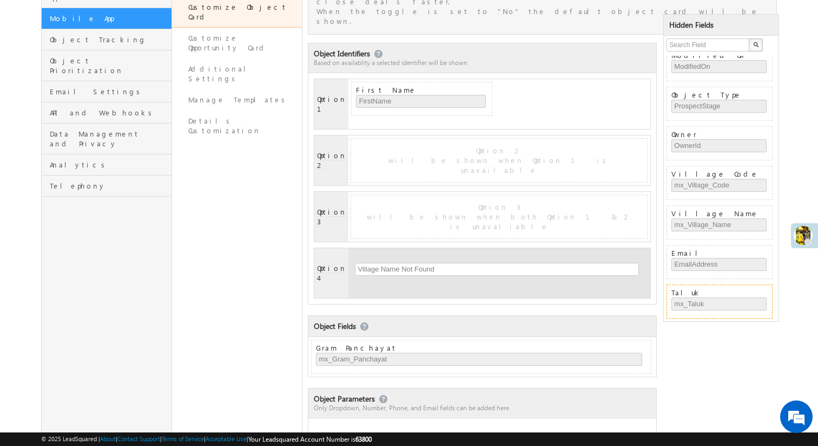
scroll to position [565, 0]
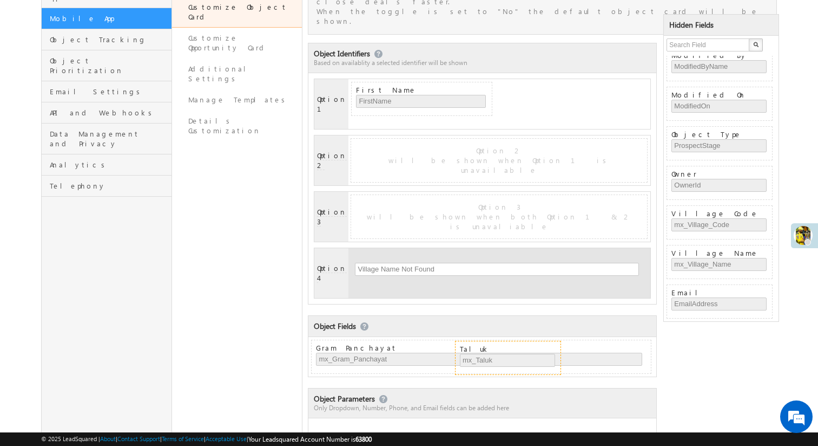
drag, startPoint x: 702, startPoint y: 292, endPoint x: 551, endPoint y: 348, distance: 161.7
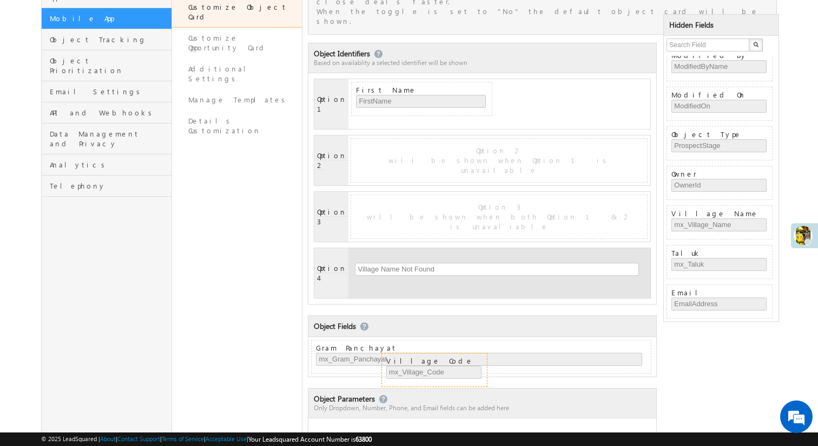
drag, startPoint x: 706, startPoint y: 214, endPoint x: 477, endPoint y: 361, distance: 272.7
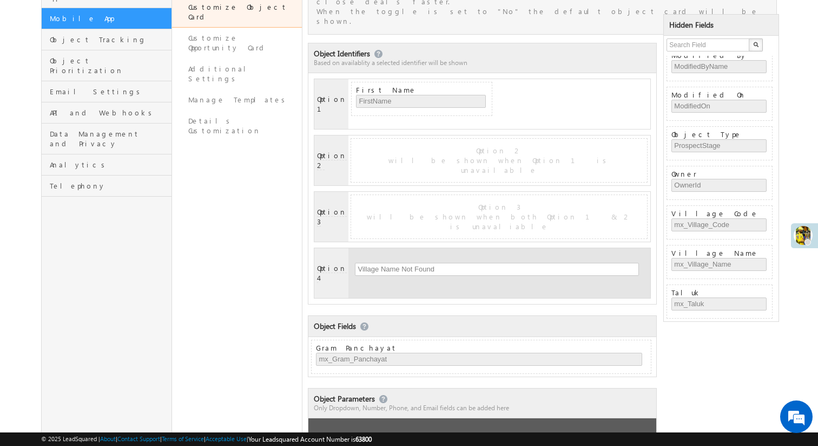
click at [417, 418] on div "Only Number, Dropdown, Email, Phone type Fields are allowed in this section." at bounding box center [483, 431] width 348 height 27
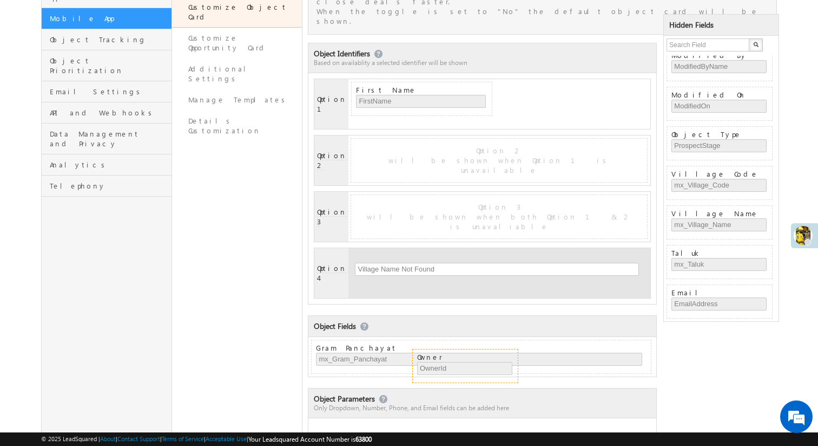
drag, startPoint x: 698, startPoint y: 202, endPoint x: 508, endPoint y: 358, distance: 245.4
drag, startPoint x: 709, startPoint y: 212, endPoint x: 518, endPoint y: 356, distance: 239.3
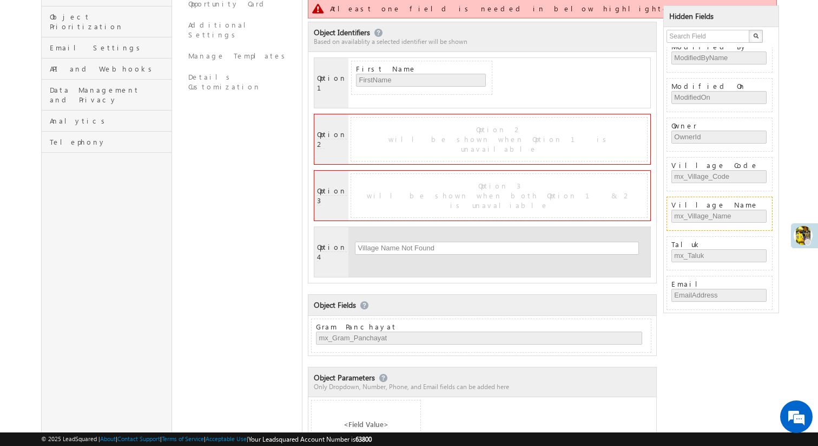
scroll to position [525, 0]
drag, startPoint x: 702, startPoint y: 206, endPoint x: 500, endPoint y: 94, distance: 230.9
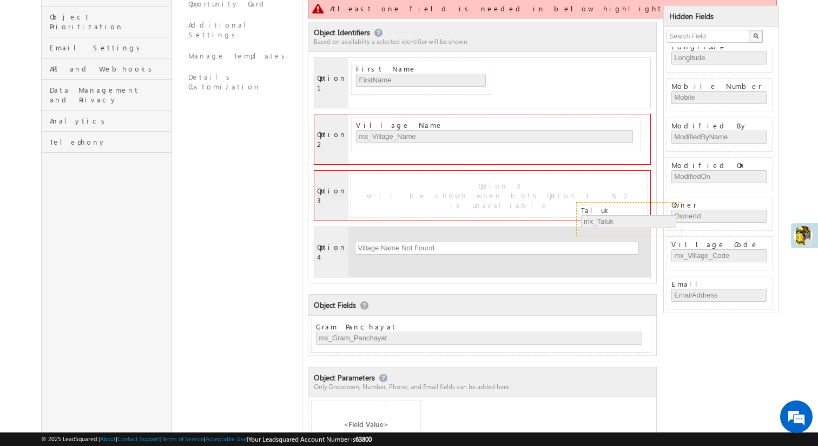
scroll to position [486, 0]
drag, startPoint x: 715, startPoint y: 246, endPoint x: 559, endPoint y: 140, distance: 188.3
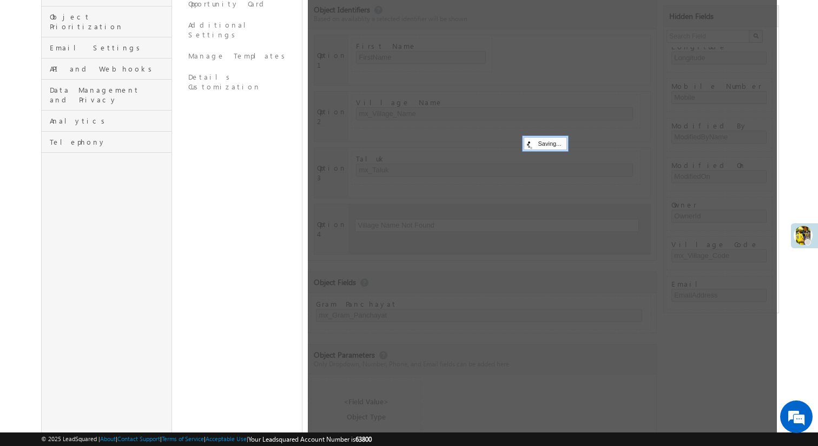
scroll to position [0, 0]
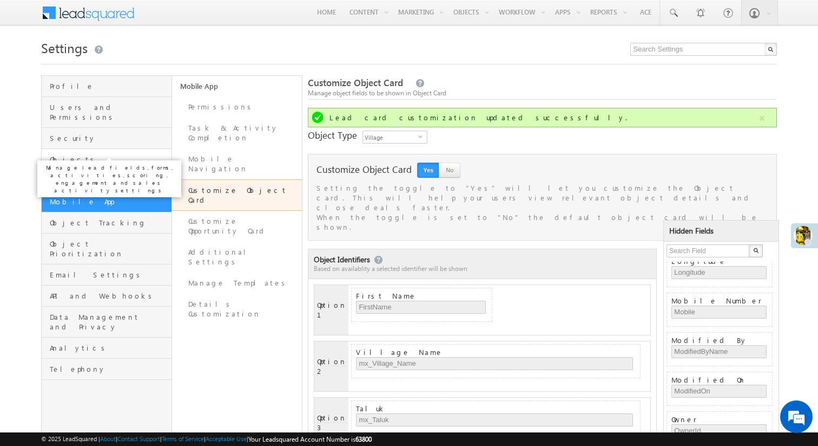
click at [95, 154] on span "Objects" at bounding box center [109, 159] width 119 height 10
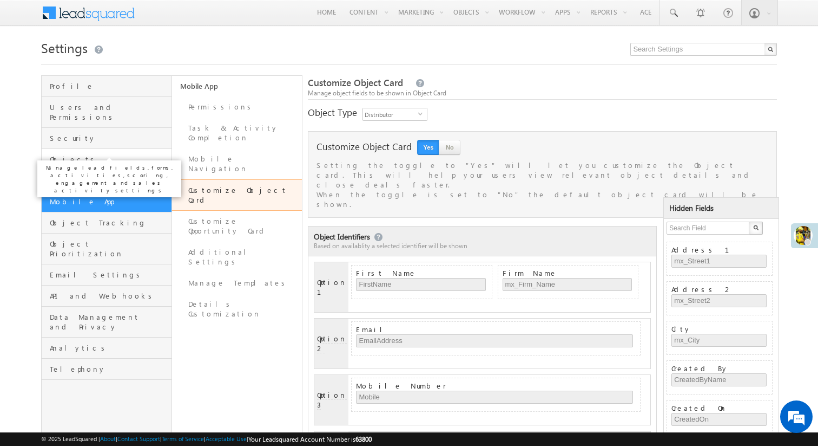
click at [97, 154] on span "Objects" at bounding box center [109, 159] width 119 height 10
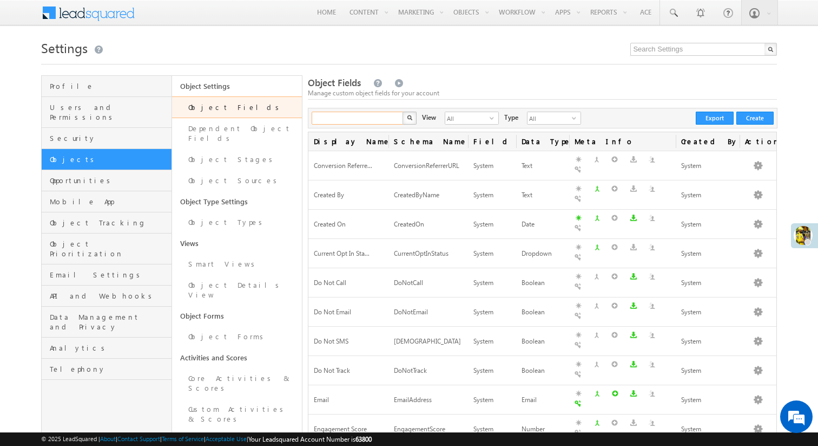
click at [329, 117] on input "text" at bounding box center [358, 118] width 93 height 13
type input "village"
click at [403, 112] on button "button" at bounding box center [410, 118] width 14 height 13
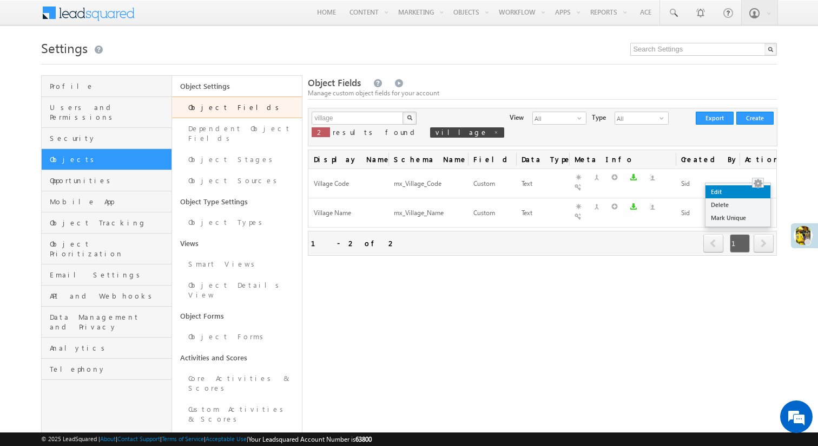
click at [753, 188] on link "Edit" at bounding box center [738, 191] width 65 height 13
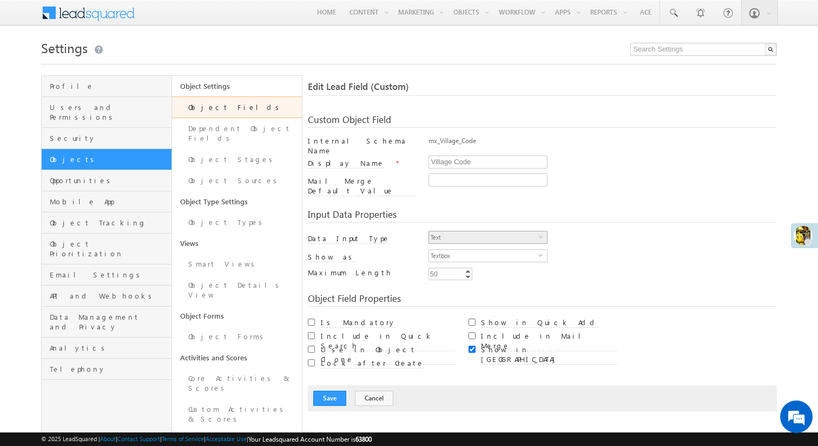
click at [527, 231] on span "Text" at bounding box center [483, 237] width 109 height 12
click at [530, 231] on span "Text" at bounding box center [483, 237] width 109 height 12
click at [536, 250] on span "Textbox" at bounding box center [483, 256] width 109 height 12
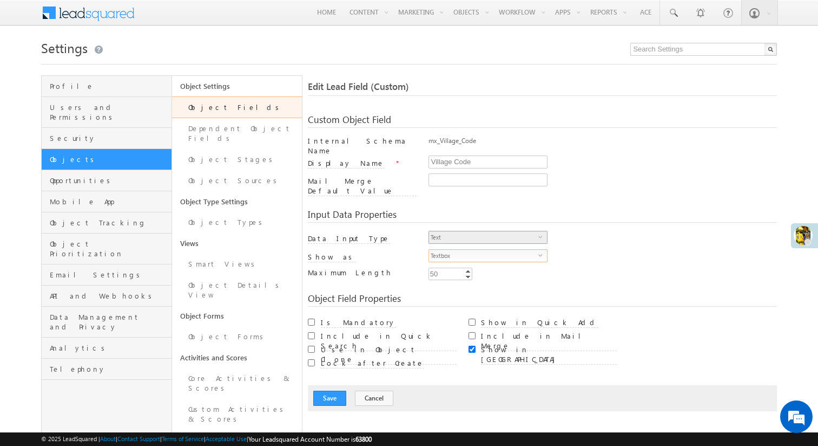
click at [456, 231] on span "Text" at bounding box center [483, 237] width 109 height 12
click at [371, 390] on button "Cancel" at bounding box center [374, 397] width 38 height 15
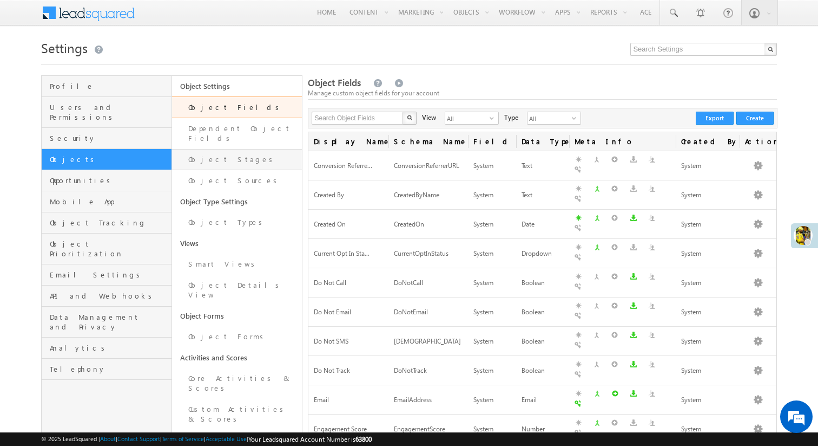
click at [238, 149] on link "Object Stages" at bounding box center [237, 159] width 130 height 21
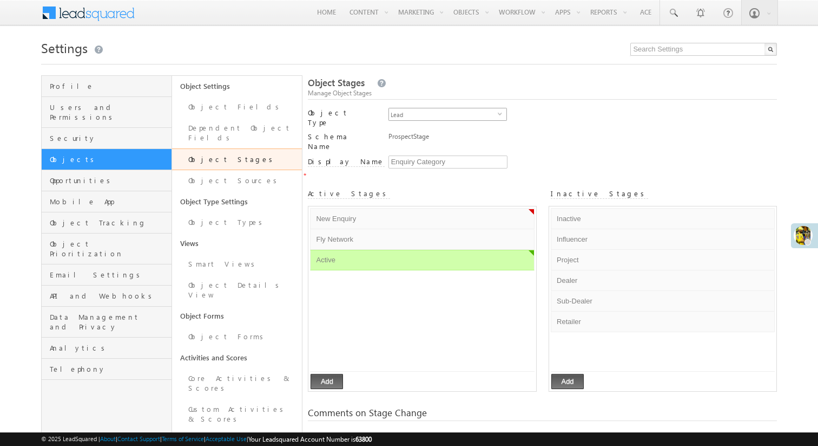
click at [442, 112] on span "Lead" at bounding box center [443, 114] width 109 height 12
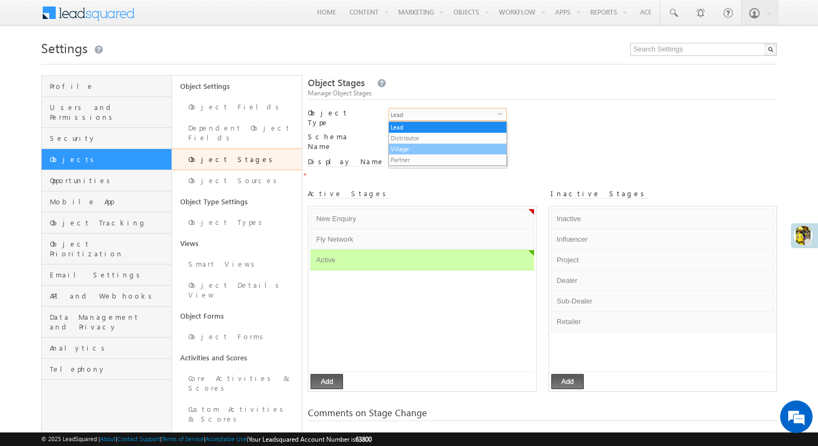
click at [434, 147] on li "Village" at bounding box center [447, 148] width 117 height 11
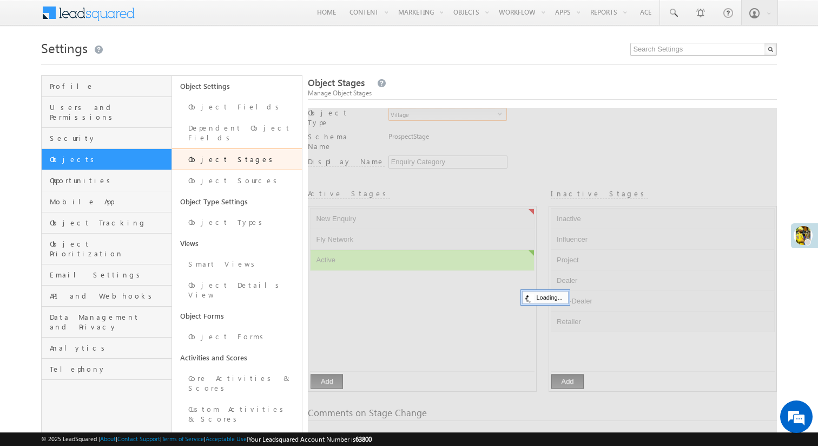
type input "Splitter Type"
checkbox input "true"
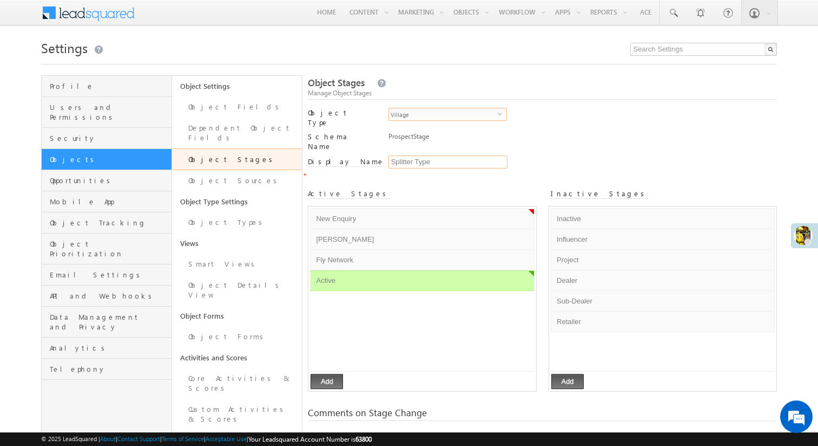
click at [438, 155] on input "Splitter Type" at bounding box center [448, 161] width 119 height 13
type input "Splitter Typea"
type input "Village Status"
click at [553, 137] on div "ProspectStage" at bounding box center [563, 139] width 349 height 15
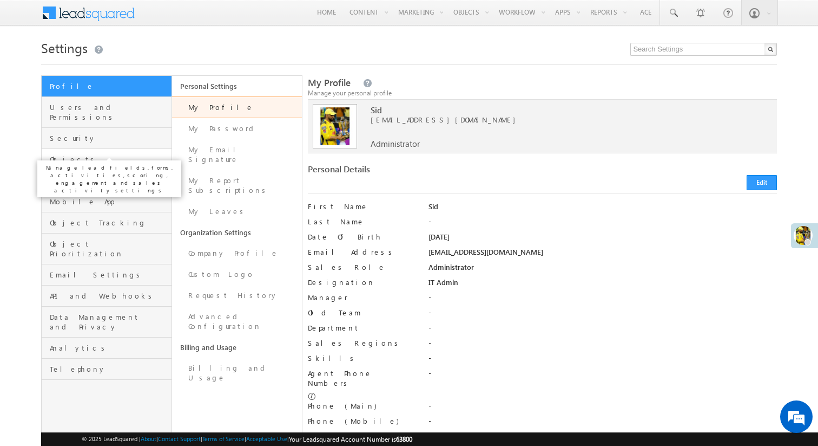
click at [125, 154] on span "Objects" at bounding box center [109, 159] width 119 height 10
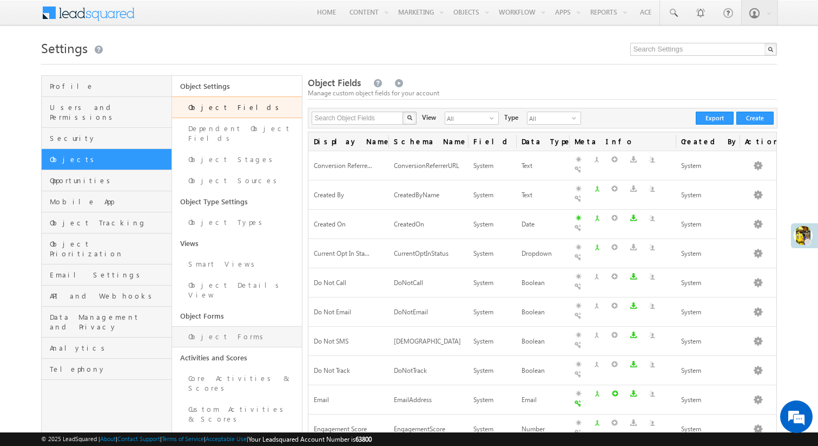
scroll to position [290, 0]
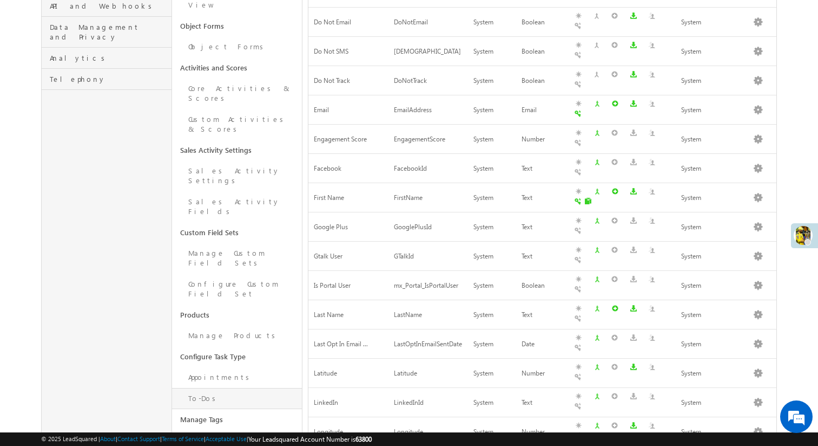
click at [236, 388] on link "To-Dos" at bounding box center [237, 398] width 130 height 21
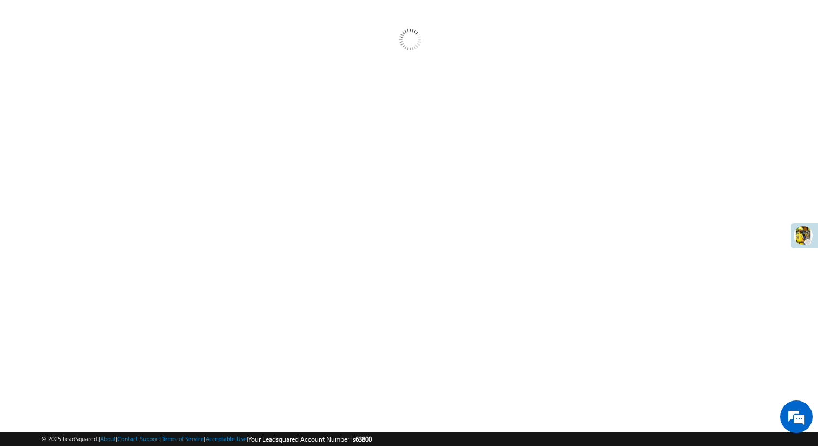
scroll to position [94, 0]
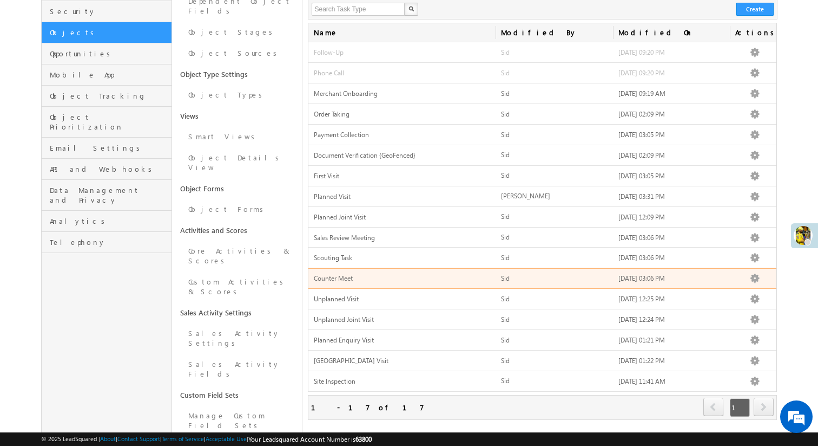
scroll to position [126, 0]
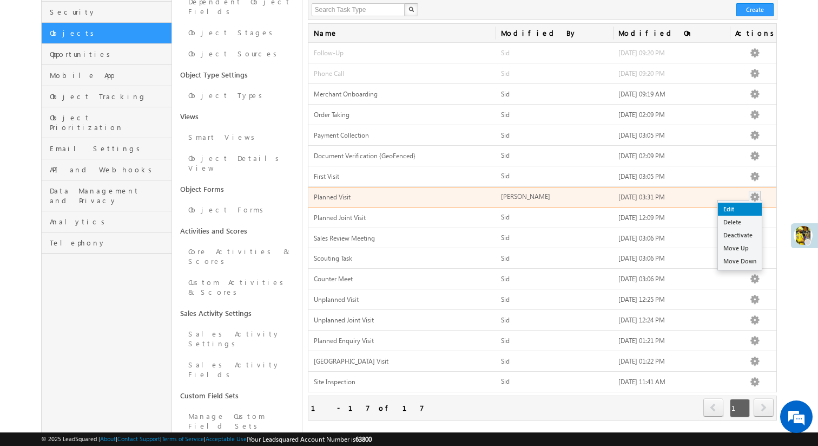
click at [748, 207] on link "Edit" at bounding box center [740, 208] width 44 height 13
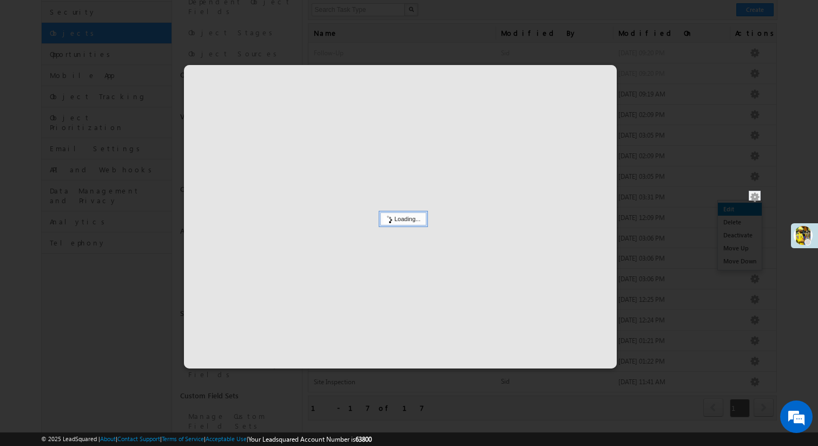
scroll to position [0, 0]
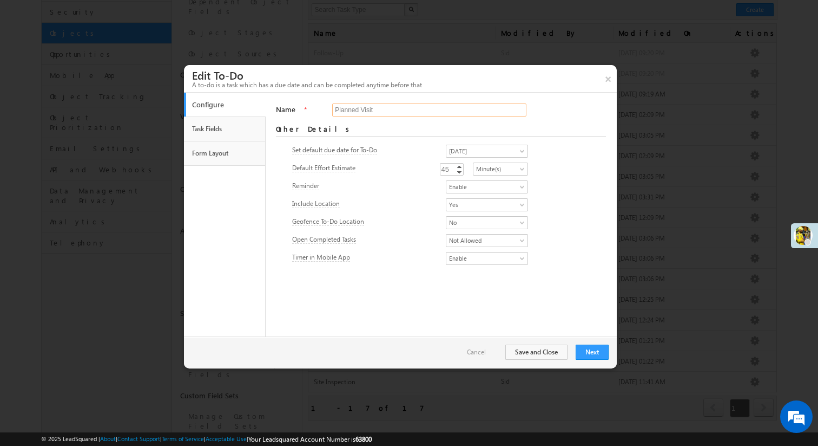
click at [362, 111] on input "Planned Visit" at bounding box center [429, 109] width 194 height 13
type input "Beat Visit"
click at [391, 179] on div "Set default due date for To-Do Today Tomorrow This week This month Next month T…" at bounding box center [440, 204] width 297 height 125
click at [464, 171] on link "Decrement" at bounding box center [459, 172] width 9 height 6
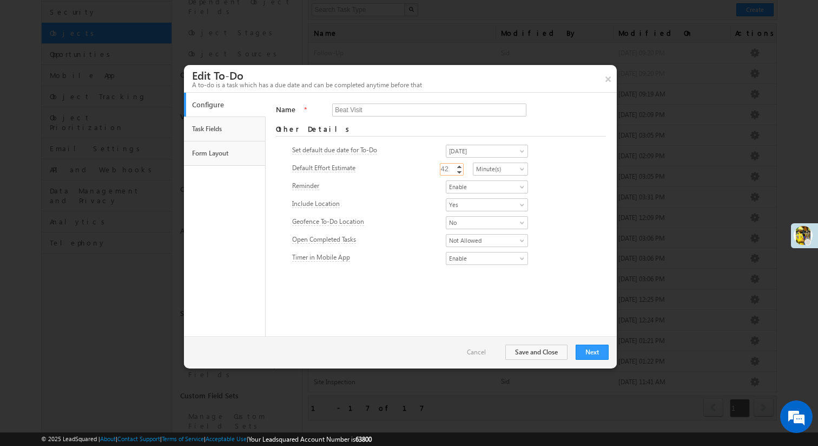
click at [464, 171] on link "Decrement" at bounding box center [459, 172] width 9 height 6
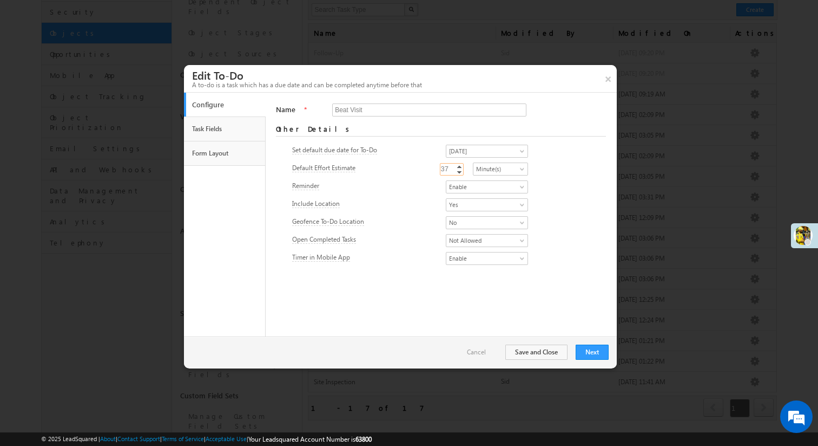
click at [464, 171] on link "Decrement" at bounding box center [459, 172] width 9 height 6
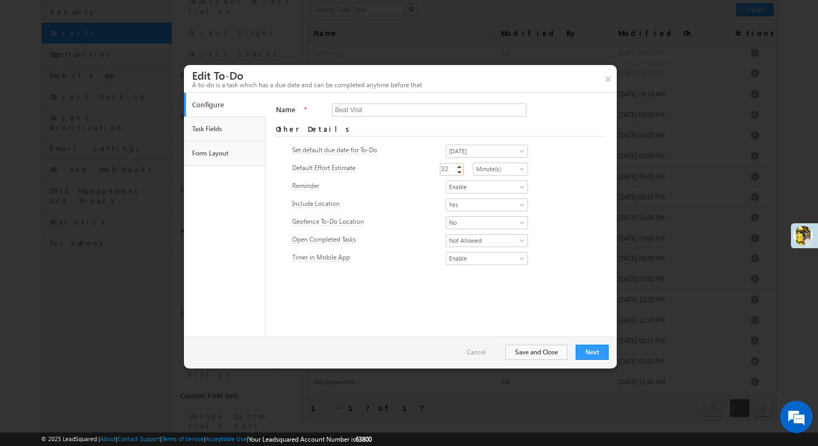
click at [464, 171] on link "Decrement" at bounding box center [459, 172] width 9 height 6
type input "30"
click at [464, 171] on link "Decrement" at bounding box center [459, 172] width 9 height 6
click at [418, 176] on div "Default Effort Estimate 30 30 Increment Decrement Minute(s) Hour(s) Day(s) Minu…" at bounding box center [440, 169] width 297 height 15
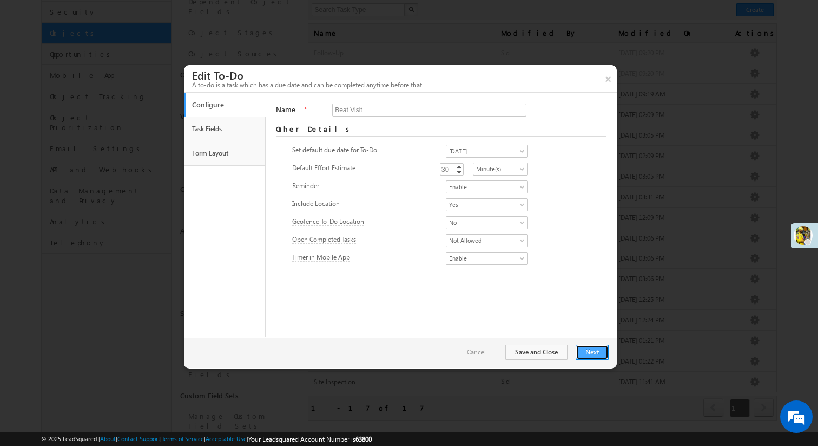
click at [591, 353] on button "Next" at bounding box center [592, 351] width 33 height 15
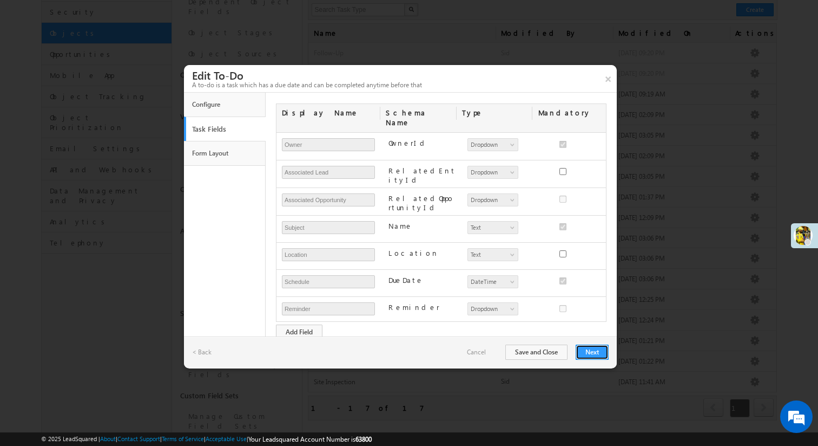
click at [591, 353] on button "Next" at bounding box center [592, 351] width 33 height 15
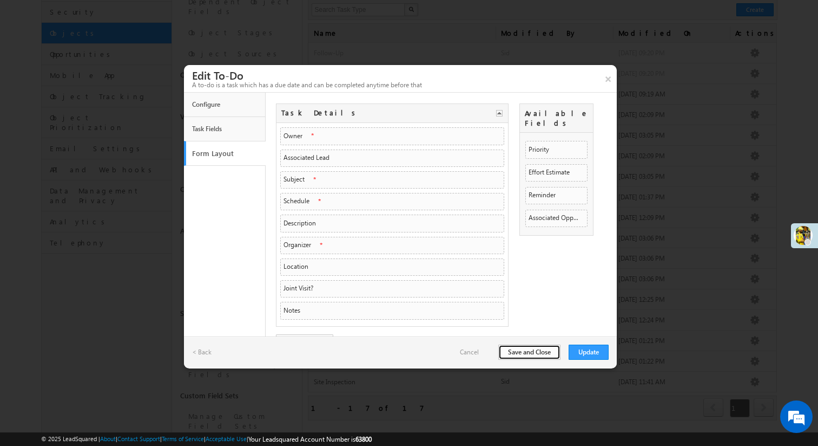
click at [519, 351] on button "Save and Close" at bounding box center [530, 351] width 62 height 15
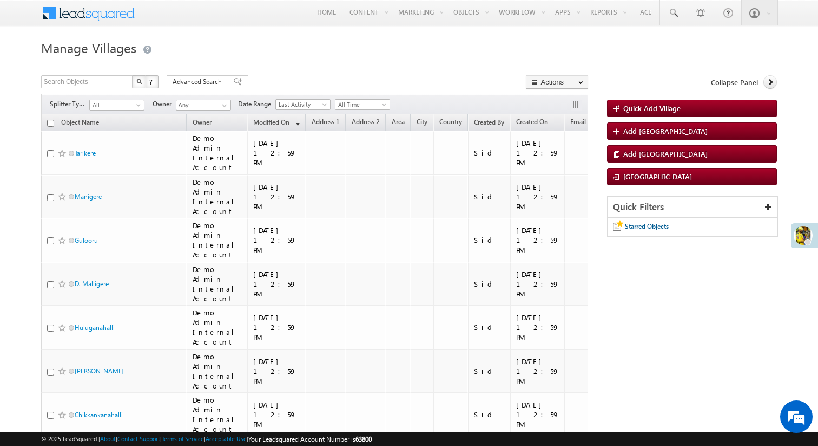
scroll to position [0, 377]
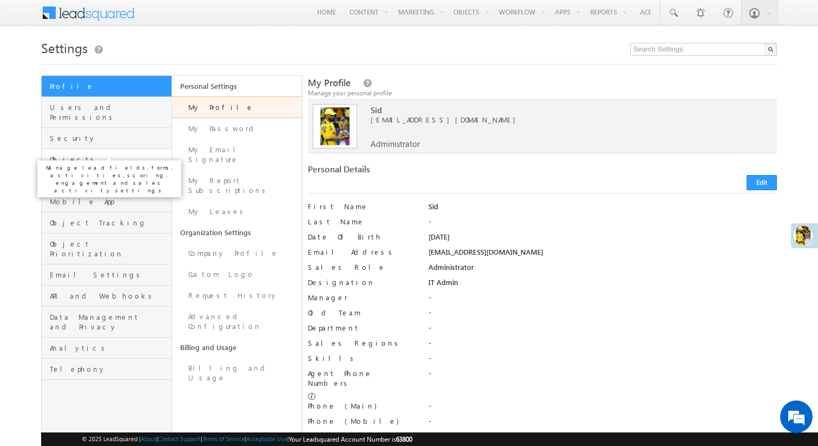
click at [106, 154] on span "Objects" at bounding box center [109, 159] width 119 height 10
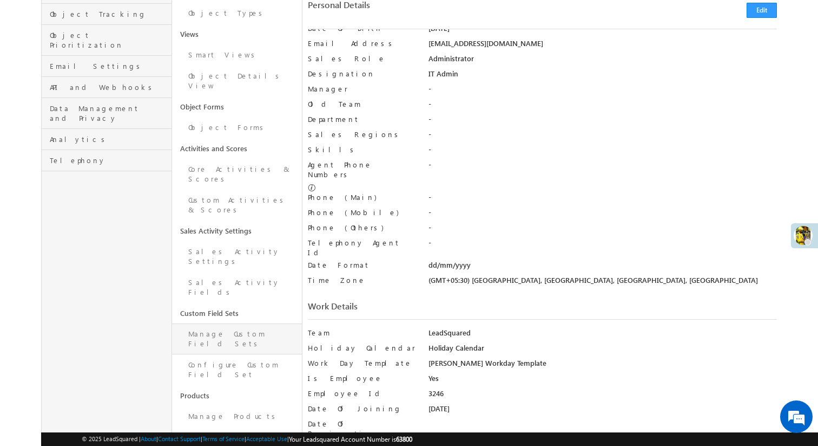
scroll to position [212, 0]
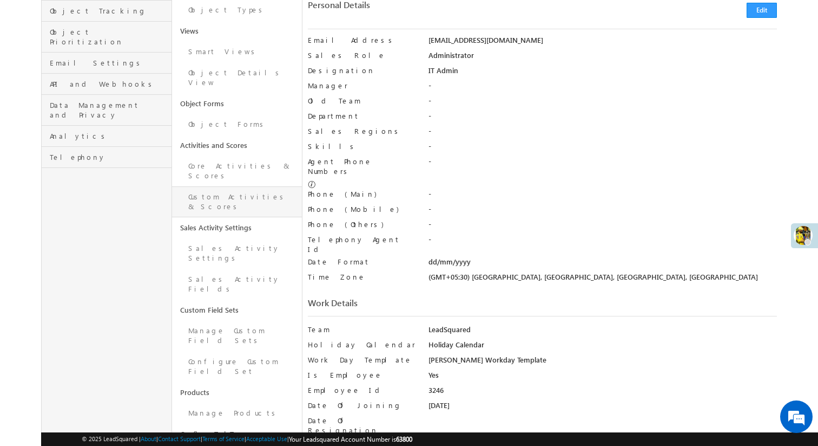
click at [256, 186] on link "Custom Activities & Scores" at bounding box center [237, 201] width 130 height 31
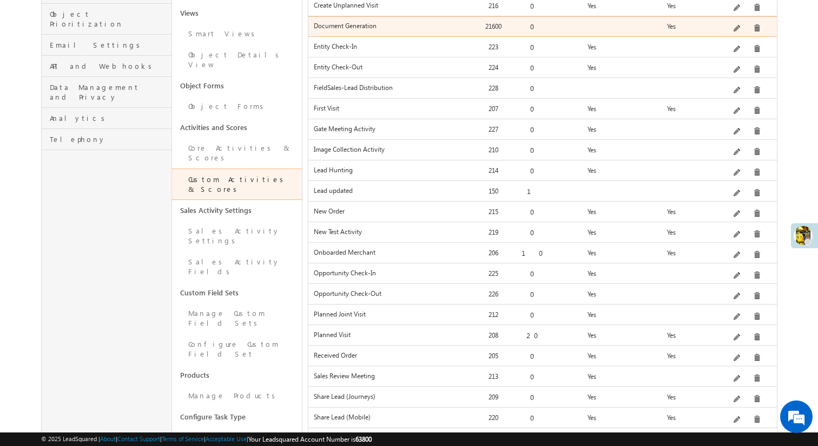
scroll to position [306, 0]
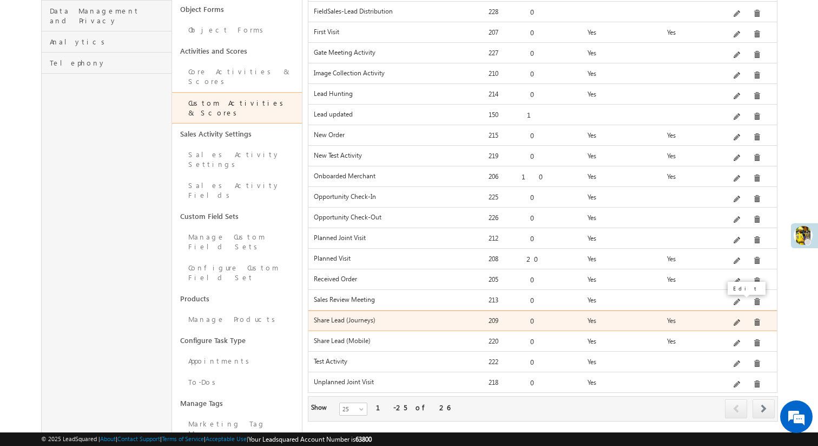
click at [740, 319] on span at bounding box center [738, 323] width 8 height 8
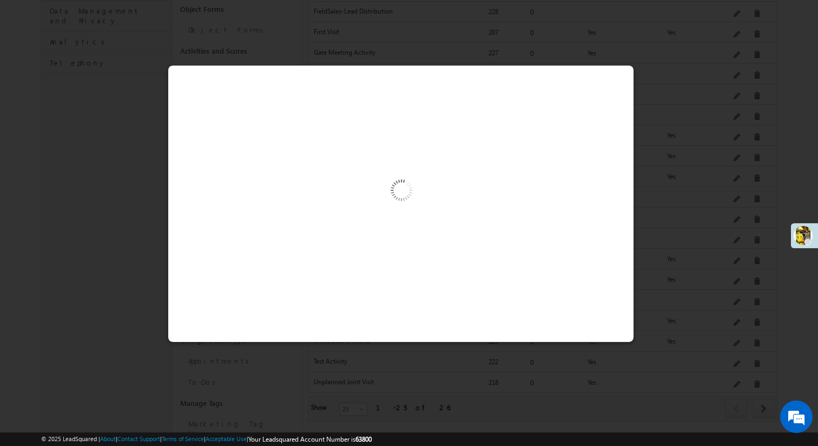
scroll to position [0, 0]
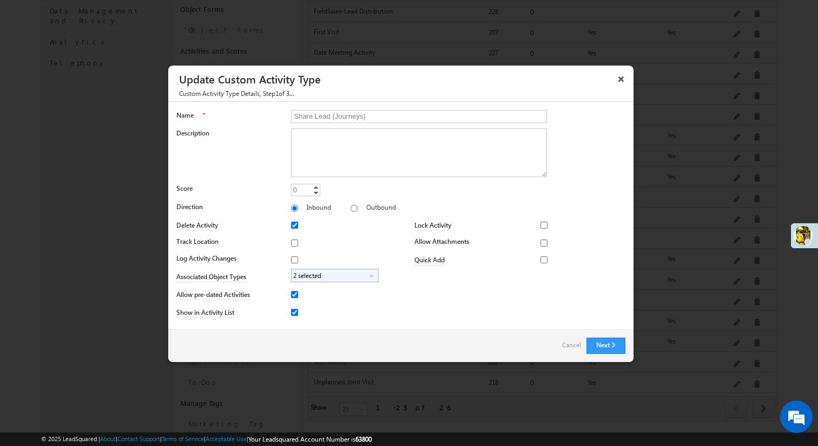
click at [350, 270] on span "2 selected" at bounding box center [331, 275] width 78 height 12
click at [304, 323] on input "Village" at bounding box center [301, 322] width 7 height 7
checkbox input "true"
click at [304, 325] on input "Partner" at bounding box center [301, 326] width 7 height 7
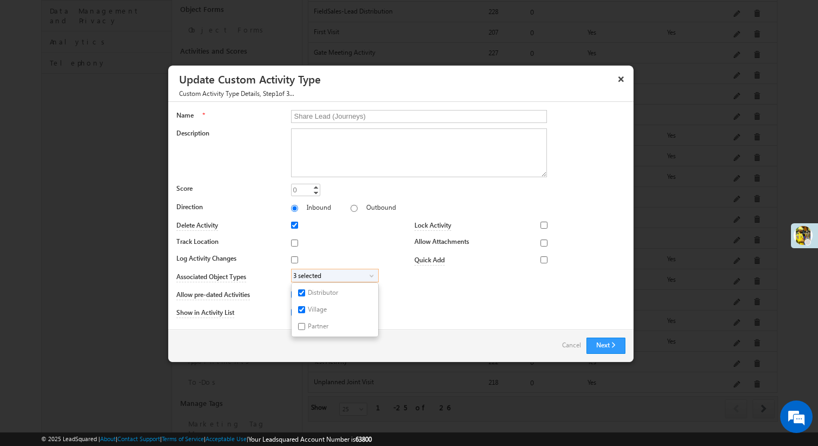
checkbox input "true"
click at [607, 344] on button "Next" at bounding box center [606, 345] width 39 height 16
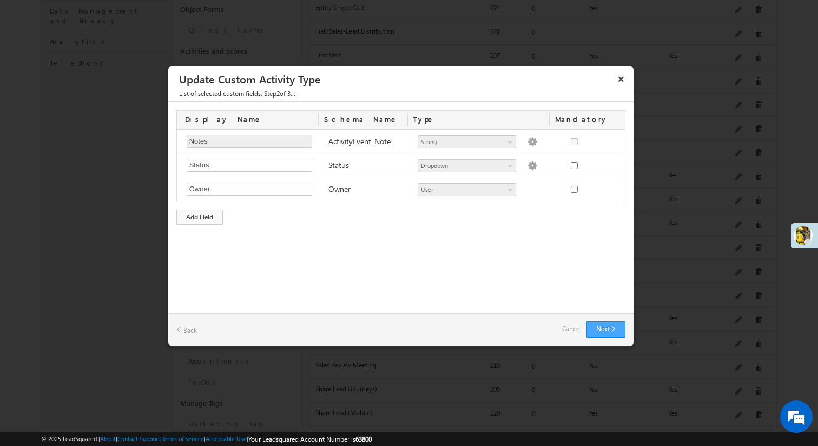
click at [608, 333] on button "Next" at bounding box center [606, 329] width 39 height 16
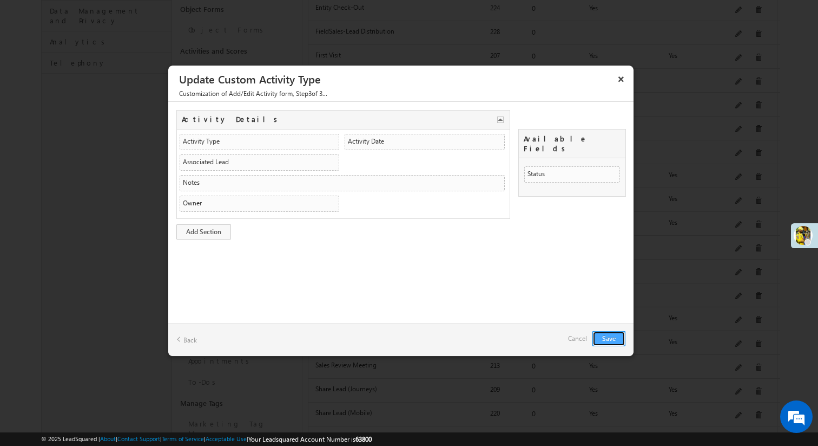
click at [605, 337] on button "Save" at bounding box center [609, 338] width 33 height 15
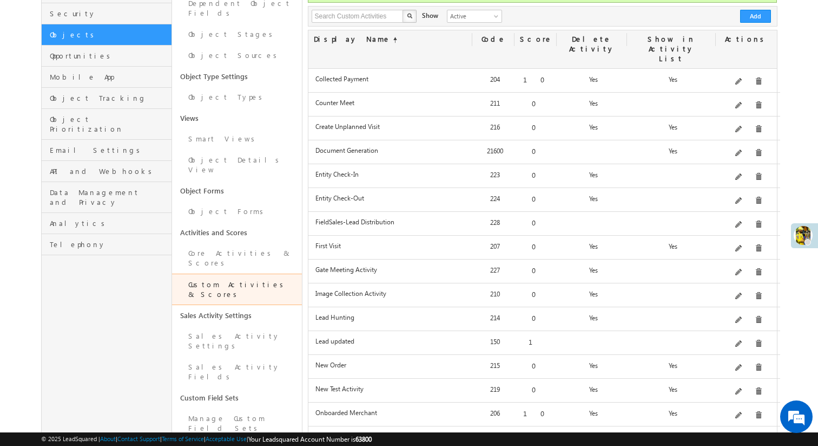
scroll to position [0, 0]
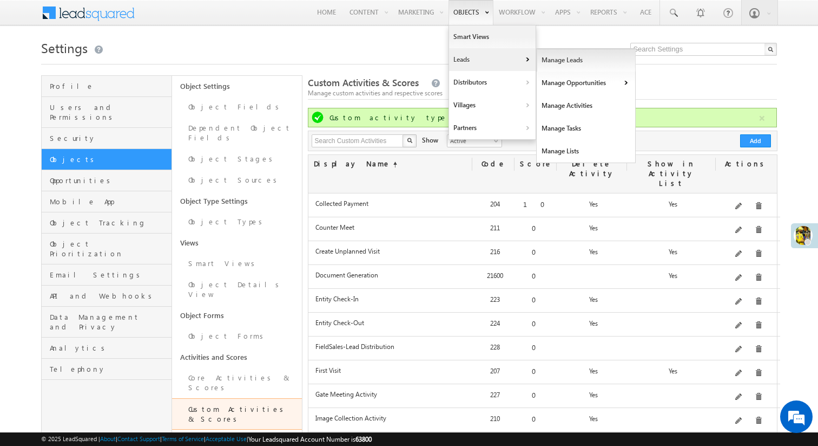
click at [556, 56] on link "Manage Leads" at bounding box center [586, 60] width 99 height 23
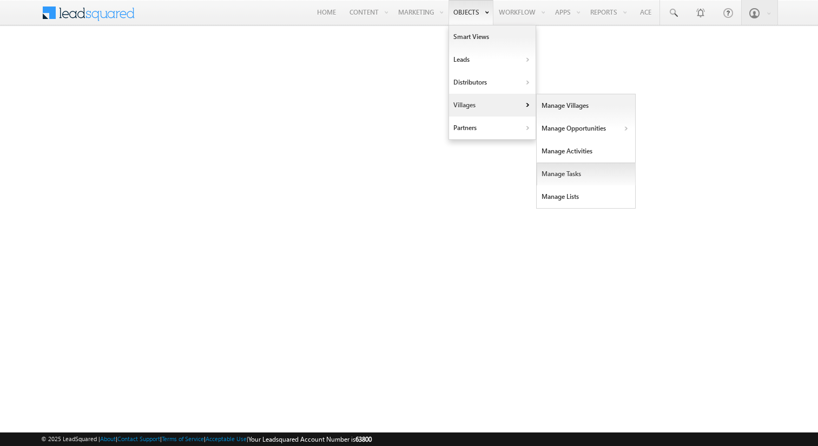
click at [575, 176] on link "Manage Tasks" at bounding box center [586, 173] width 99 height 23
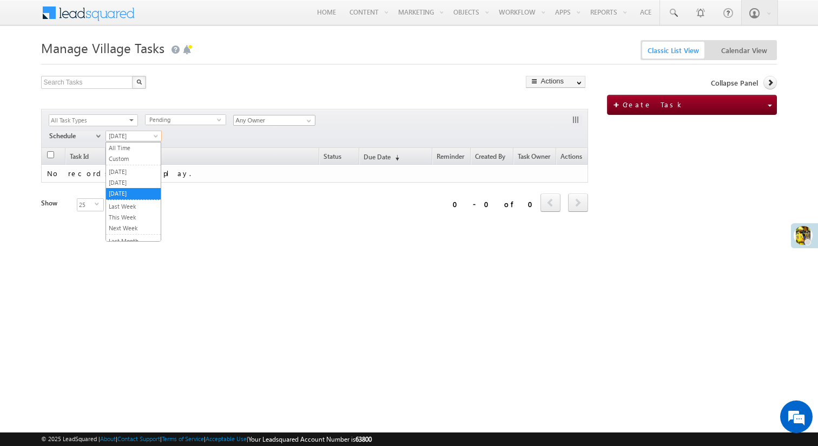
click at [134, 139] on span "Tomorrow" at bounding box center [132, 136] width 53 height 10
click at [133, 182] on link "[DATE]" at bounding box center [133, 183] width 55 height 10
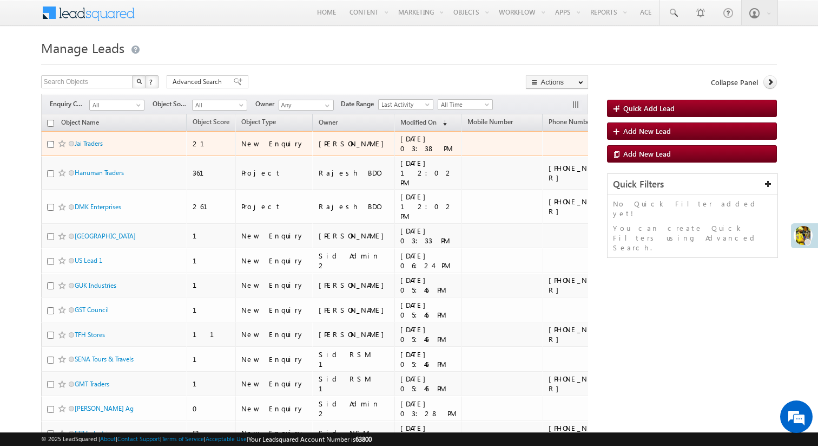
click at [47, 145] on input "checkbox" at bounding box center [50, 144] width 7 height 7
checkbox input "true"
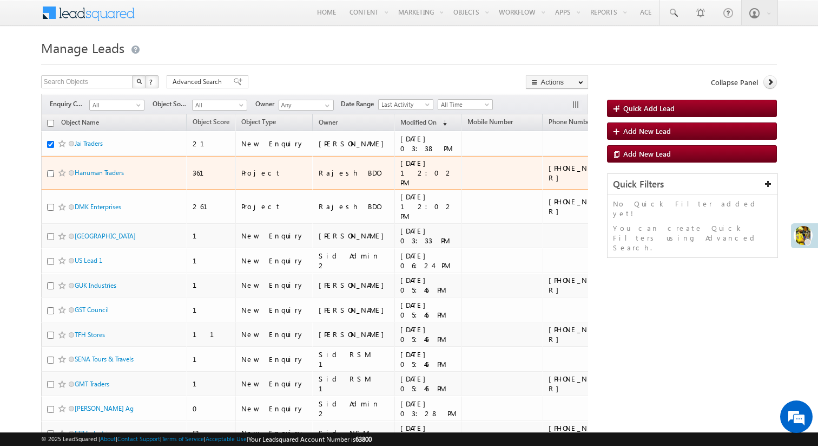
click at [48, 170] on input "checkbox" at bounding box center [50, 173] width 7 height 7
checkbox input "true"
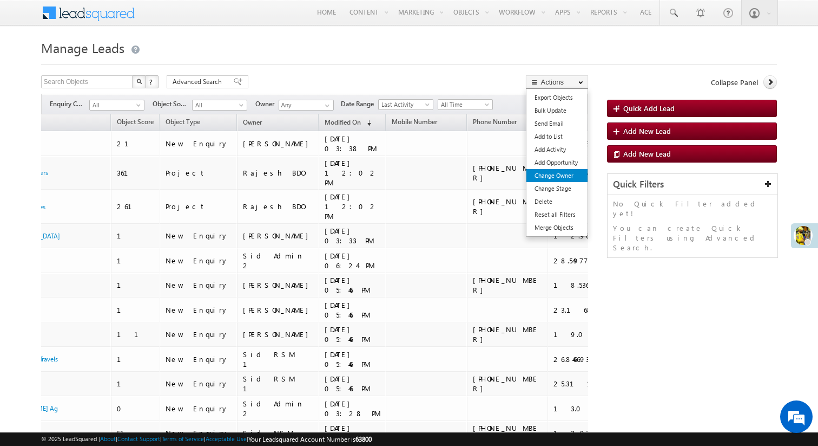
click at [560, 172] on link "Change Owner" at bounding box center [557, 175] width 61 height 13
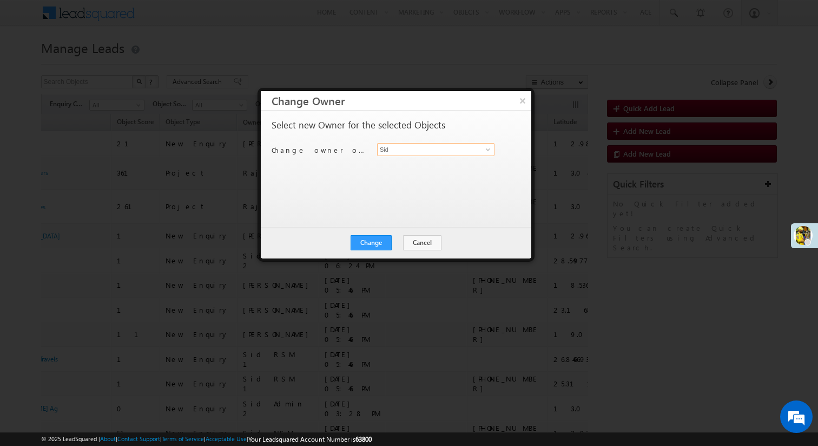
click at [402, 152] on input "Sid" at bounding box center [435, 149] width 117 height 13
click at [404, 168] on span "demoadmin@gmail.com" at bounding box center [430, 170] width 97 height 8
type input "Demo Admin Internal Account"
click at [369, 243] on button "Change" at bounding box center [371, 242] width 41 height 15
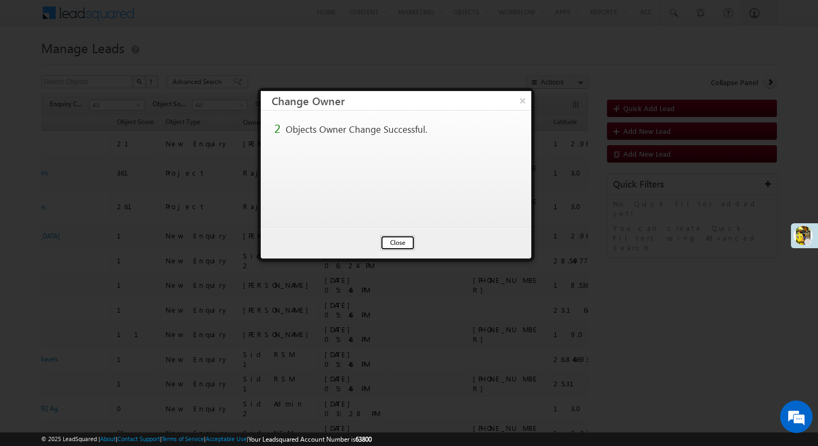
click at [403, 245] on button "Close" at bounding box center [398, 242] width 35 height 15
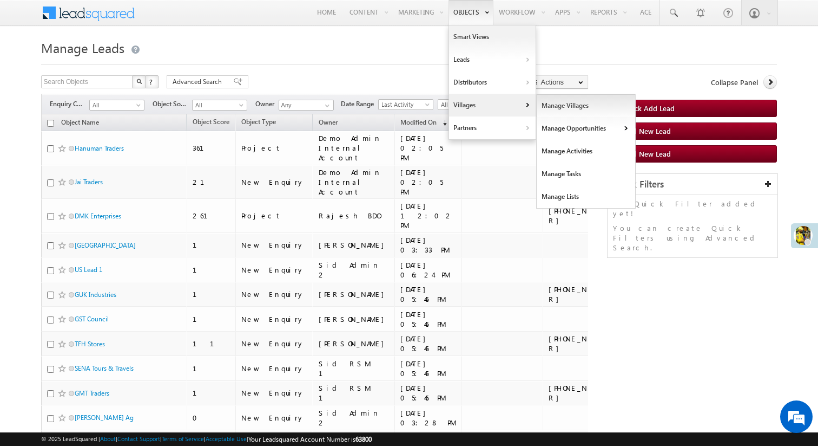
click at [541, 109] on link "Manage Villages" at bounding box center [586, 105] width 99 height 23
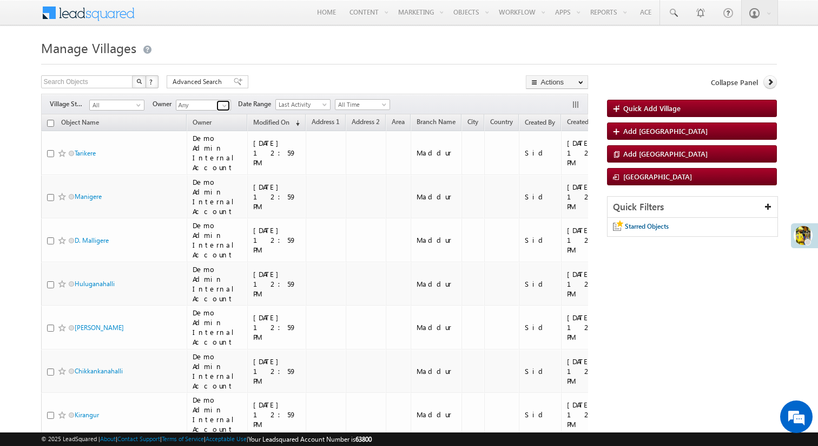
click at [226, 102] on span at bounding box center [224, 105] width 9 height 9
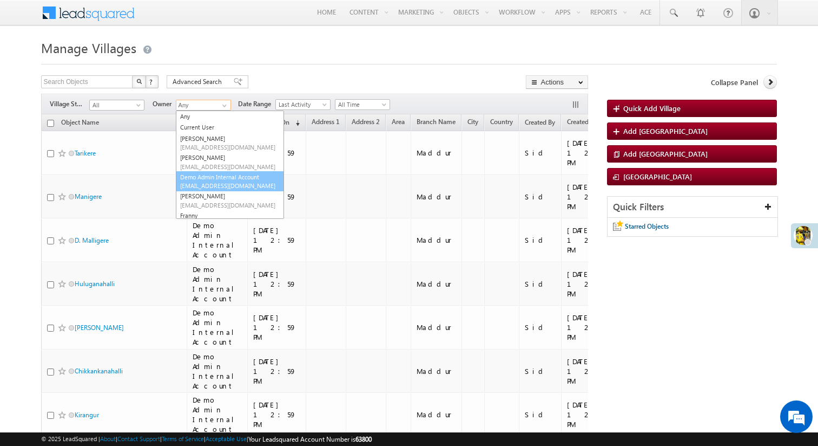
click at [224, 185] on span "demoadmin@gmail.com" at bounding box center [228, 185] width 97 height 8
type input "Demo Admin Internal Account"
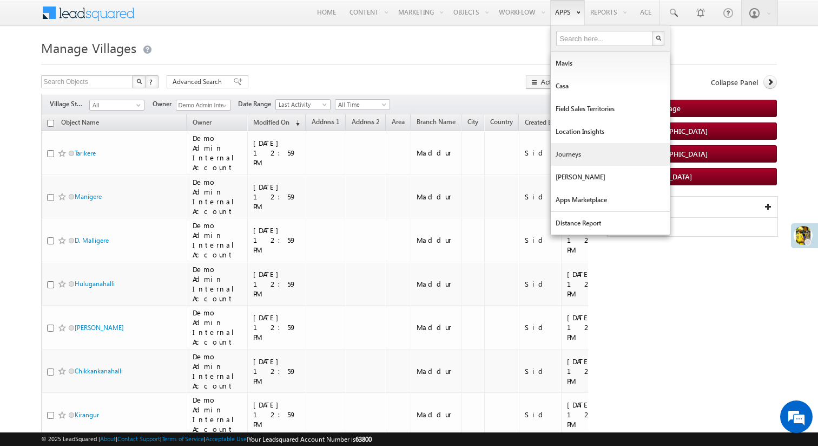
click at [565, 154] on link "Journeys" at bounding box center [610, 154] width 119 height 23
